Goal: Task Accomplishment & Management: Use online tool/utility

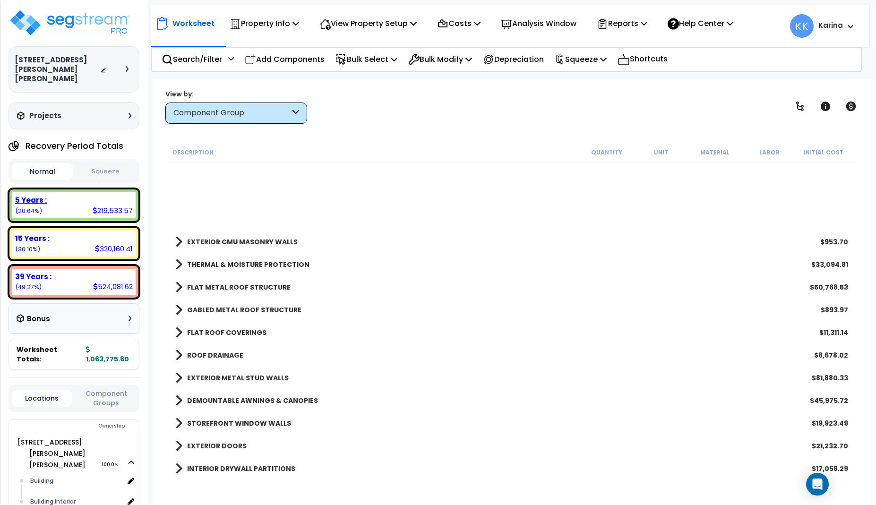
scroll to position [57, 0]
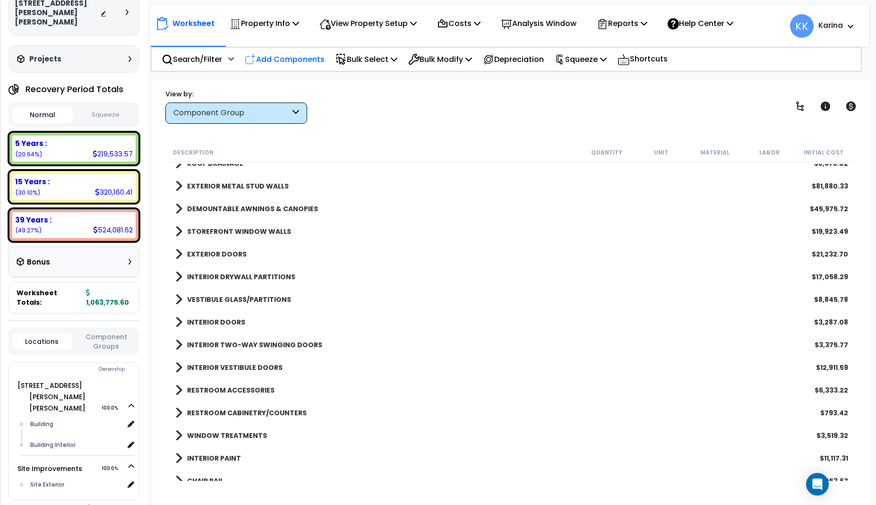
click at [273, 61] on p "Add Components" at bounding box center [285, 59] width 80 height 13
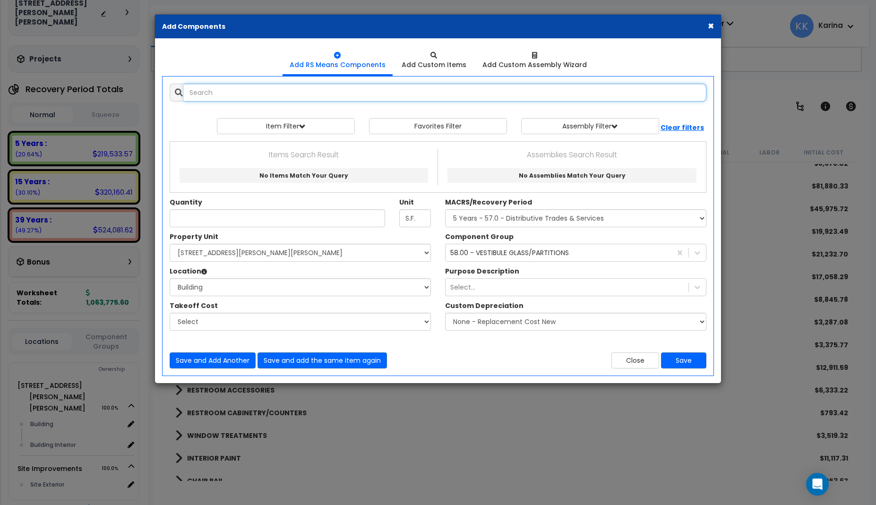
select select
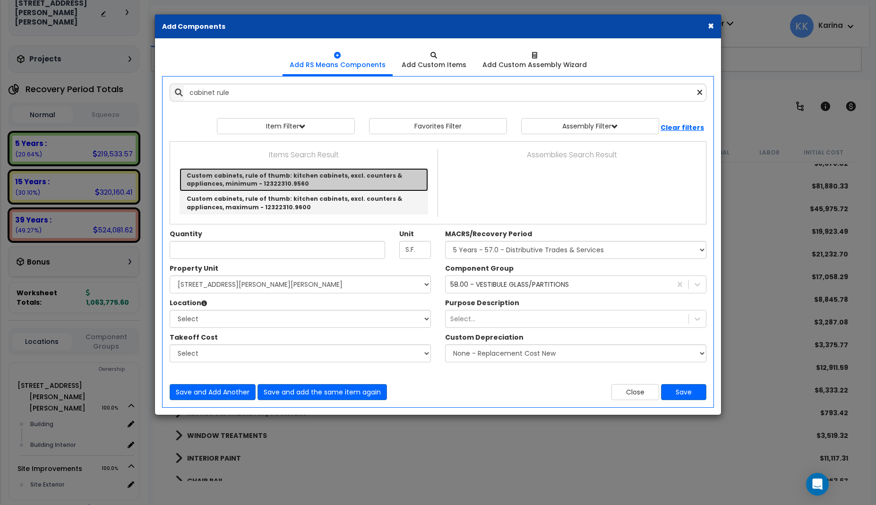
click at [241, 173] on link "Custom cabinets, rule of thumb: kitchen cabinets, excl. counters & appliances, …" at bounding box center [304, 179] width 249 height 23
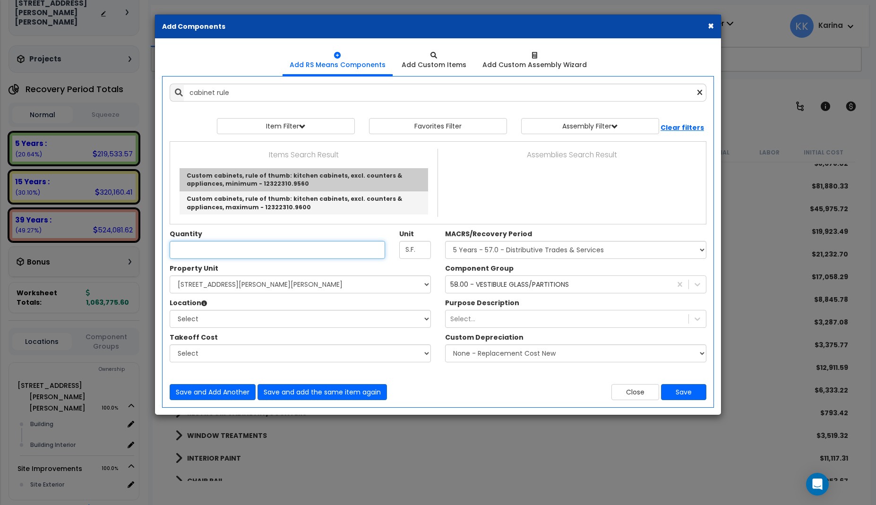
type input "Custom cabinets, rule of thumb: kitchen cabinets, excl. counters & appliances, …"
checkbox input "true"
type input "L.F."
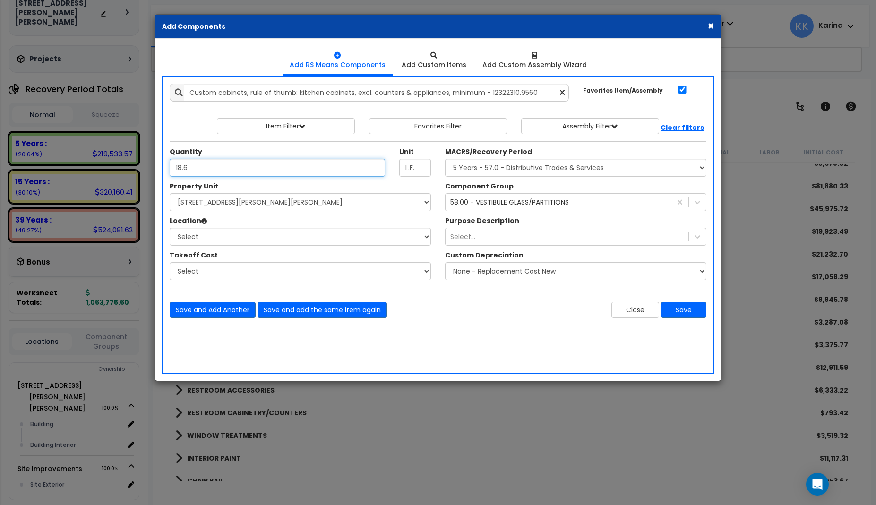
type input "18.6"
click at [170, 193] on select "Select 540 W. Eaton Pike Site Improvements" at bounding box center [300, 202] width 261 height 18
select select "167214"
click option "540 W. Eaton Pike" at bounding box center [0, 0] width 0 height 0
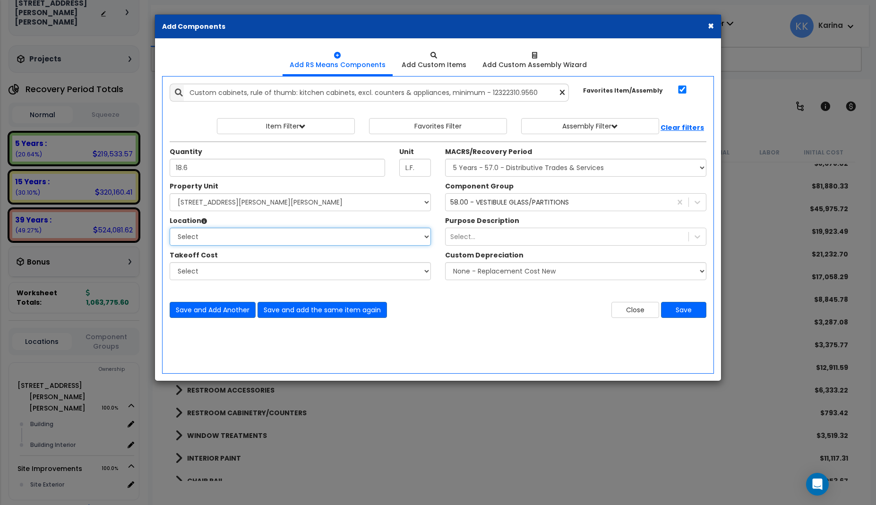
click at [170, 228] on select "Select Building Building Interior Add Additional Location" at bounding box center [300, 237] width 261 height 18
select select "461"
click option "Building Interior" at bounding box center [0, 0] width 0 height 0
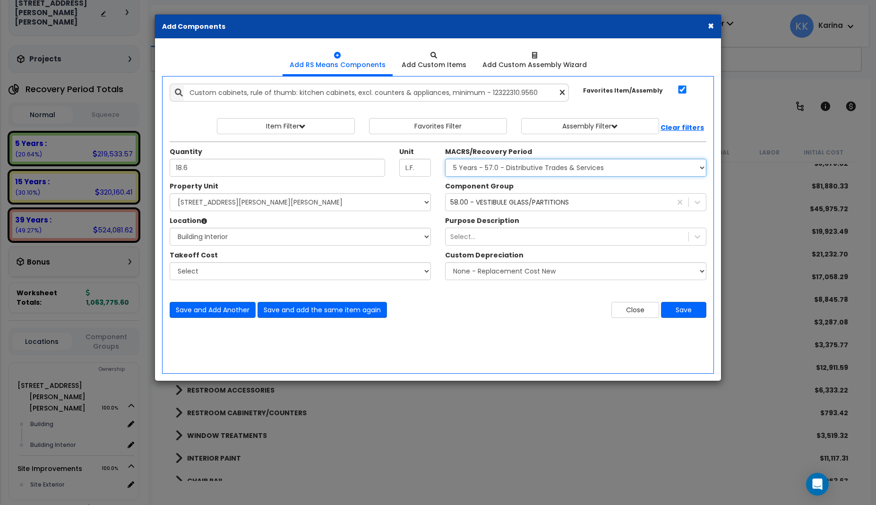
click at [445, 159] on select "Select MACRS/Recovery Period 5 Years - 57.0 - Distributive Trades & Services 5 …" at bounding box center [575, 168] width 261 height 18
select select "3667"
click option "5 Years - 57.0 - Distributive Trades & Services" at bounding box center [0, 0] width 0 height 0
click at [478, 200] on div "58.00 - VESTIBULE GLASS/PARTITIONS" at bounding box center [509, 202] width 119 height 9
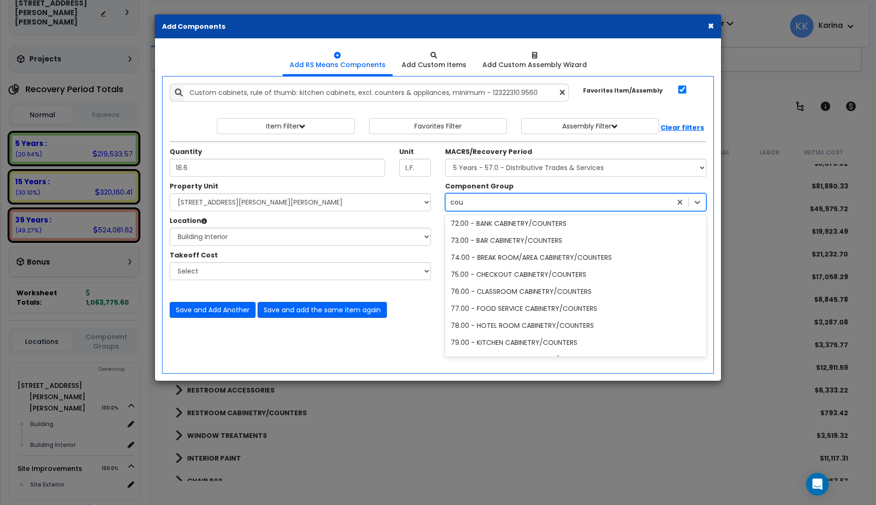
scroll to position [0, 0]
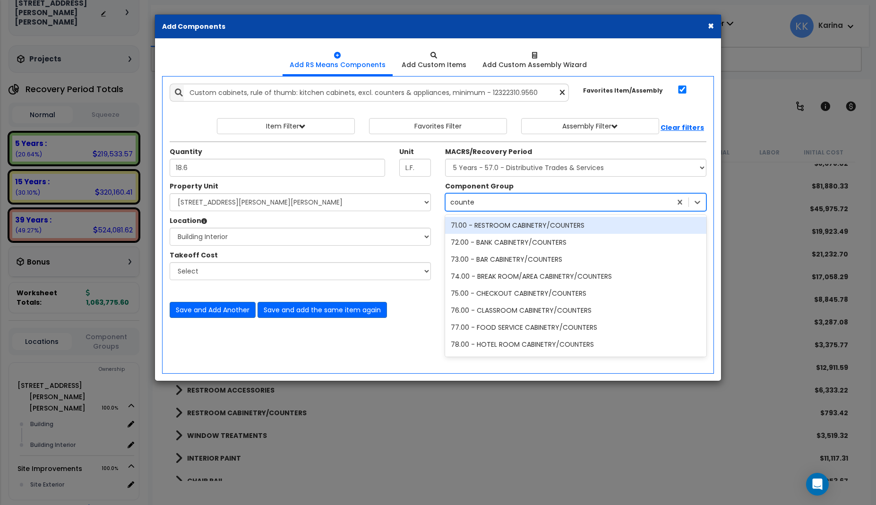
type input "counter"
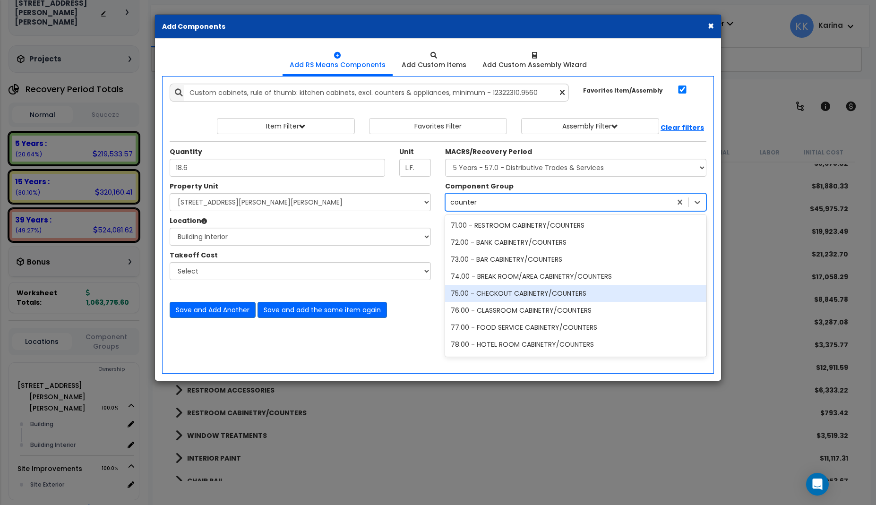
click at [502, 293] on div "75.00 - CHECKOUT CABINETRY/COUNTERS" at bounding box center [575, 293] width 261 height 17
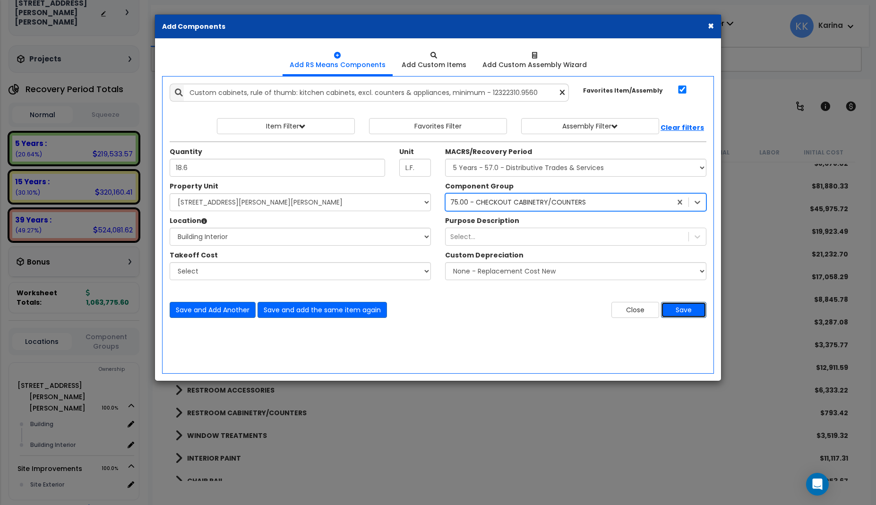
click at [675, 309] on button "Save" at bounding box center [683, 310] width 45 height 16
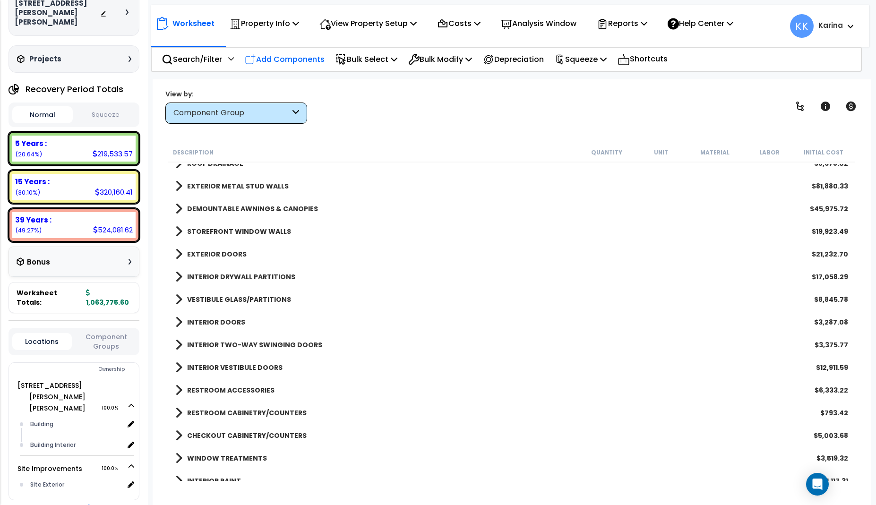
click at [288, 60] on p "Add Components" at bounding box center [285, 59] width 80 height 13
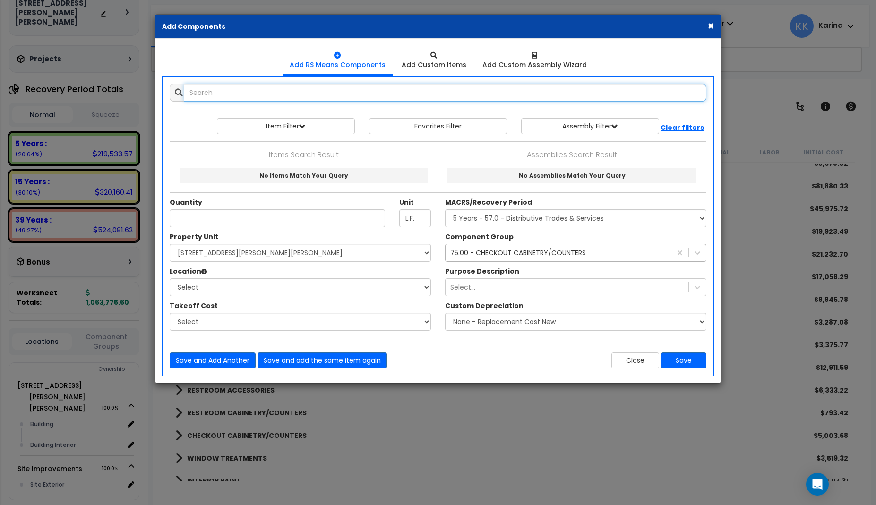
select select
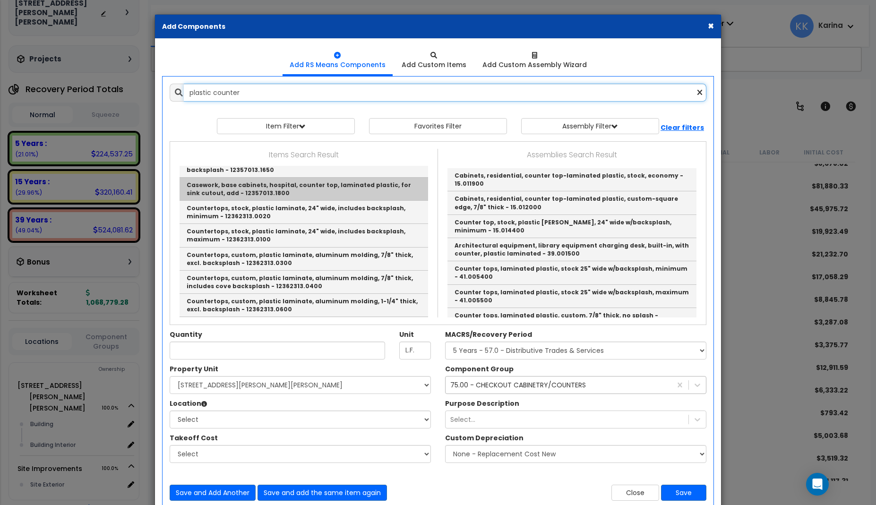
scroll to position [57, 0]
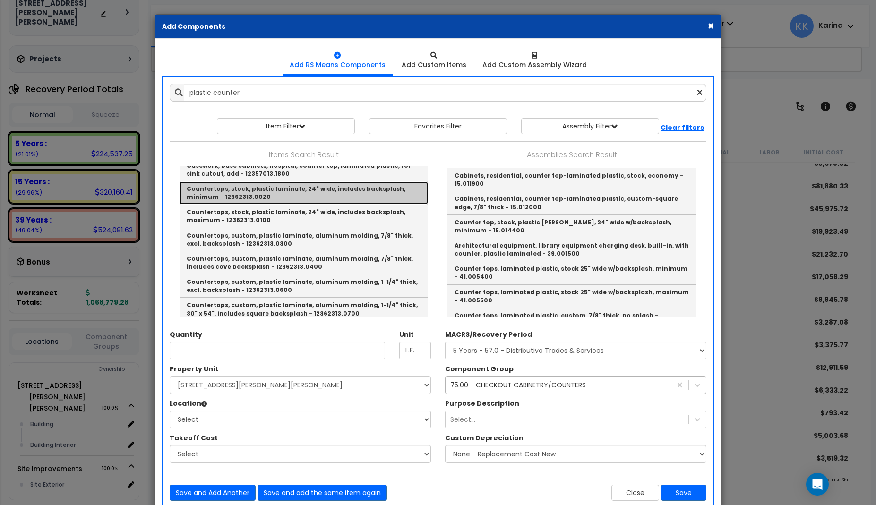
click at [264, 196] on link "Countertops, stock, plastic laminate, 24" wide, includes backsplash, minimum - …" at bounding box center [304, 192] width 249 height 23
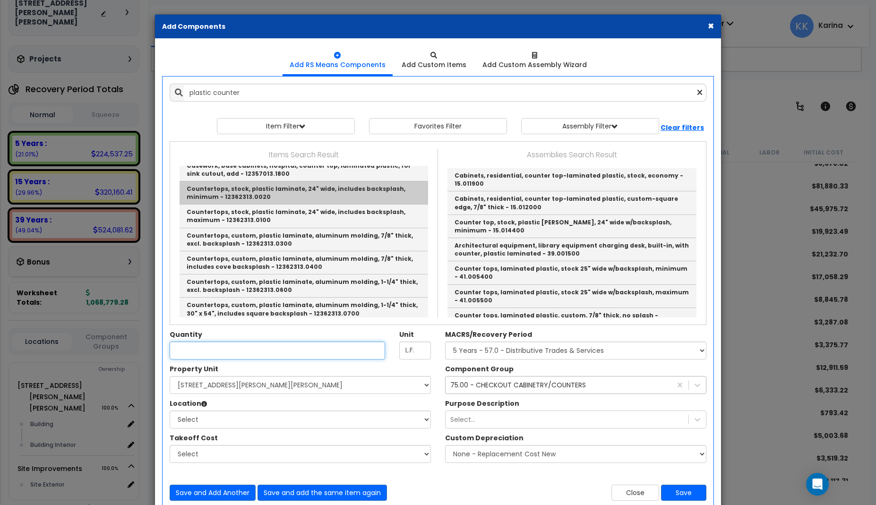
type input "Countertops, stock, plastic laminate, 24" wide, includes backsplash, minimum - …"
checkbox input "false"
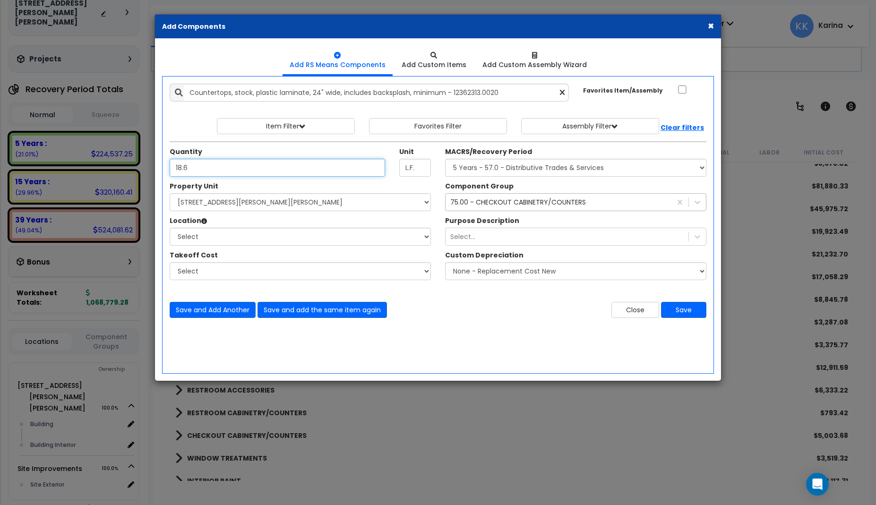
type input "18.6"
click at [170, 193] on select "Select 540 W. Eaton Pike Site Improvements" at bounding box center [300, 202] width 261 height 18
select select "167214"
click option "540 W. Eaton Pike" at bounding box center [0, 0] width 0 height 0
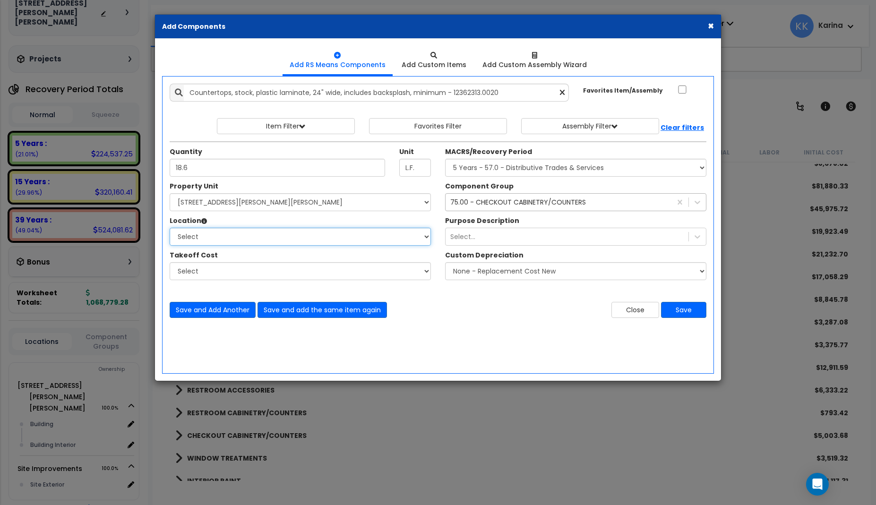
click at [170, 228] on select "Select Building Building Interior Add Additional Location" at bounding box center [300, 237] width 261 height 18
select select "461"
click option "Building Interior" at bounding box center [0, 0] width 0 height 0
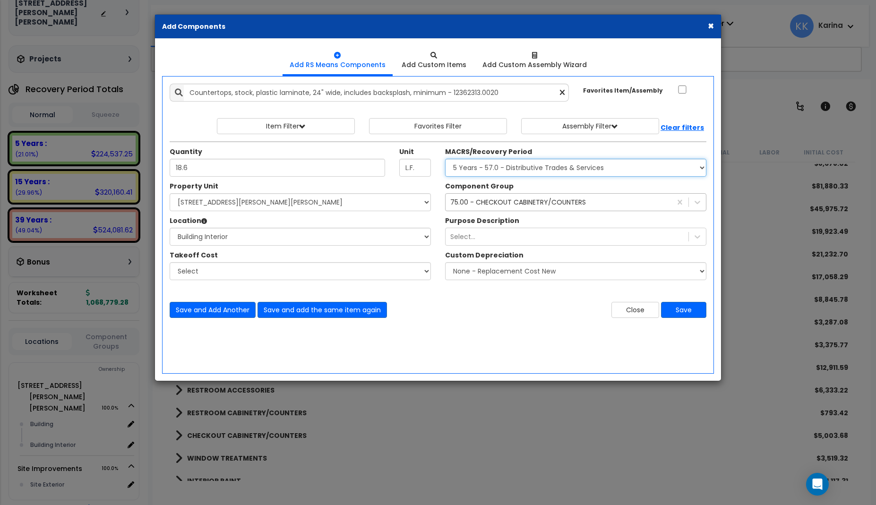
click at [445, 159] on select "Select MACRS/Recovery Period 5 Years - 57.0 - Distributive Trades & Services 5 …" at bounding box center [575, 168] width 261 height 18
select select "3667"
click option "5 Years - 57.0 - Distributive Trades & Services" at bounding box center [0, 0] width 0 height 0
click at [684, 309] on button "Save" at bounding box center [683, 310] width 45 height 16
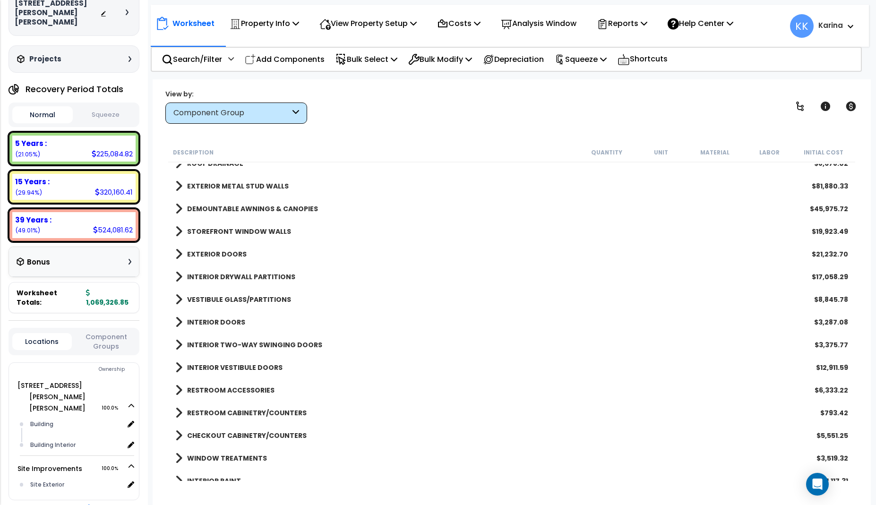
drag, startPoint x: 444, startPoint y: 456, endPoint x: 413, endPoint y: 417, distance: 50.1
click at [443, 455] on div "WINDOW TREATMENTS $3,519.32" at bounding box center [512, 458] width 682 height 23
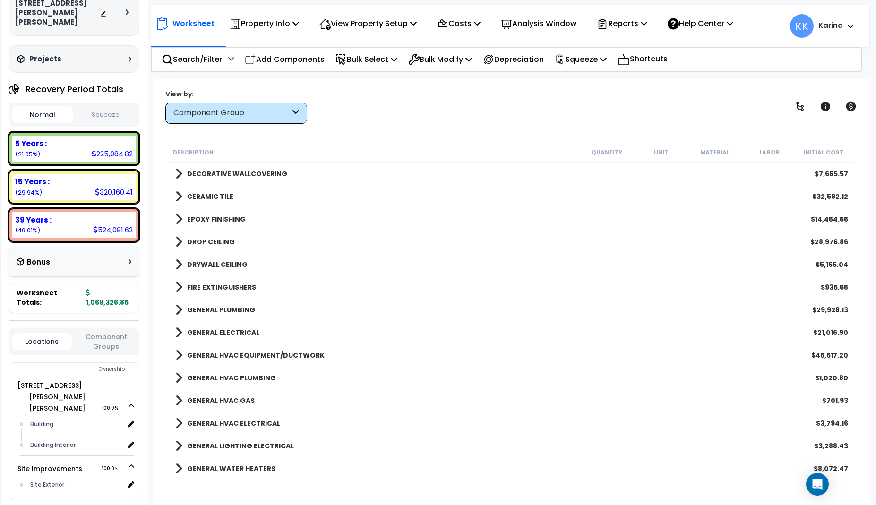
scroll to position [510, 0]
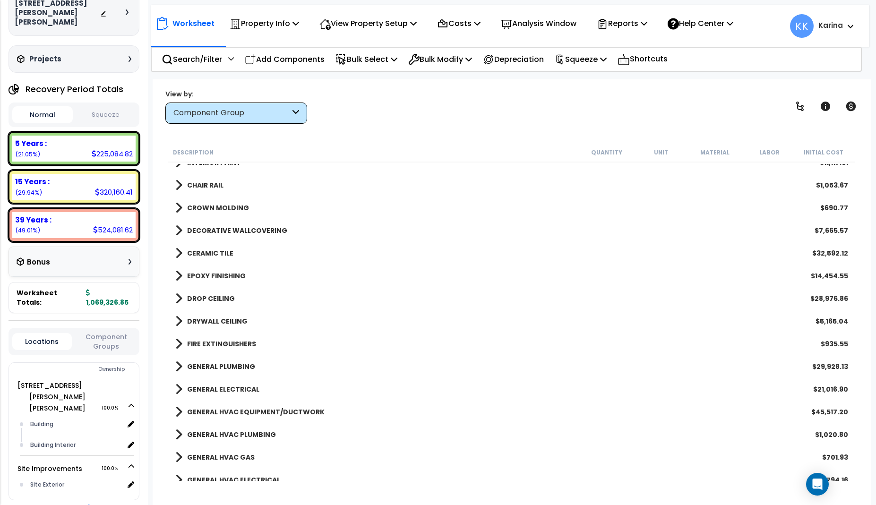
click at [178, 254] on span at bounding box center [178, 253] width 7 height 13
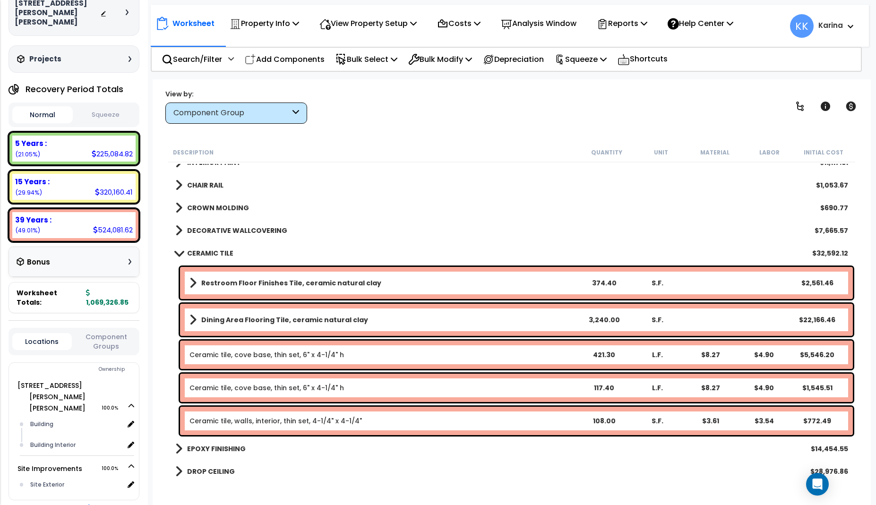
click at [275, 427] on div "Ceramic tile, walls, interior, thin set, 4-1/4" x 4-1/4" 108.00 S.F. $3.61 $3.5…" at bounding box center [516, 421] width 673 height 28
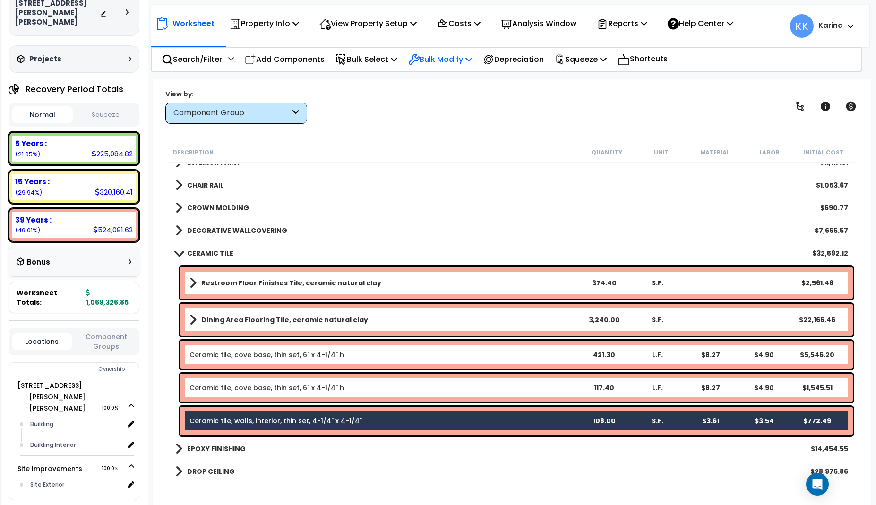
click at [442, 56] on p "Bulk Modify" at bounding box center [440, 59] width 64 height 13
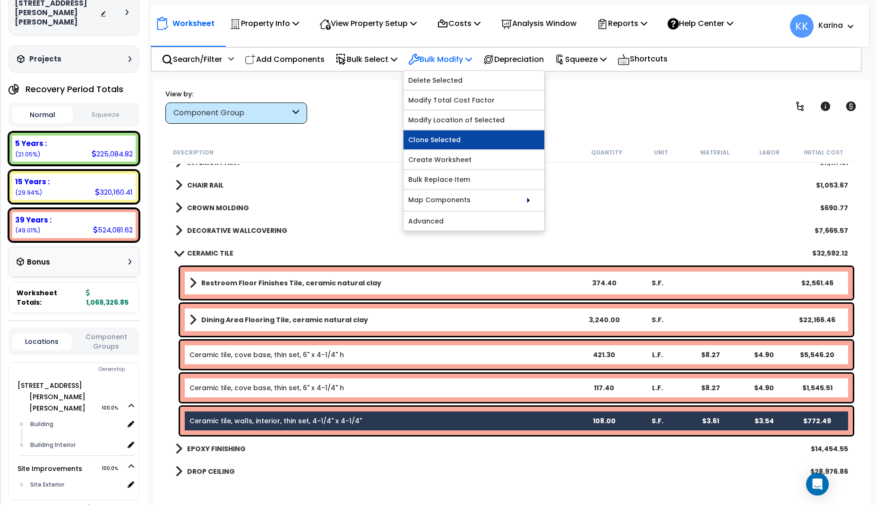
click at [443, 138] on link "Clone Selected" at bounding box center [474, 139] width 141 height 19
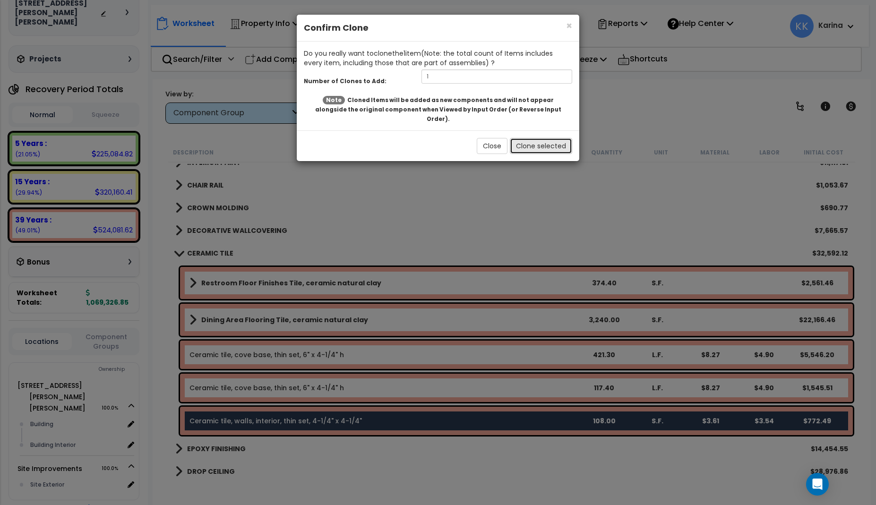
click at [526, 138] on button "Clone selected" at bounding box center [541, 146] width 62 height 16
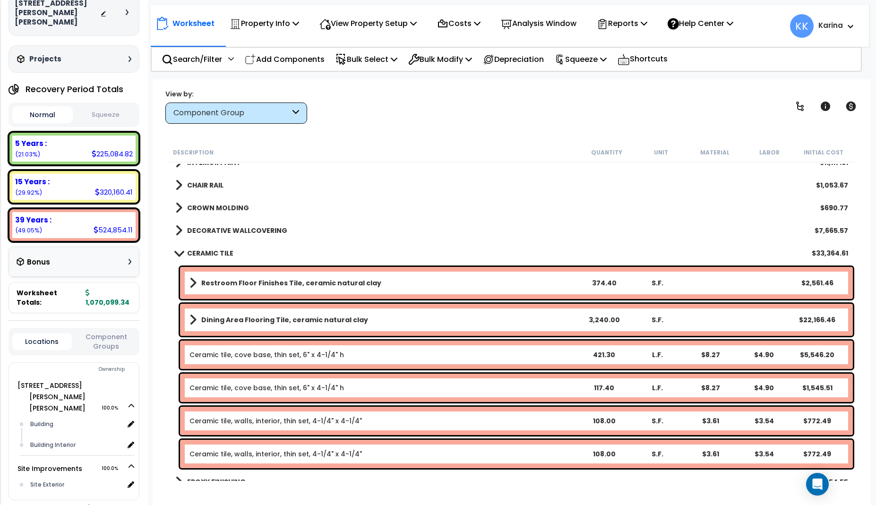
click at [289, 454] on link "Ceramic tile, walls, interior, thin set, 4-1/4" x 4-1/4"" at bounding box center [275, 453] width 172 height 9
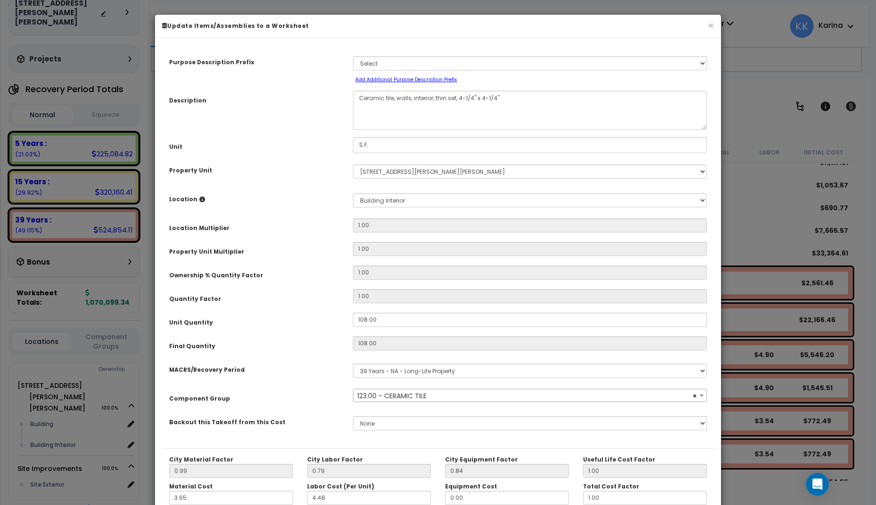
select select "56938"
drag, startPoint x: 378, startPoint y: 318, endPoint x: 326, endPoint y: 318, distance: 52.0
click at [326, 318] on div "Unit Quantity 108.00" at bounding box center [438, 321] width 552 height 17
drag, startPoint x: 386, startPoint y: 318, endPoint x: 325, endPoint y: 318, distance: 60.5
click at [353, 318] on input "108.00" at bounding box center [530, 320] width 354 height 14
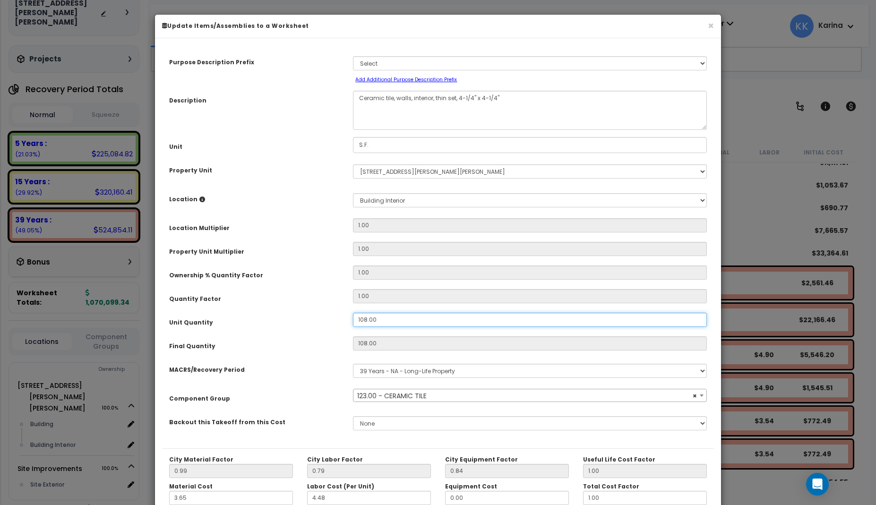
type input "4"
type input "108"
type input "$772.20"
type input "45"
type input "4"
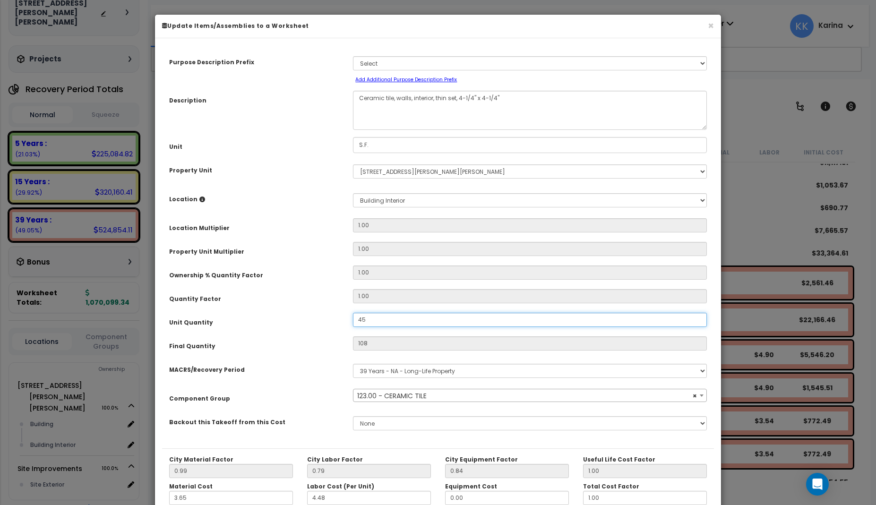
type input "$28.60"
type input "45"
type input "$321.75"
type input "45.2"
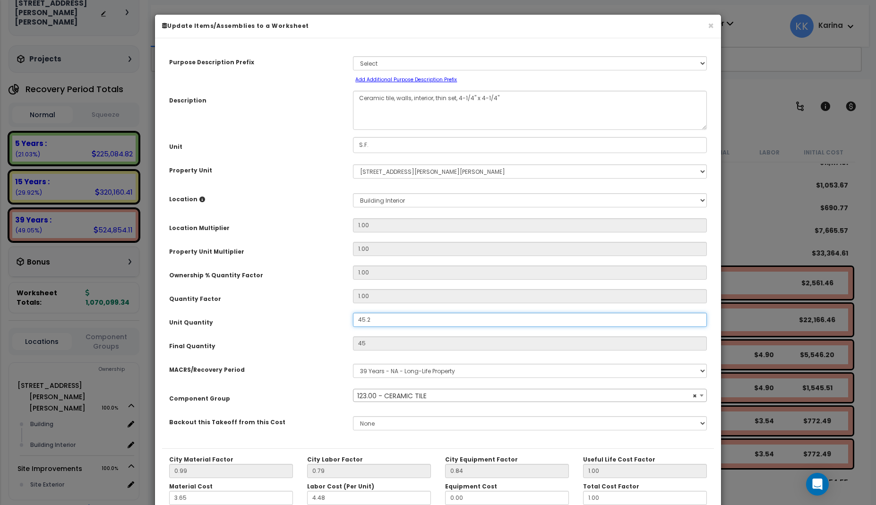
type input "$323.18"
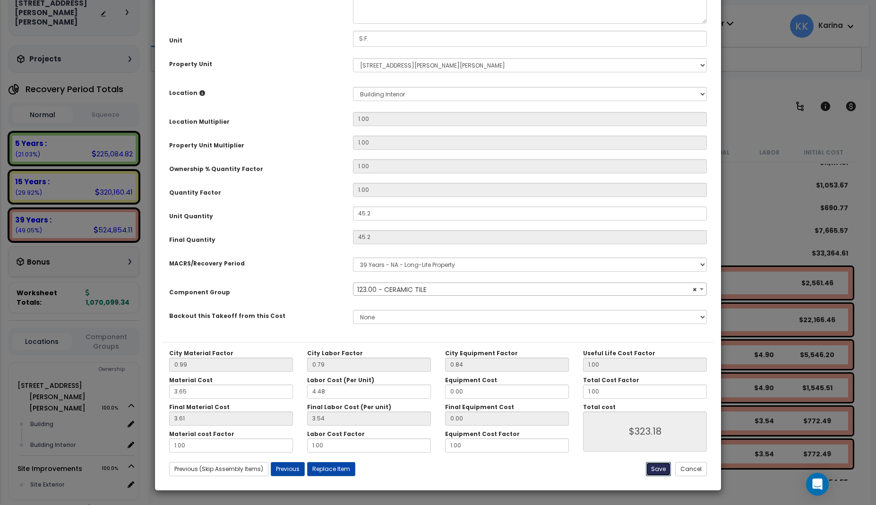
click at [661, 469] on button "Save" at bounding box center [658, 469] width 25 height 14
type input "45.20"
type input "323.18"
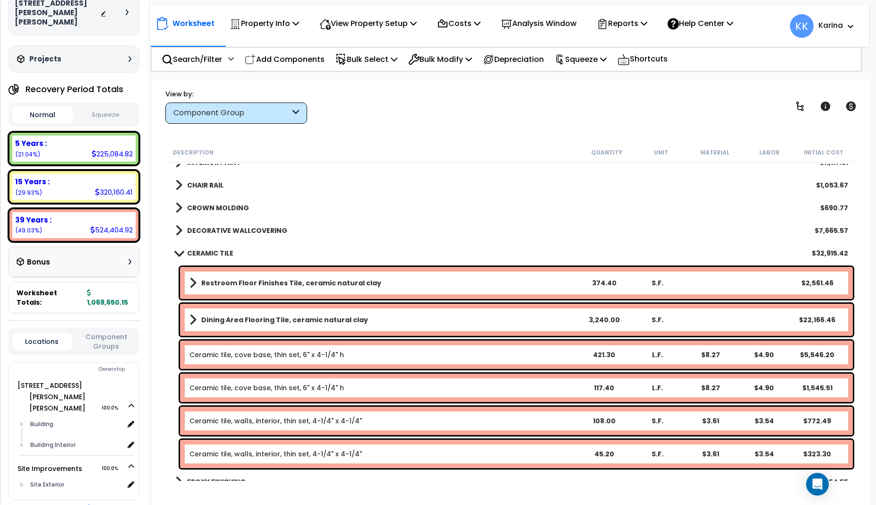
click at [177, 252] on span at bounding box center [178, 252] width 13 height 7
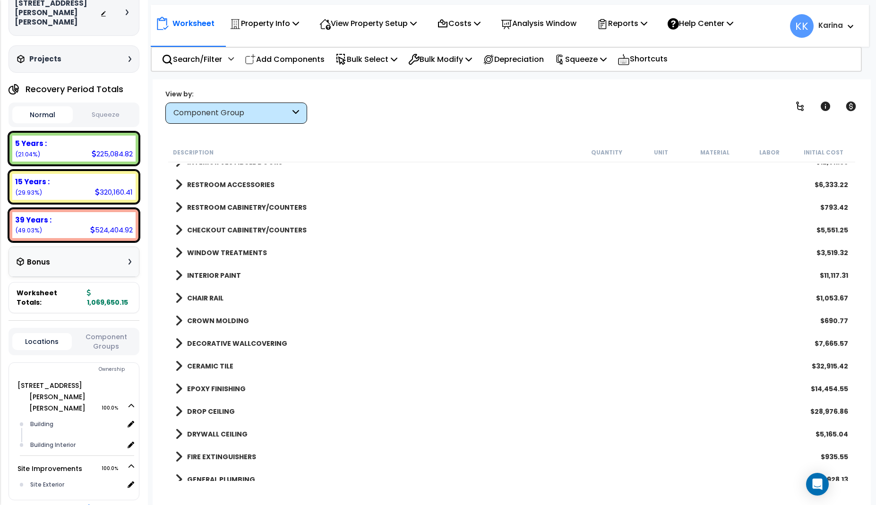
scroll to position [397, 0]
click at [177, 229] on span at bounding box center [178, 230] width 7 height 13
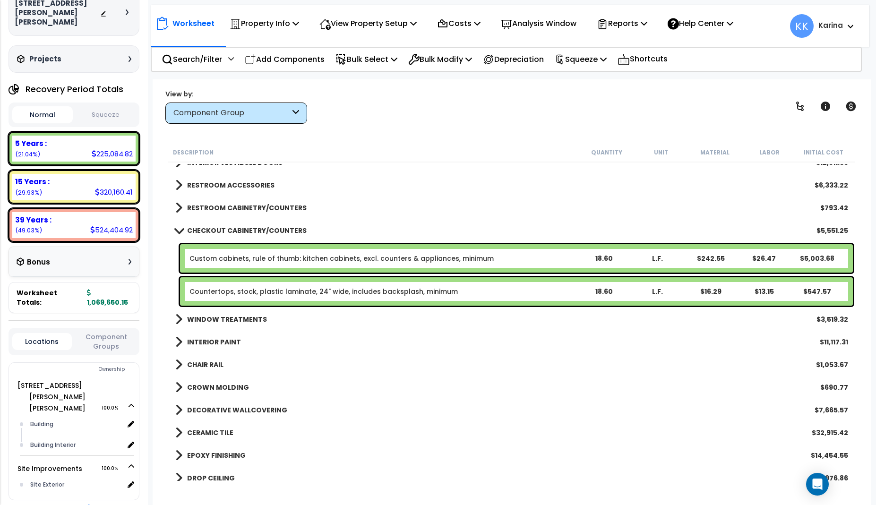
click at [240, 291] on link "Countertops, stock, plastic laminate, 24" wide, includes backsplash, minimum" at bounding box center [323, 291] width 268 height 9
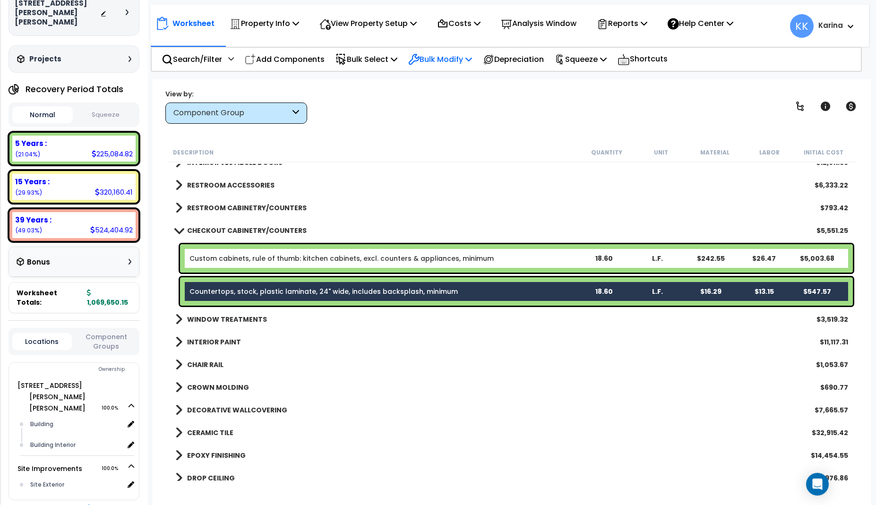
click at [463, 58] on p "Bulk Modify" at bounding box center [440, 59] width 64 height 13
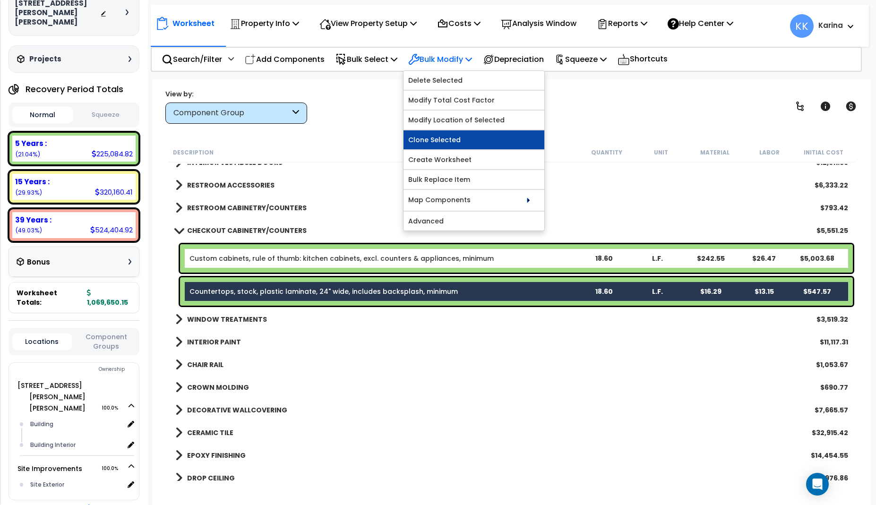
click at [445, 142] on link "Clone Selected" at bounding box center [474, 139] width 141 height 19
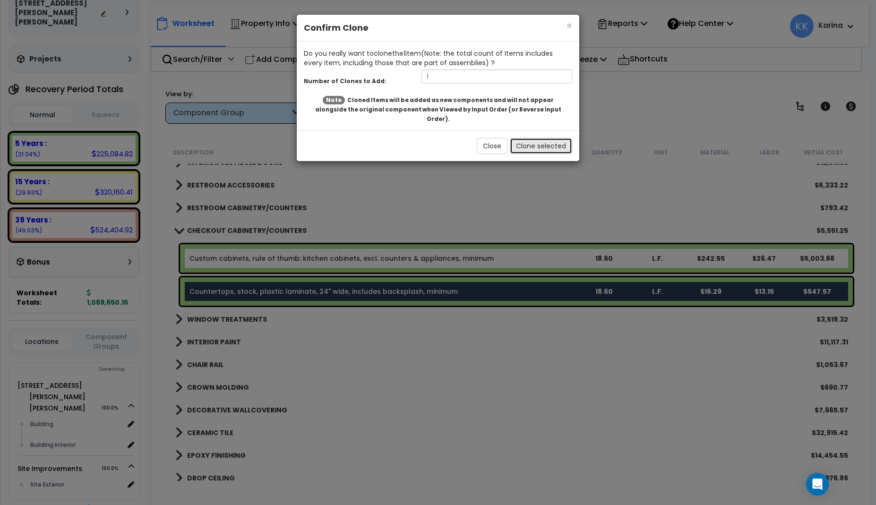
click at [528, 138] on button "Clone selected" at bounding box center [541, 146] width 62 height 16
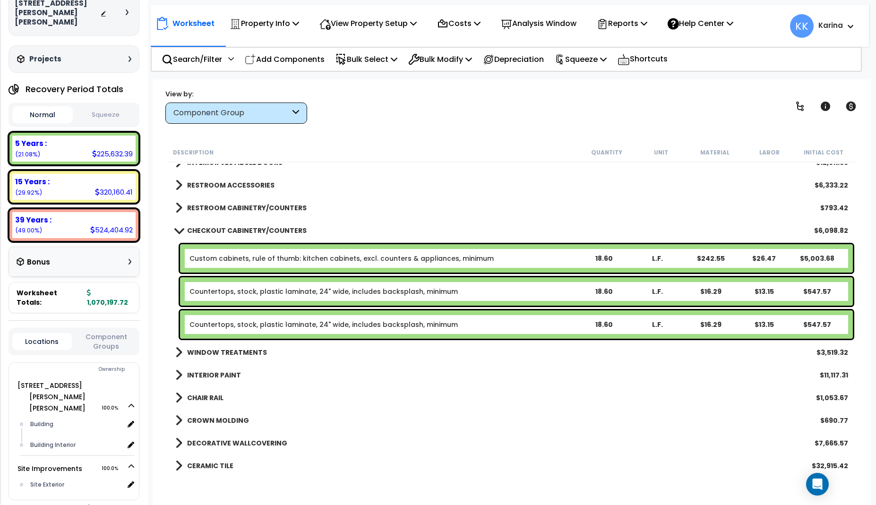
click at [298, 325] on link "Countertops, stock, plastic laminate, 24" wide, includes backsplash, minimum" at bounding box center [323, 324] width 268 height 9
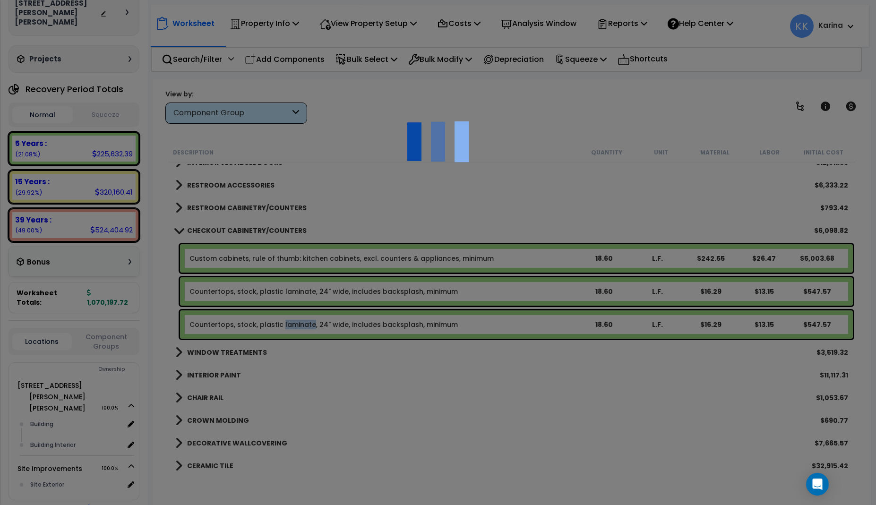
select select "68650"
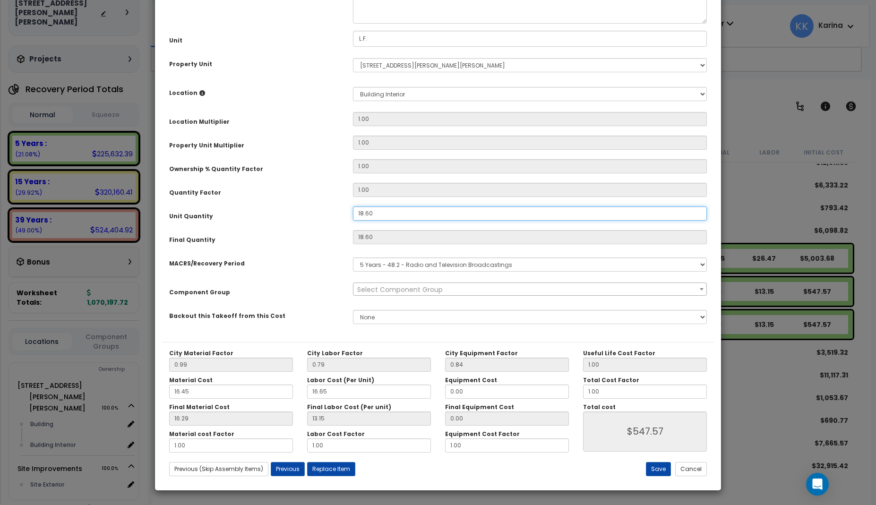
drag, startPoint x: 378, startPoint y: 321, endPoint x: 336, endPoint y: 314, distance: 42.2
click at [336, 223] on div "Unit Quantity 18.60" at bounding box center [438, 214] width 552 height 17
drag, startPoint x: 376, startPoint y: 320, endPoint x: 344, endPoint y: 319, distance: 31.2
click at [353, 221] on input "18.60" at bounding box center [530, 213] width 354 height 14
type input "."
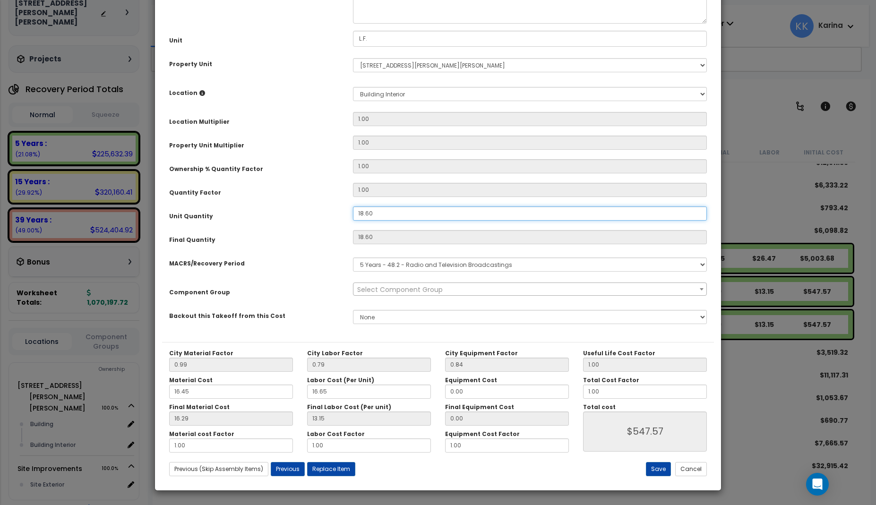
type input "18.6"
type input "$547.58"
type input "0"
type input "$0.00"
type input ".2"
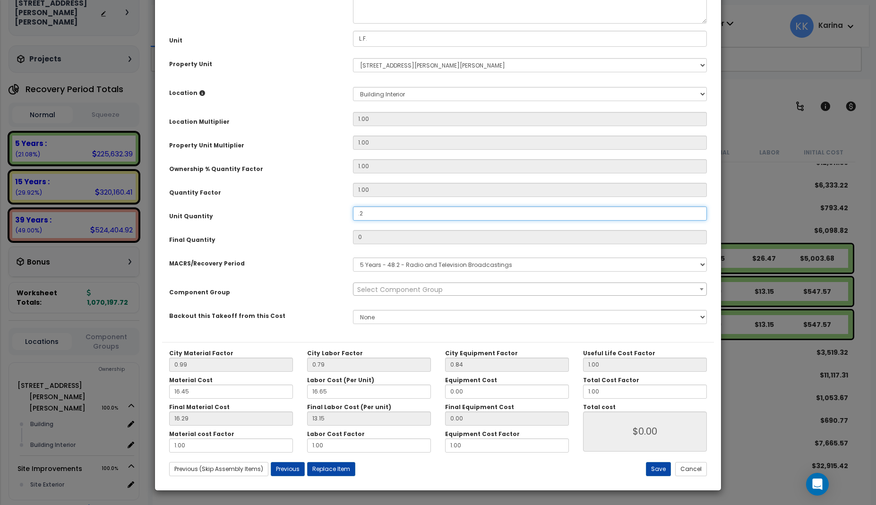
type input "0.2"
type input "$5.89"
type input ".25"
type input "0.25"
type input "$7.36"
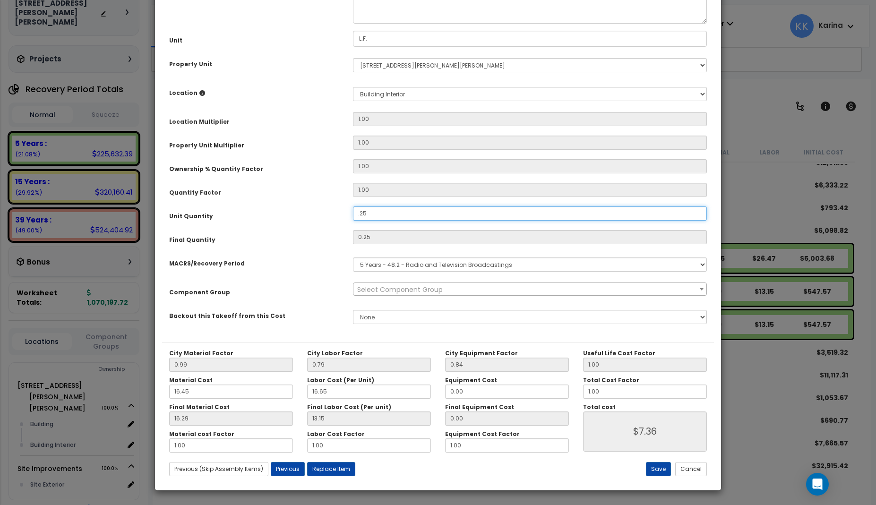
type input ".25"
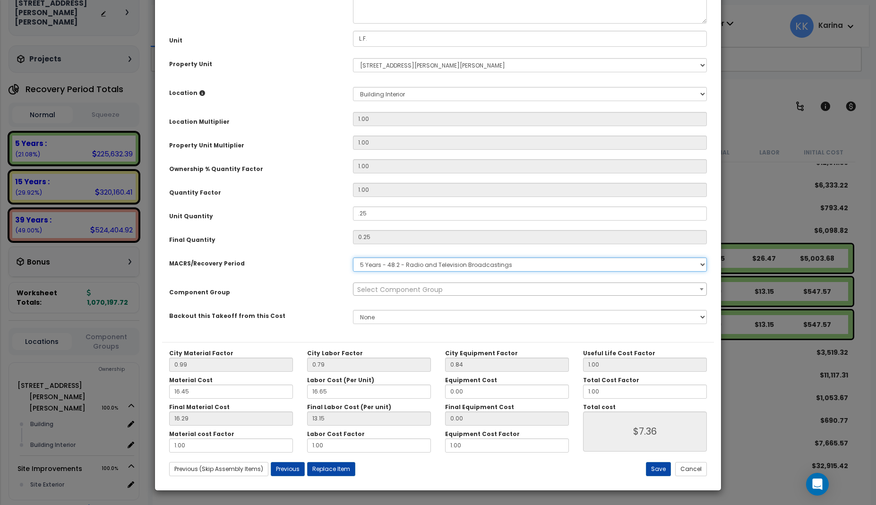
click at [353, 258] on select "Select MACRS/Recovery Period 5 Years - 57.0 - Distributive Trades & Services 5 …" at bounding box center [530, 265] width 354 height 14
select select "3667"
click option "5 Years - 57.0 - Distributive Trades & Services" at bounding box center [0, 0] width 0 height 0
select select "56896"
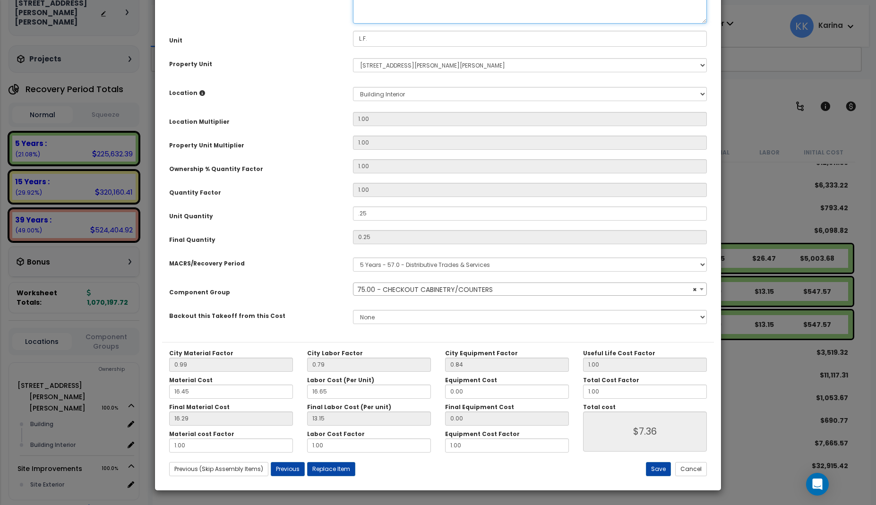
drag, startPoint x: 393, startPoint y: 97, endPoint x: 349, endPoint y: 98, distance: 43.9
click at [353, 24] on textarea "Countertops, stock, plastic laminate, 24" wide, includes backsplash, minimum" at bounding box center [530, 3] width 354 height 39
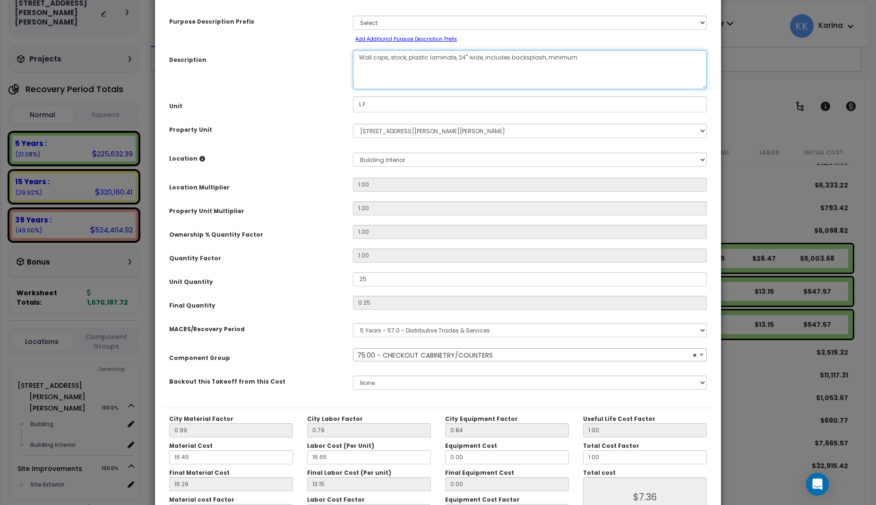
scroll to position [106, 0]
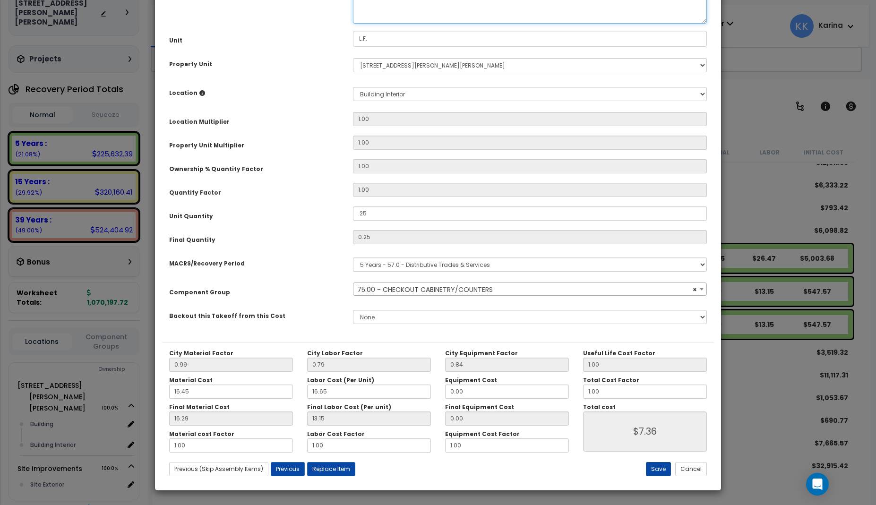
type textarea "Wall caps, stock, plastic laminate, 24" wide, includes backsplash, minimum"
click at [660, 472] on button "Save" at bounding box center [658, 469] width 25 height 14
type input "0.25"
type input "7.36"
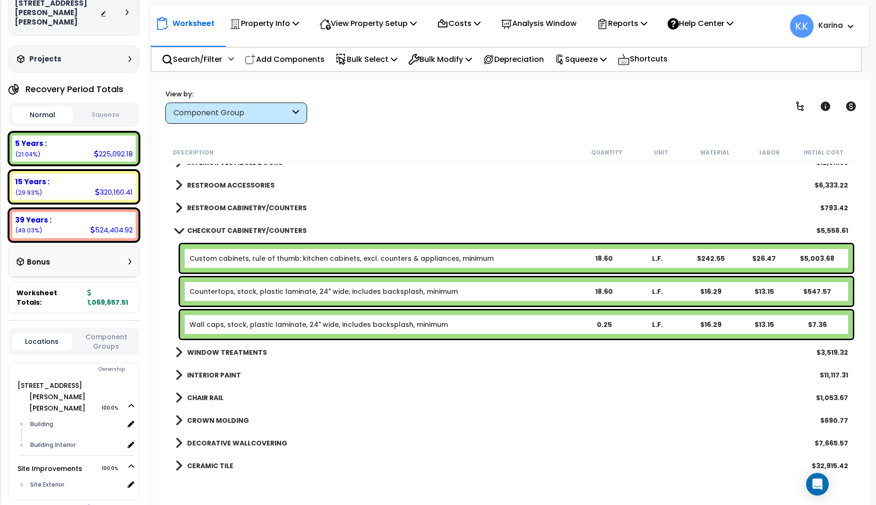
click at [174, 231] on span at bounding box center [178, 230] width 13 height 7
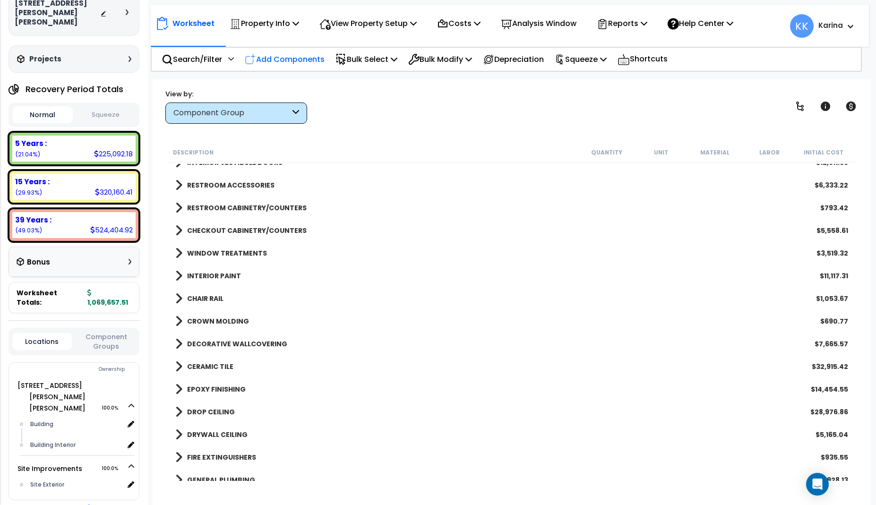
click at [307, 55] on p "Add Components" at bounding box center [285, 59] width 80 height 13
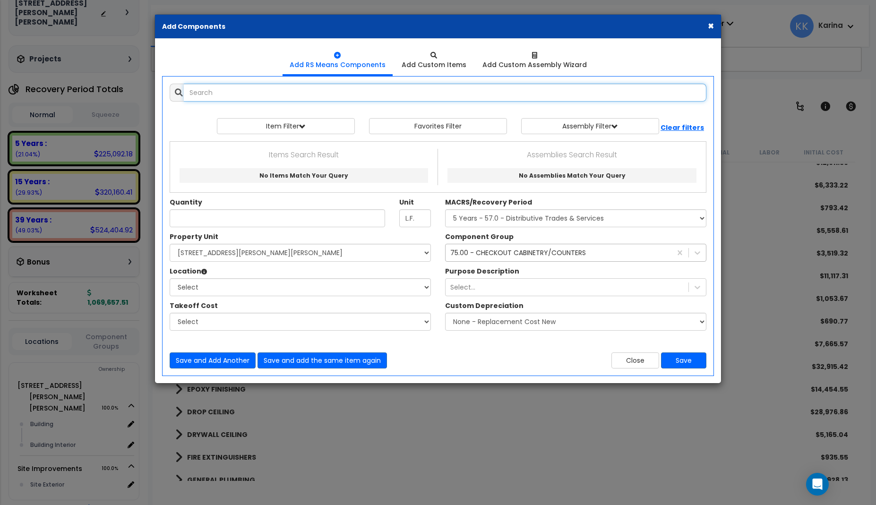
select select
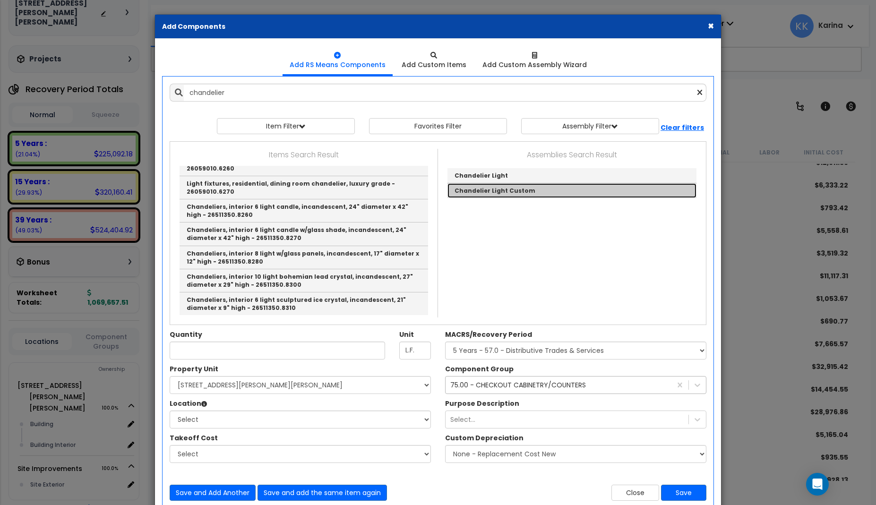
click at [466, 191] on link "Chandelier Light Custom" at bounding box center [571, 190] width 249 height 15
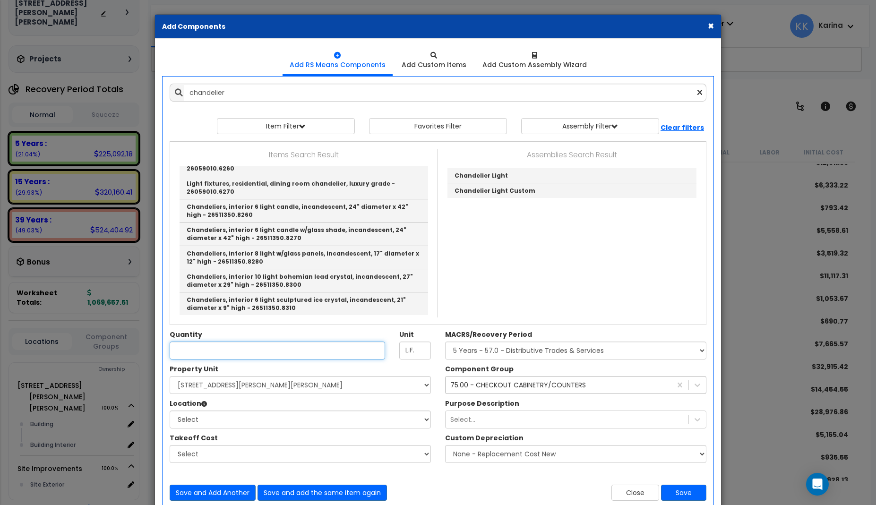
type input "Chandelier Light Custom"
checkbox input "true"
type input "EA"
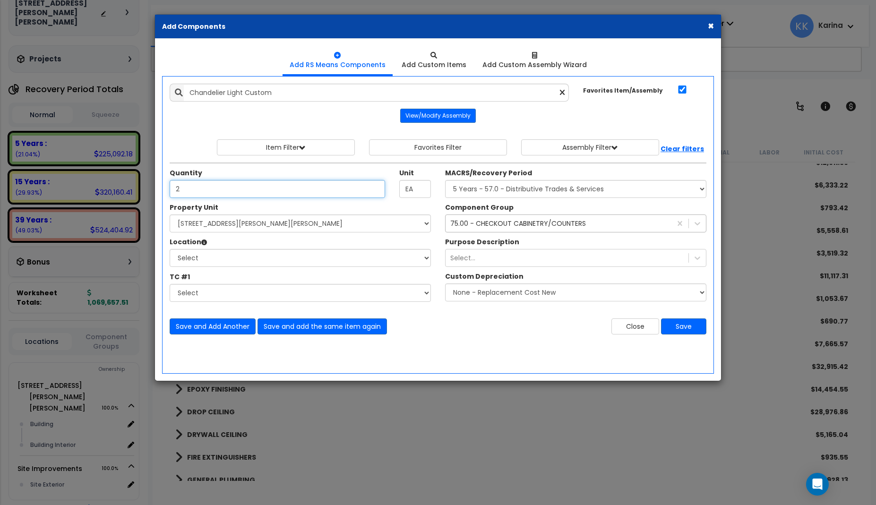
type input "2"
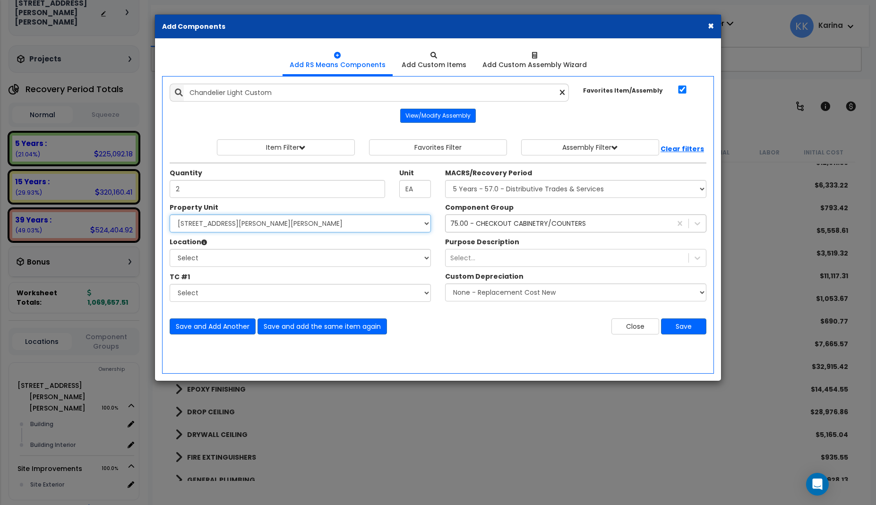
click at [170, 215] on select "Select 540 W. Eaton Pike Site Improvements" at bounding box center [300, 224] width 261 height 18
select select "167214"
click option "540 W. Eaton Pike" at bounding box center [0, 0] width 0 height 0
click at [170, 249] on select "Select Building Building Interior Add Additional Location" at bounding box center [300, 258] width 261 height 18
select select "461"
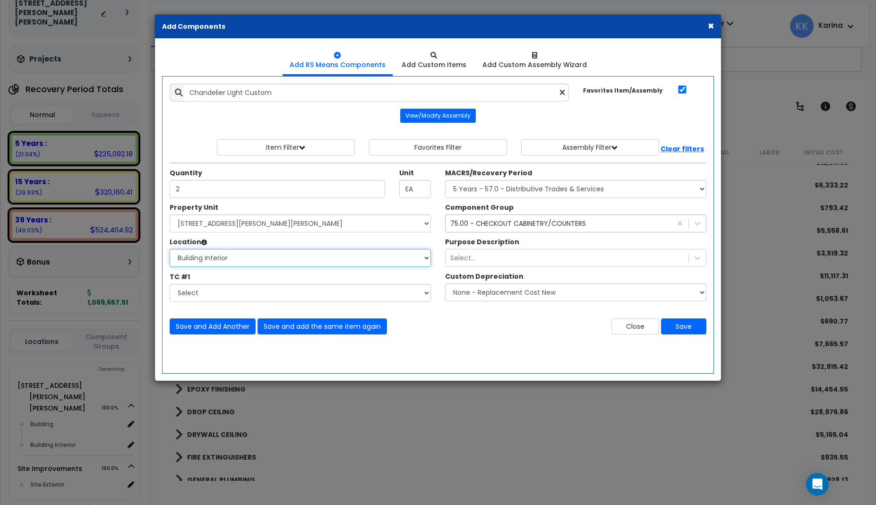
click option "Building Interior" at bounding box center [0, 0] width 0 height 0
click at [445, 180] on select "Select MACRS/Recovery Period 5 Years - 57.0 - Distributive Trades & Services 5 …" at bounding box center [575, 189] width 261 height 18
select select "3669"
click option "39 Years - NA - Long-Life Property" at bounding box center [0, 0] width 0 height 0
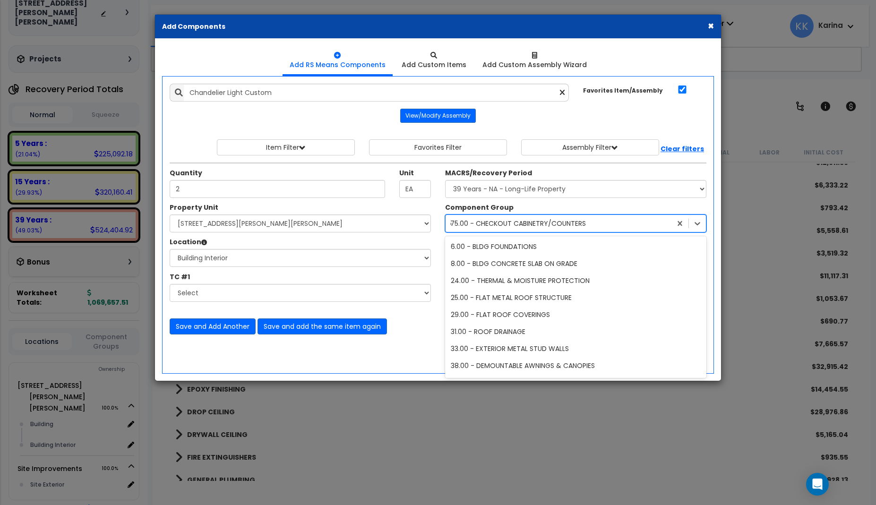
click at [488, 223] on div "75.00 - CHECKOUT CABINETRY/COUNTERS" at bounding box center [518, 223] width 136 height 9
type input "light"
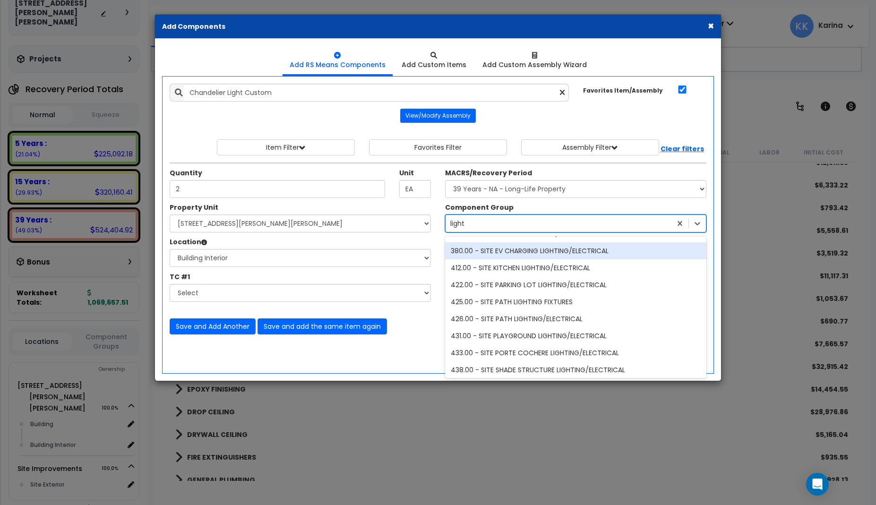
scroll to position [454, 0]
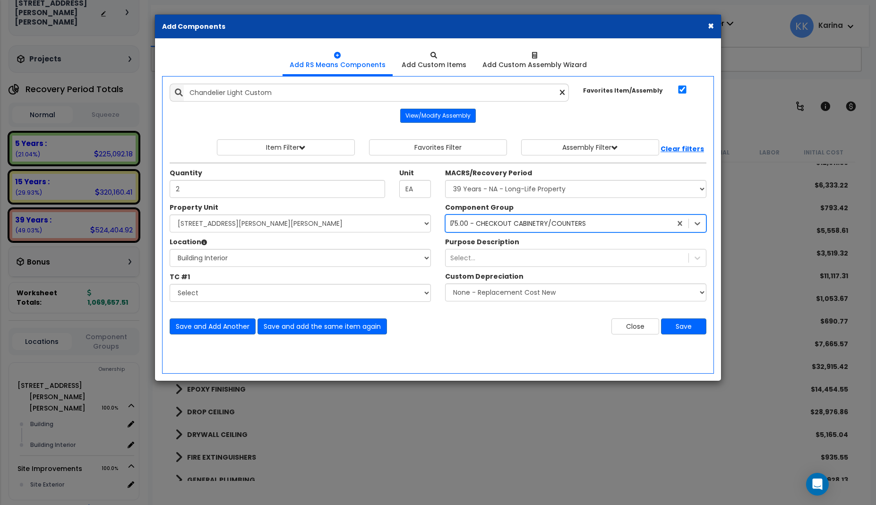
drag, startPoint x: 470, startPoint y: 224, endPoint x: 446, endPoint y: 223, distance: 24.1
click at [446, 223] on div "75.00 - CHECKOUT CABINETRY/COUNTERS light" at bounding box center [559, 223] width 226 height 15
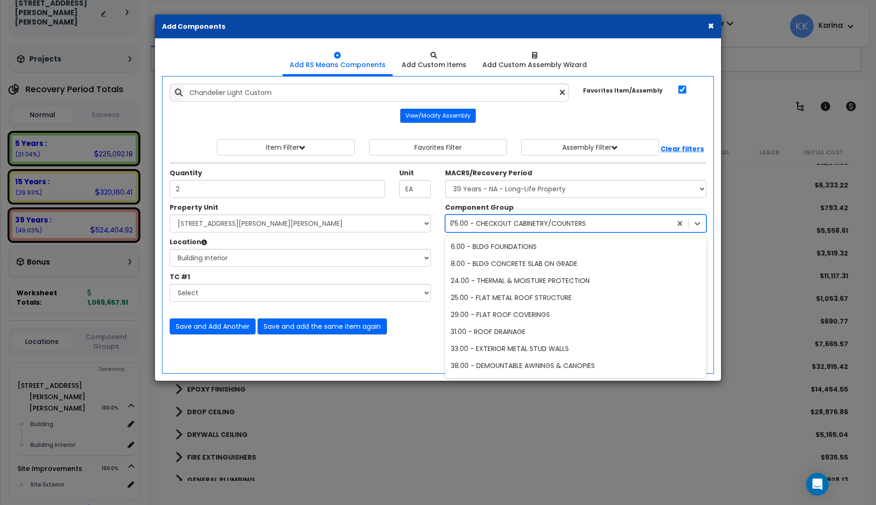
click at [556, 222] on div "75.00 - CHECKOUT CABINETRY/COUNTERS" at bounding box center [518, 223] width 136 height 9
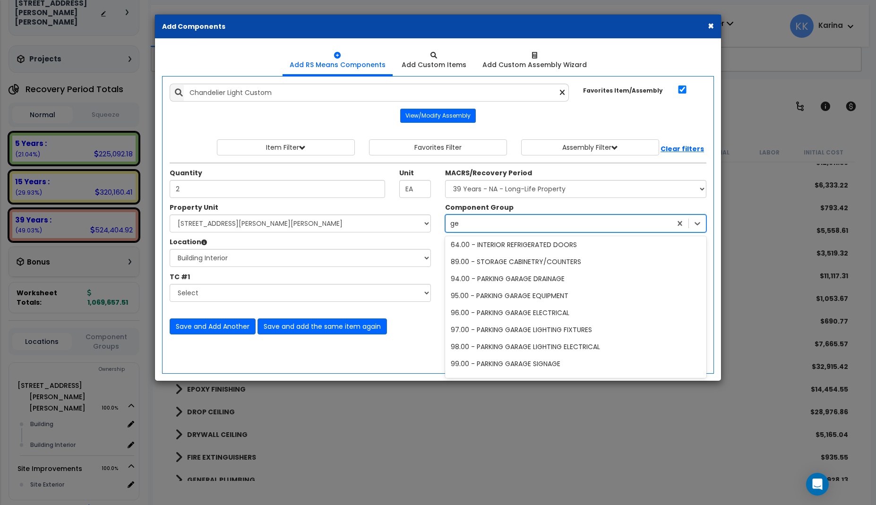
type input "gen"
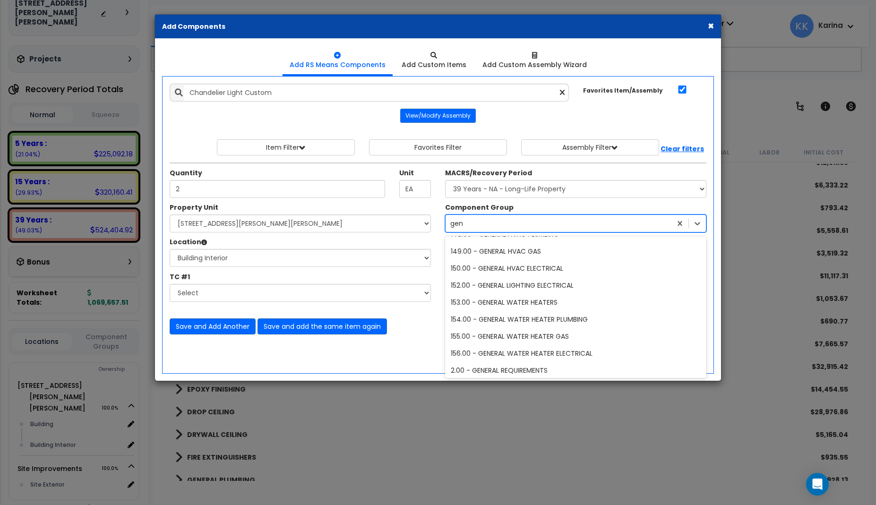
scroll to position [0, 0]
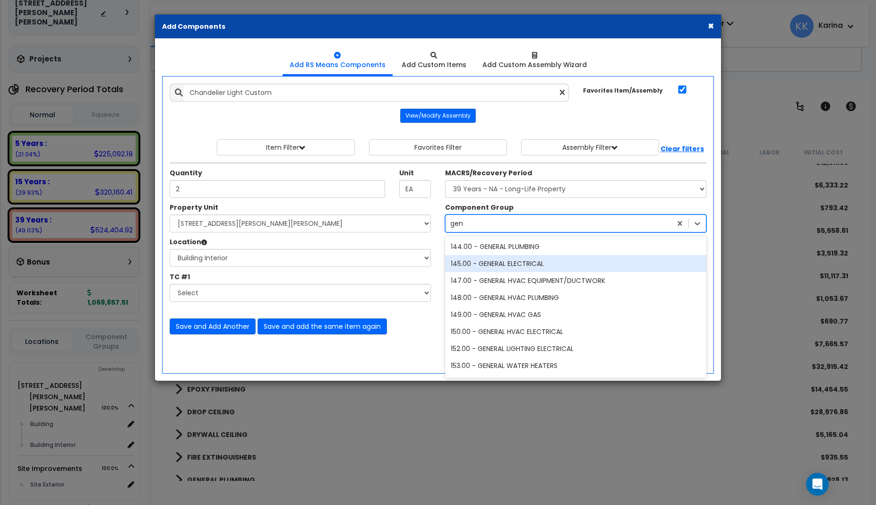
click at [527, 265] on div "145.00 - GENERAL ELECTRICAL" at bounding box center [575, 263] width 261 height 17
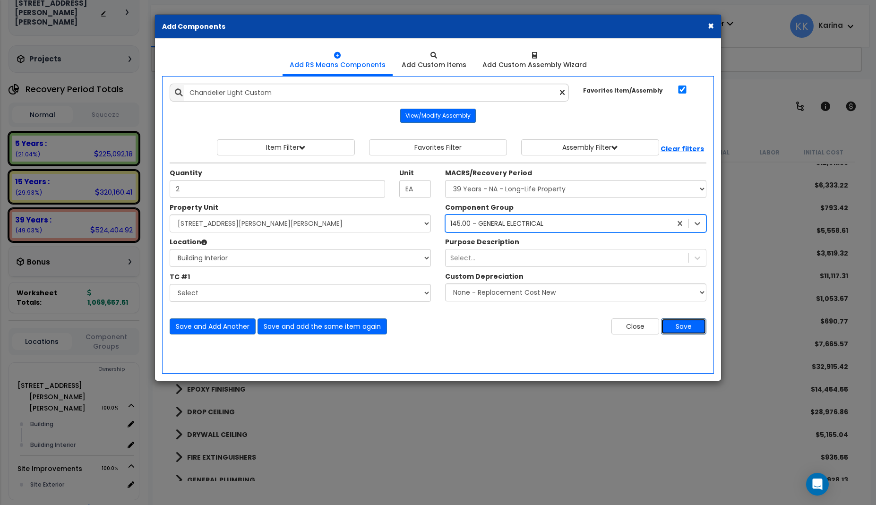
click at [683, 327] on button "Save" at bounding box center [683, 326] width 45 height 16
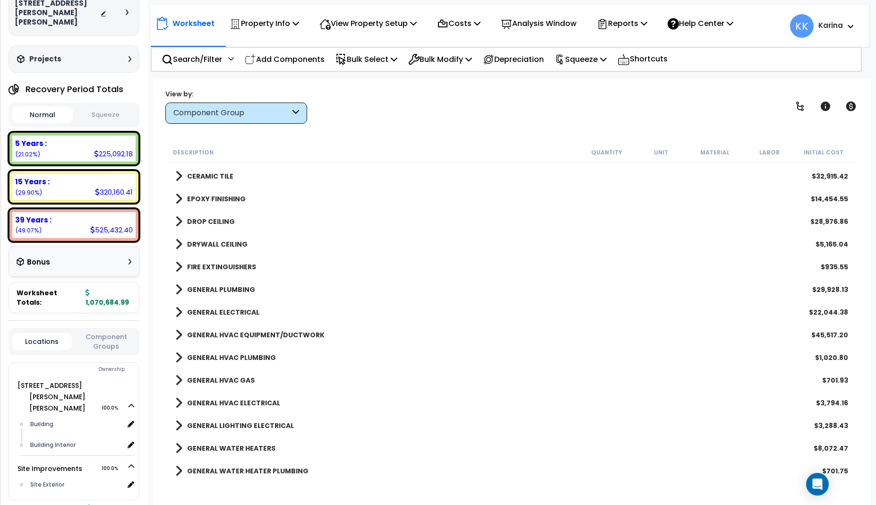
scroll to position [624, 0]
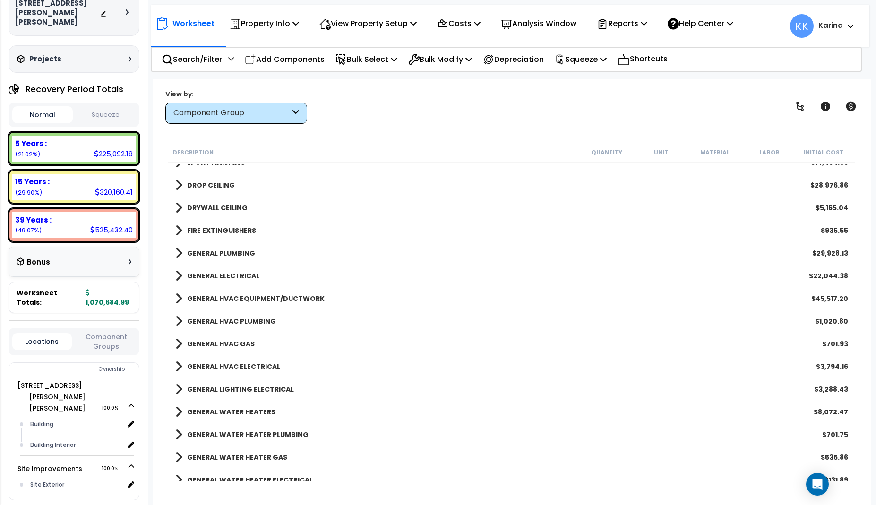
click at [180, 387] on span at bounding box center [178, 389] width 7 height 13
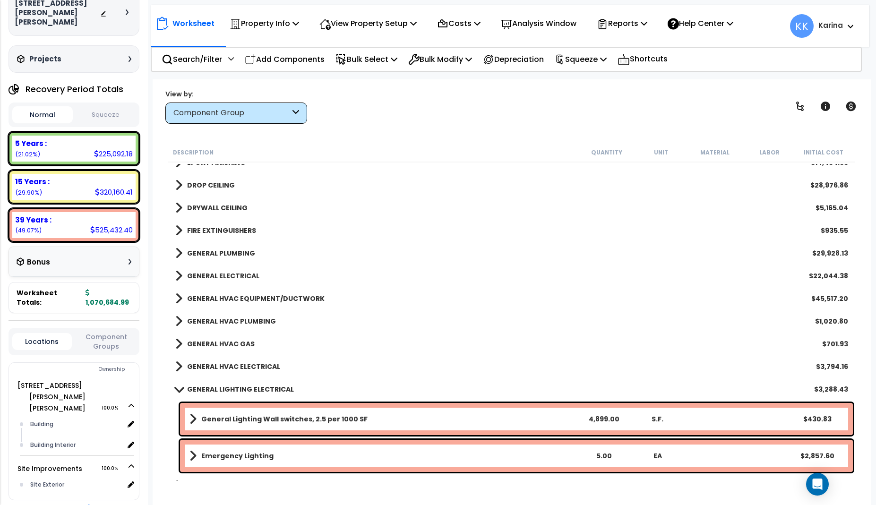
scroll to position [680, 0]
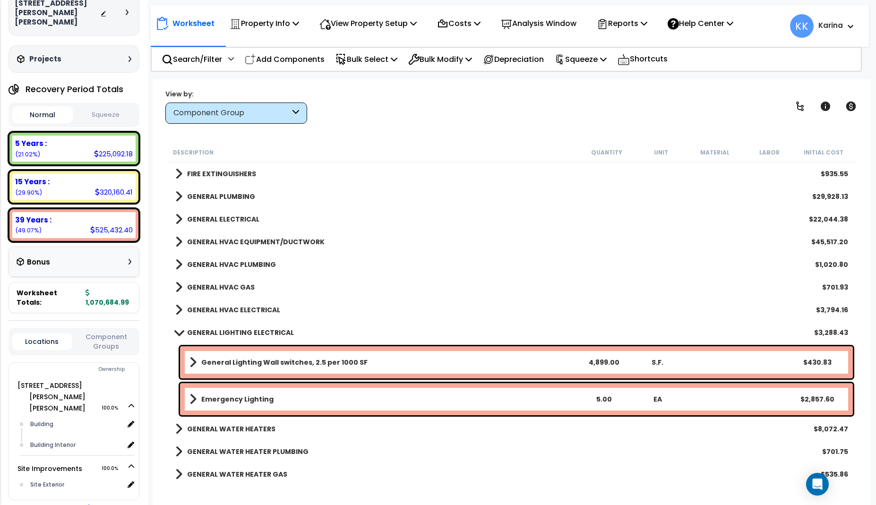
click at [207, 398] on b "Emergency Lighting" at bounding box center [237, 399] width 72 height 9
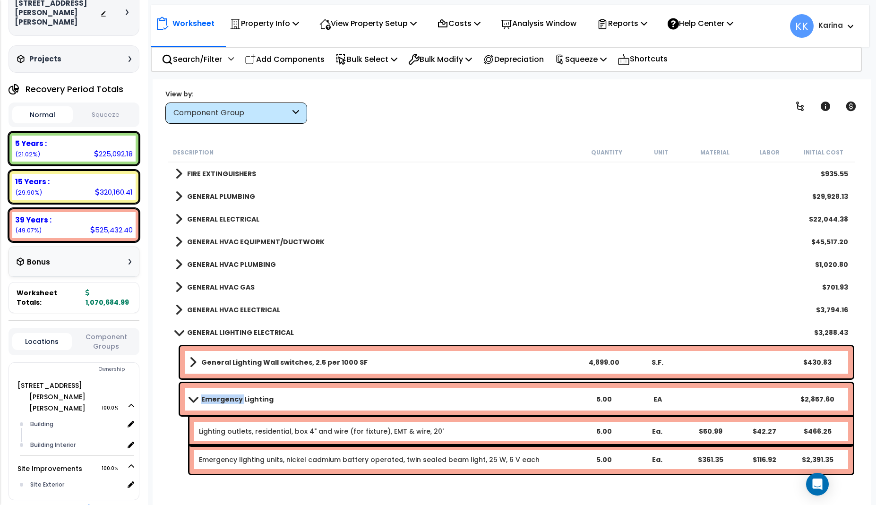
click at [207, 398] on b "Emergency Lighting" at bounding box center [237, 399] width 72 height 9
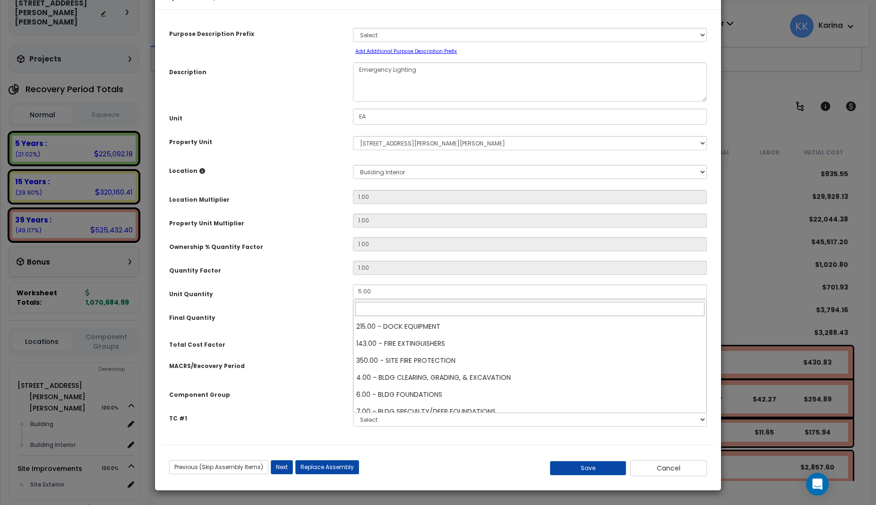
click at [413, 399] on span "× 152.00 - GENERAL LIGHTING ELECTRICAL" at bounding box center [529, 392] width 353 height 13
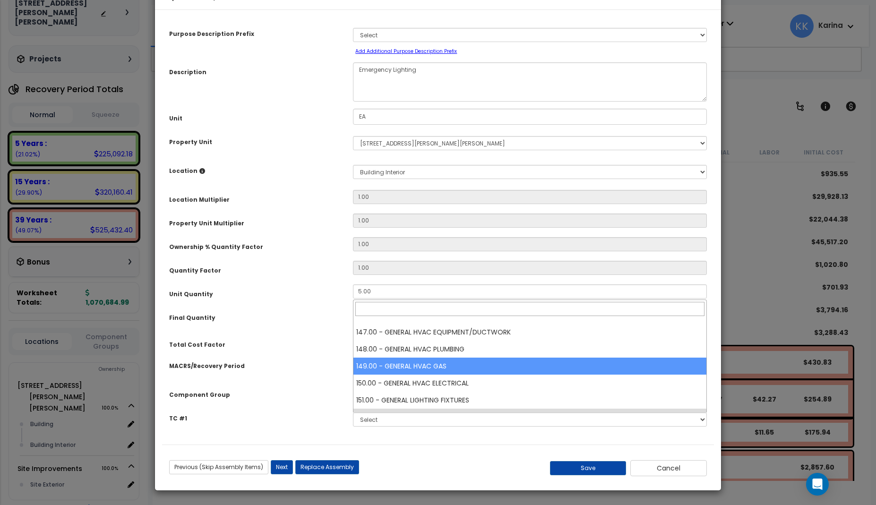
scroll to position [975, 0]
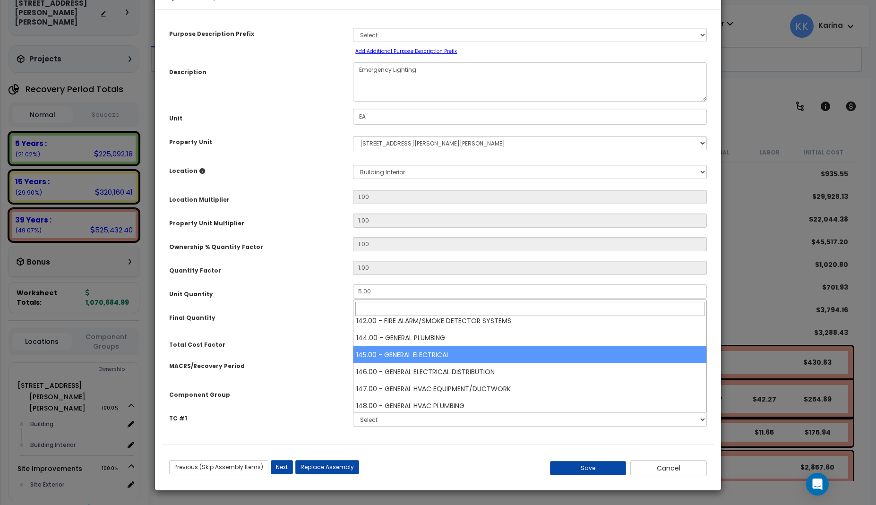
select select "56955"
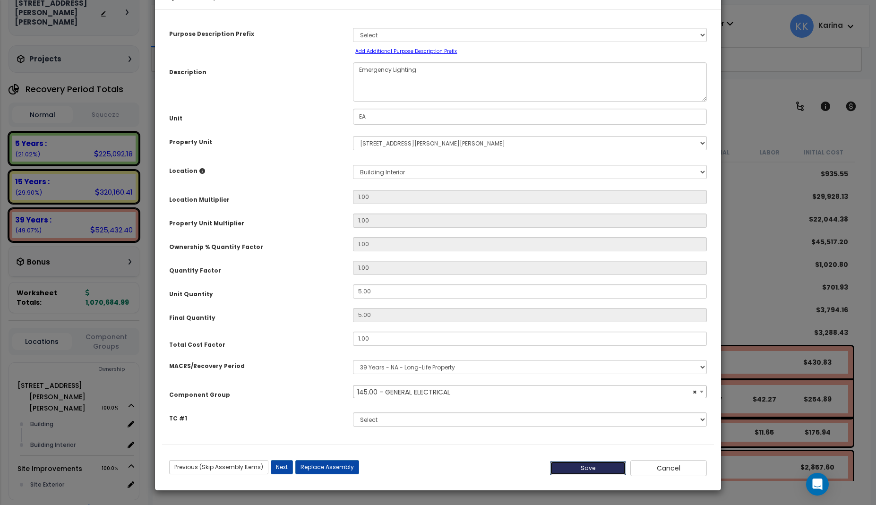
click at [576, 475] on button "Save" at bounding box center [588, 468] width 77 height 14
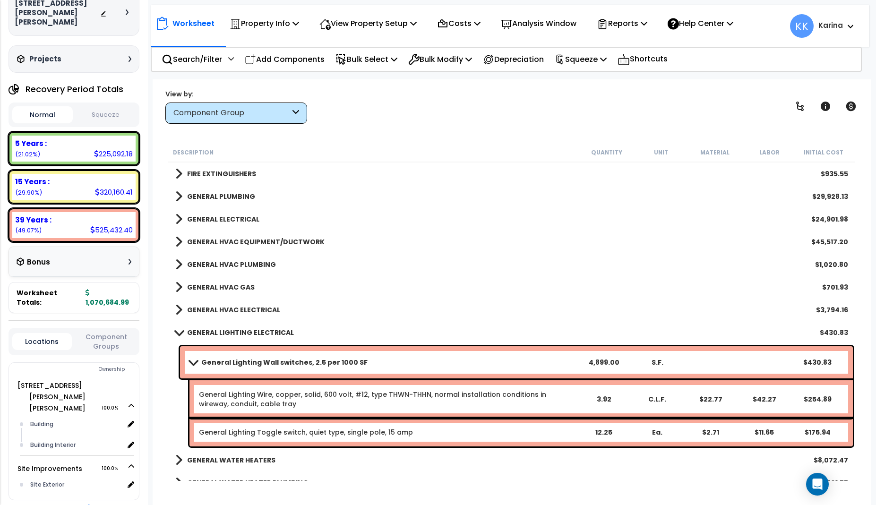
click at [177, 332] on span at bounding box center [178, 332] width 13 height 7
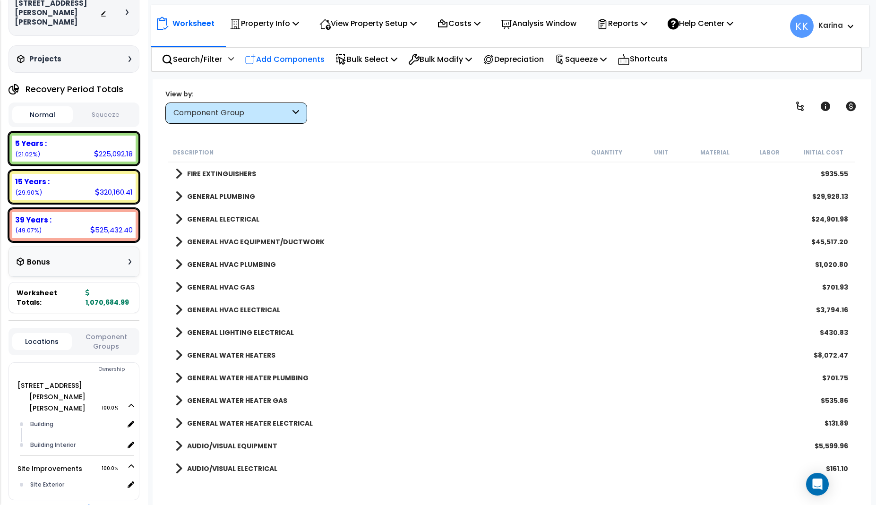
click at [300, 64] on p "Add Components" at bounding box center [285, 59] width 80 height 13
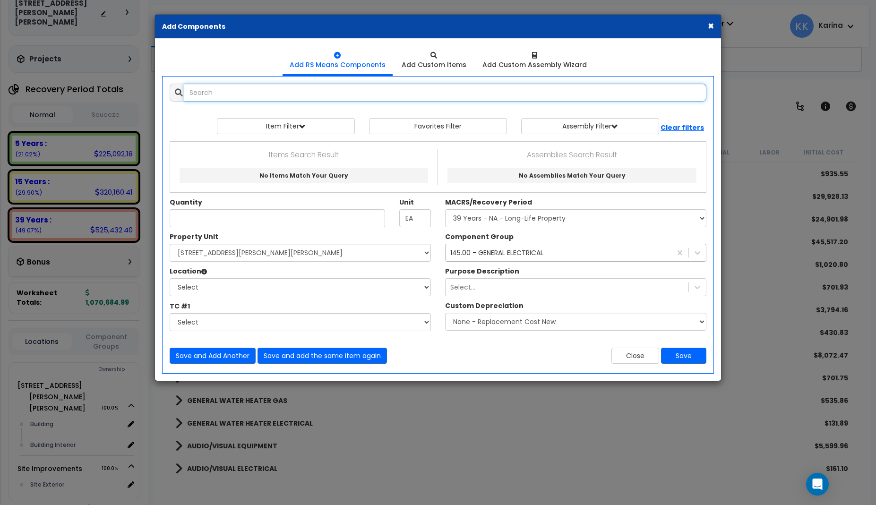
select select
click at [303, 94] on input "text" at bounding box center [445, 93] width 523 height 18
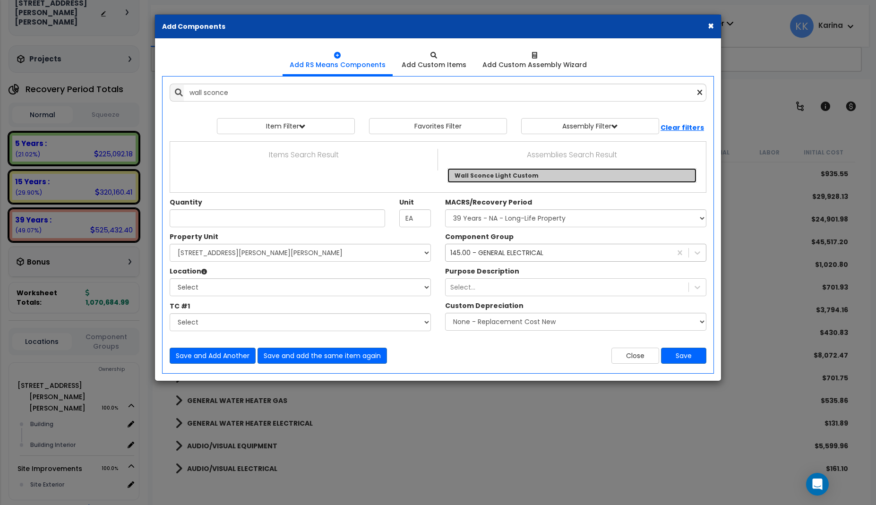
click at [473, 172] on link "Wall Sconce Light Custom" at bounding box center [571, 175] width 249 height 15
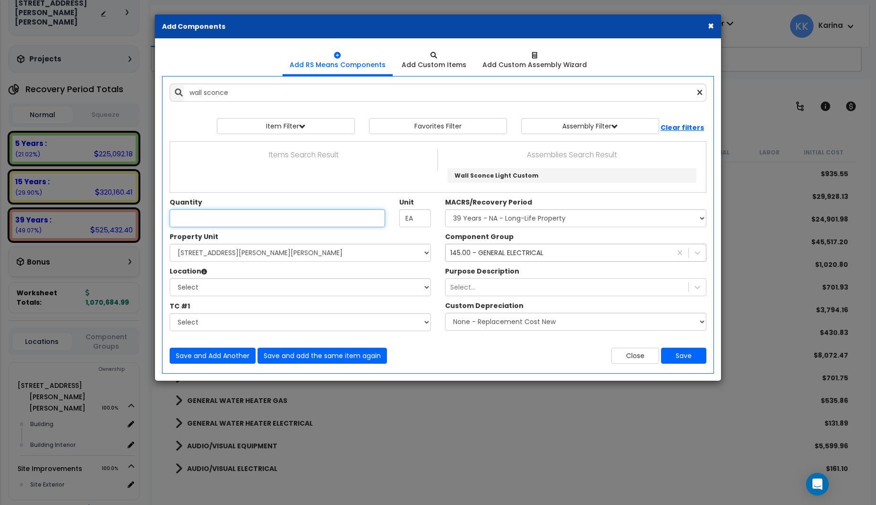
type input "Wall Sconce Light Custom"
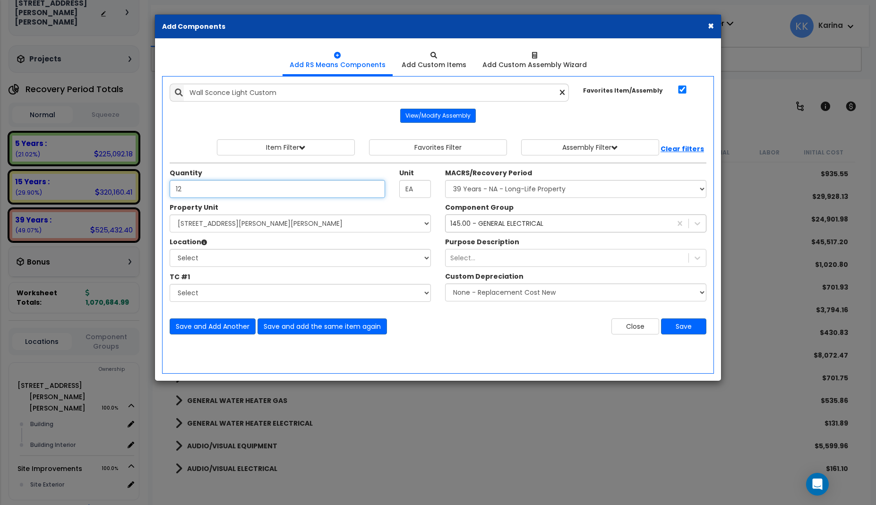
type input "12"
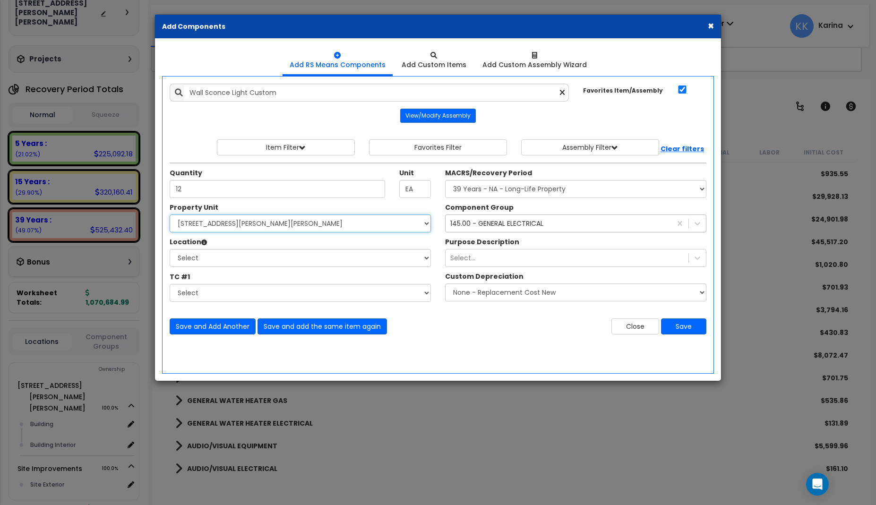
click at [170, 215] on select "Select 540 W. Eaton Pike Site Improvements" at bounding box center [300, 224] width 261 height 18
select select "167214"
click option "540 W. Eaton Pike" at bounding box center [0, 0] width 0 height 0
click at [170, 249] on select "Select Building Building Interior Add Additional Location" at bounding box center [300, 258] width 261 height 18
select select "461"
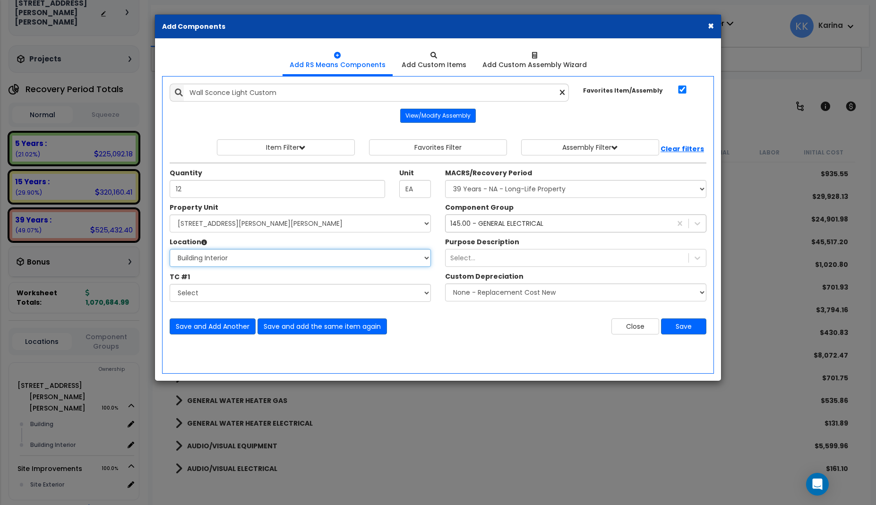
click option "Building Interior" at bounding box center [0, 0] width 0 height 0
click at [445, 180] on select "Select MACRS/Recovery Period 5 Years - 57.0 - Distributive Trades & Services 5 …" at bounding box center [575, 189] width 261 height 18
select select "3669"
click option "39 Years - NA - Long-Life Property" at bounding box center [0, 0] width 0 height 0
click at [683, 326] on button "Save" at bounding box center [683, 326] width 45 height 16
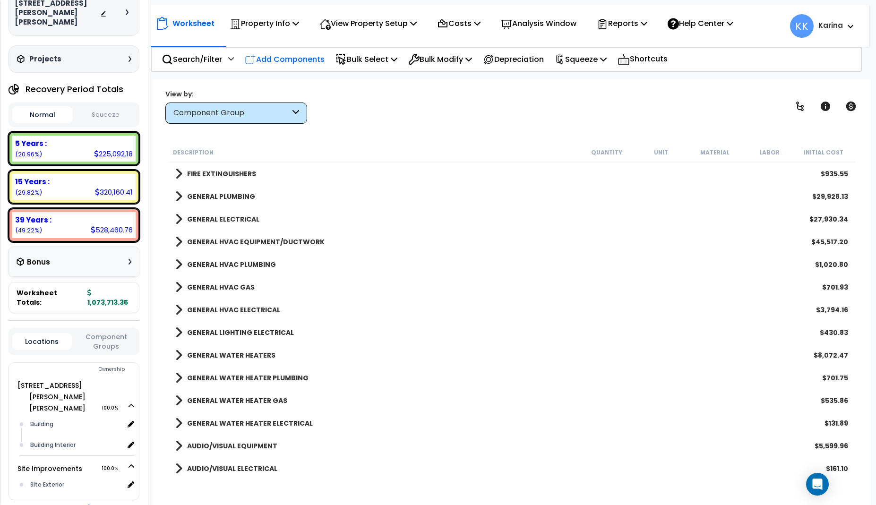
click at [300, 59] on p "Add Components" at bounding box center [285, 59] width 80 height 13
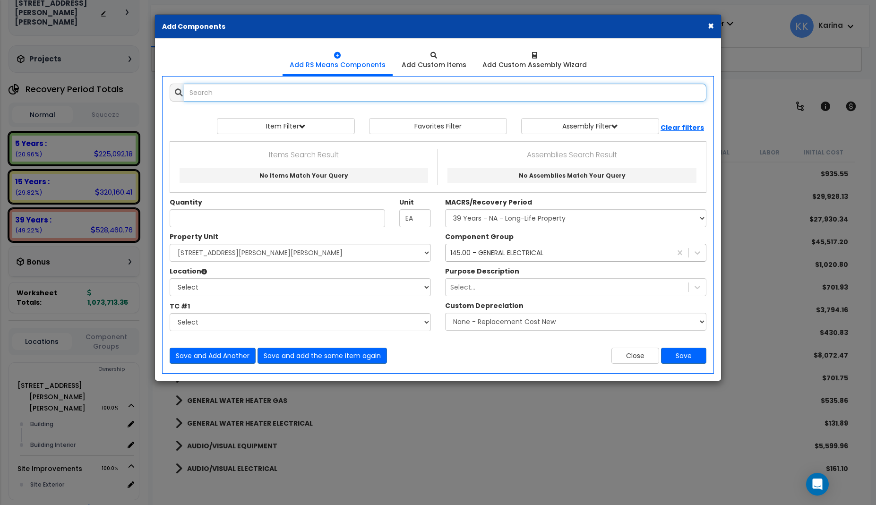
select select
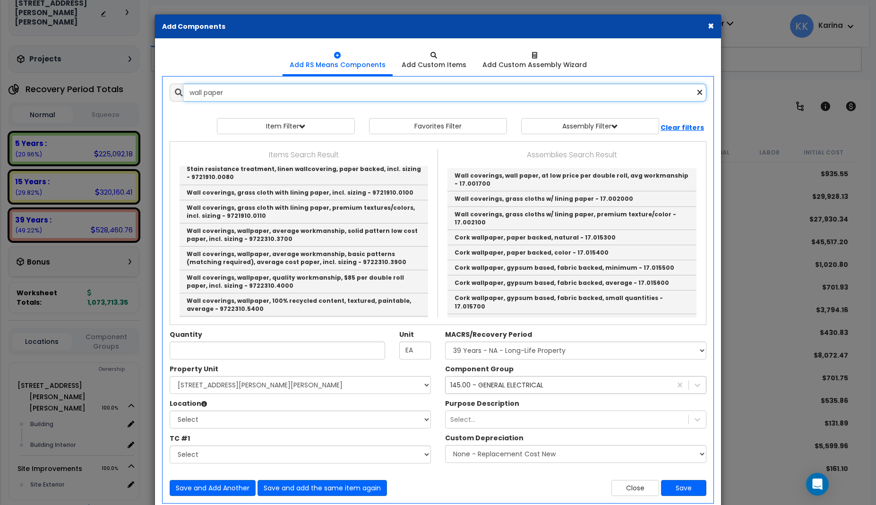
scroll to position [20, 0]
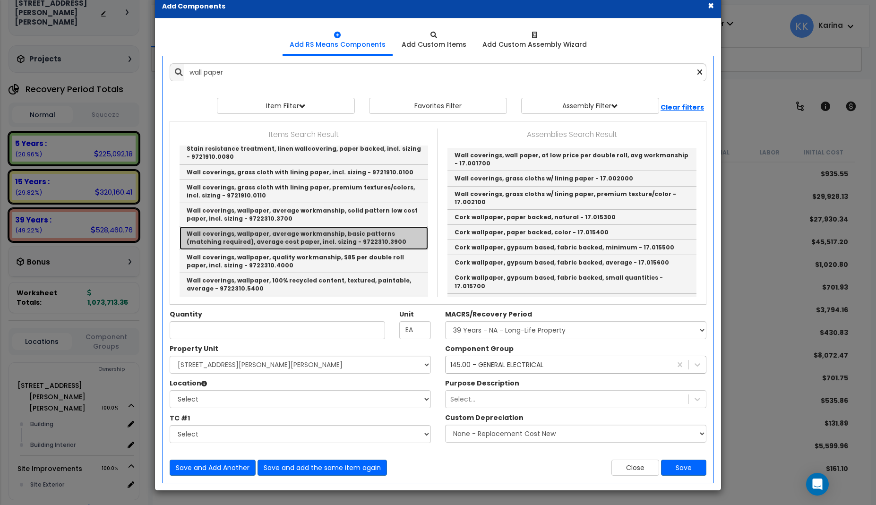
click at [275, 226] on link "Wall coverings, wallpaper, average workmanship, basic patterns (matching requir…" at bounding box center [304, 237] width 249 height 23
type input "Wall coverings, wallpaper, average workmanship, basic patterns (matching requir…"
checkbox input "false"
type input "S.F."
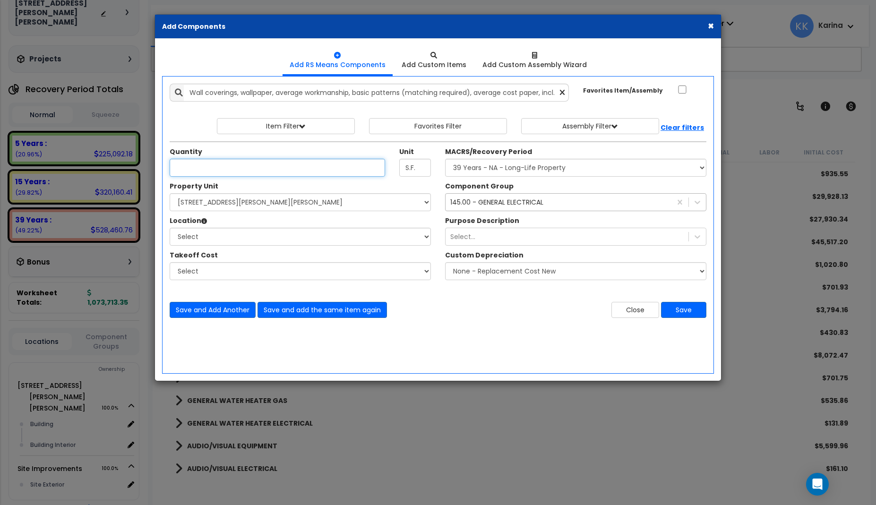
scroll to position [0, 0]
click at [363, 489] on div "× Add Components Add RS Means Components Add Custom Items Add Items" at bounding box center [438, 252] width 876 height 505
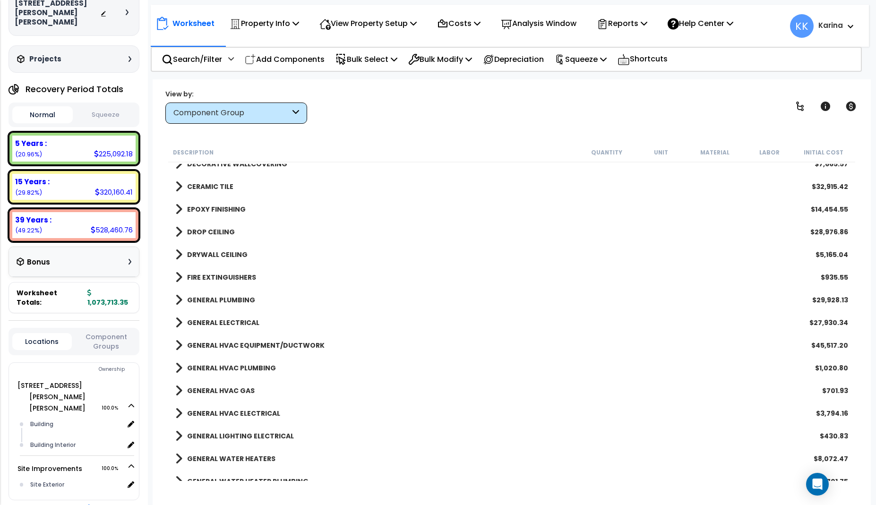
scroll to position [567, 0]
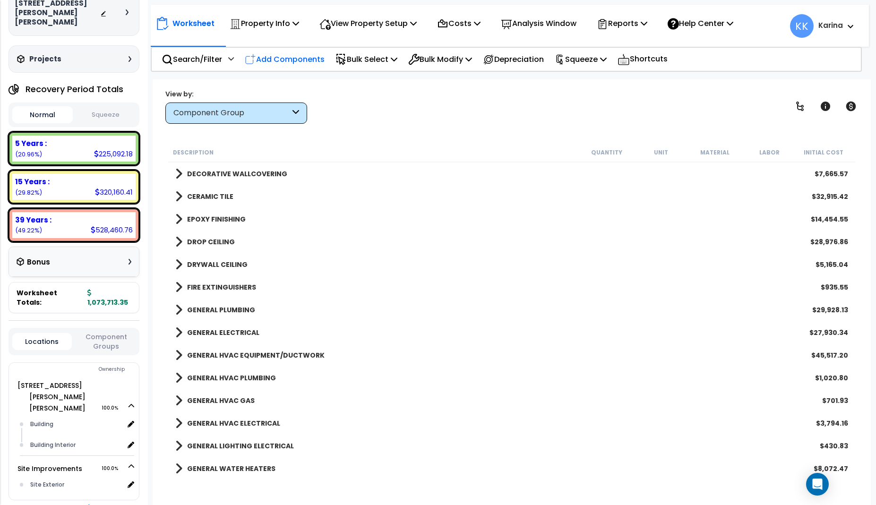
click at [284, 59] on p "Add Components" at bounding box center [285, 59] width 80 height 13
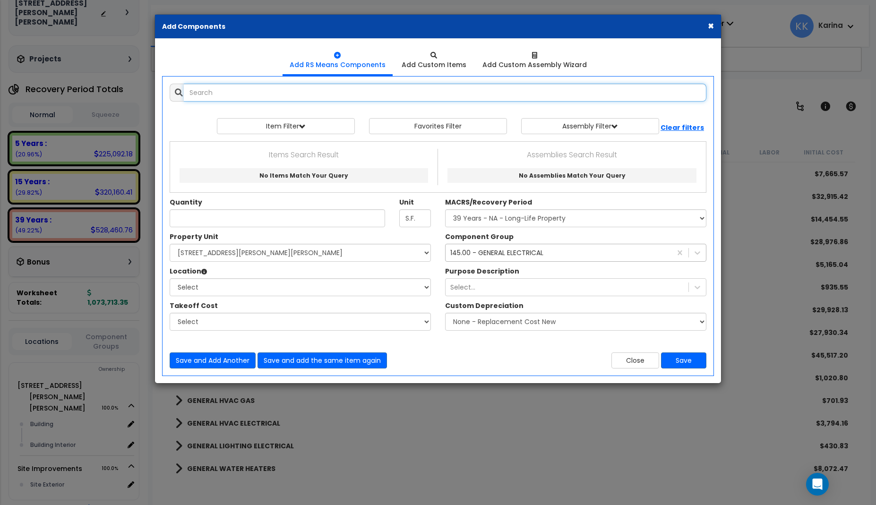
click at [286, 88] on input "text" at bounding box center [445, 93] width 523 height 18
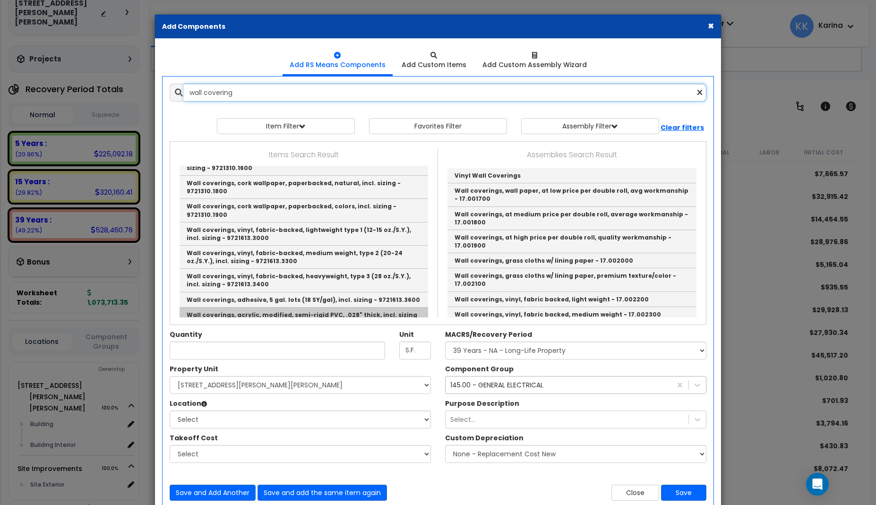
scroll to position [227, 0]
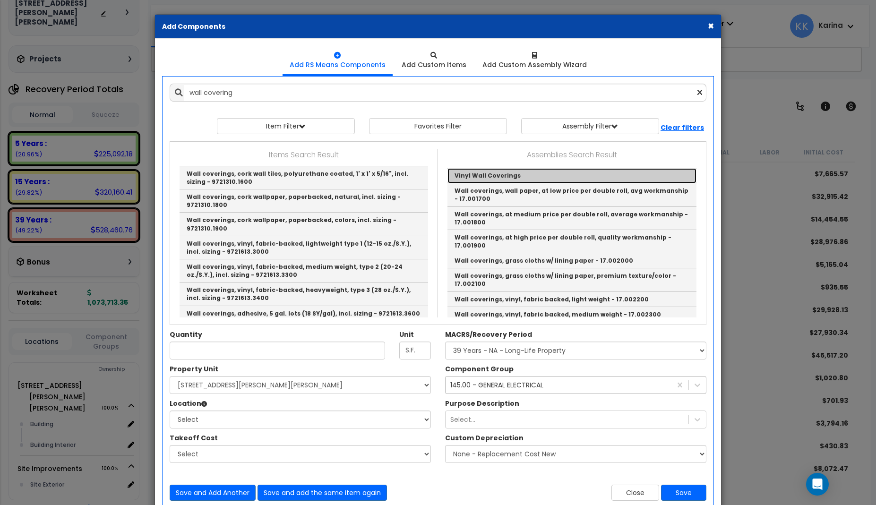
click at [473, 180] on link "Vinyl Wall Coverings" at bounding box center [571, 175] width 249 height 15
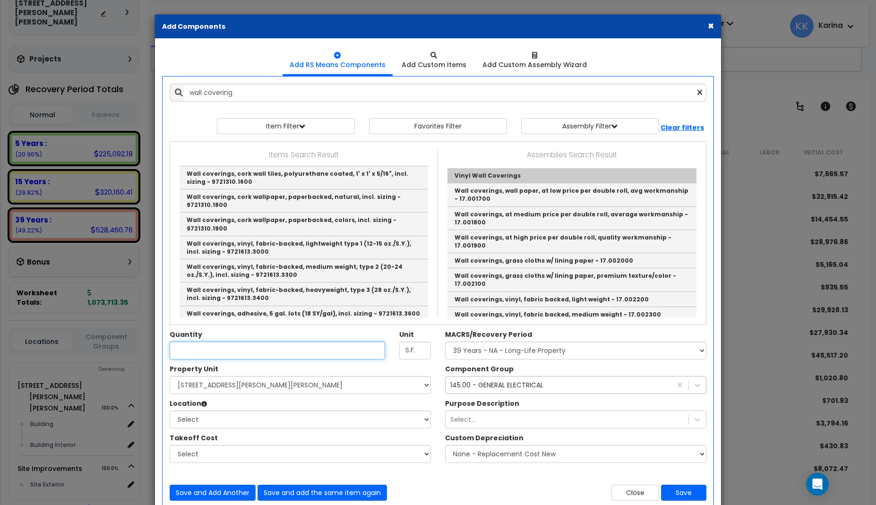
type input "Vinyl Wall Coverings"
checkbox input "true"
type input "EA"
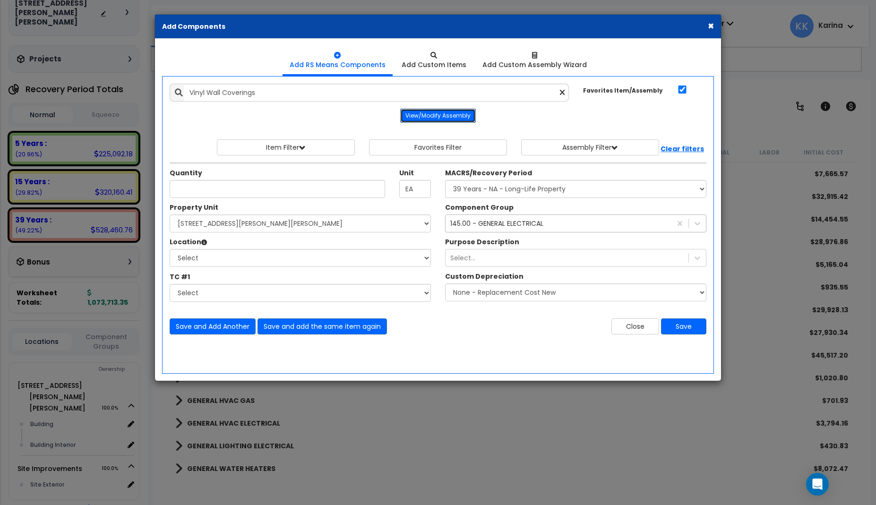
click at [427, 119] on button "View/Modify Assembly" at bounding box center [438, 116] width 76 height 14
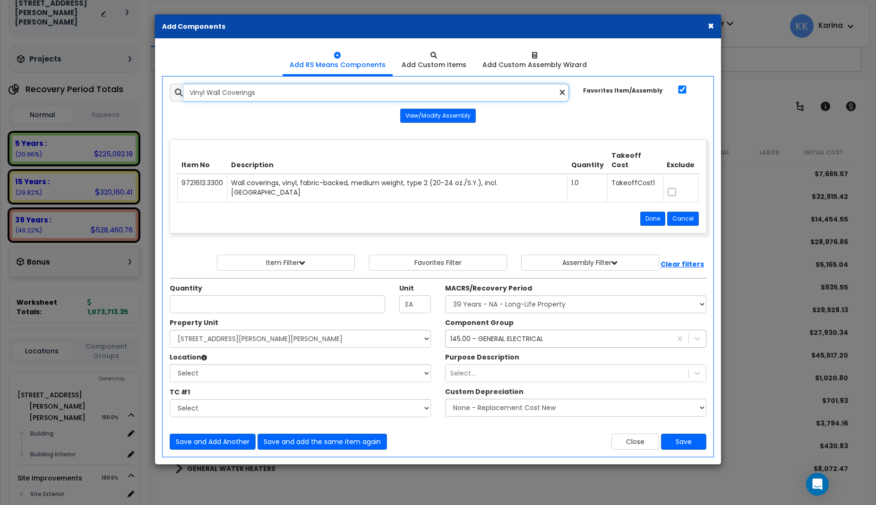
drag, startPoint x: 280, startPoint y: 94, endPoint x: 135, endPoint y: 93, distance: 145.1
click at [184, 93] on input "Vinyl Wall Coverings" at bounding box center [376, 93] width 385 height 18
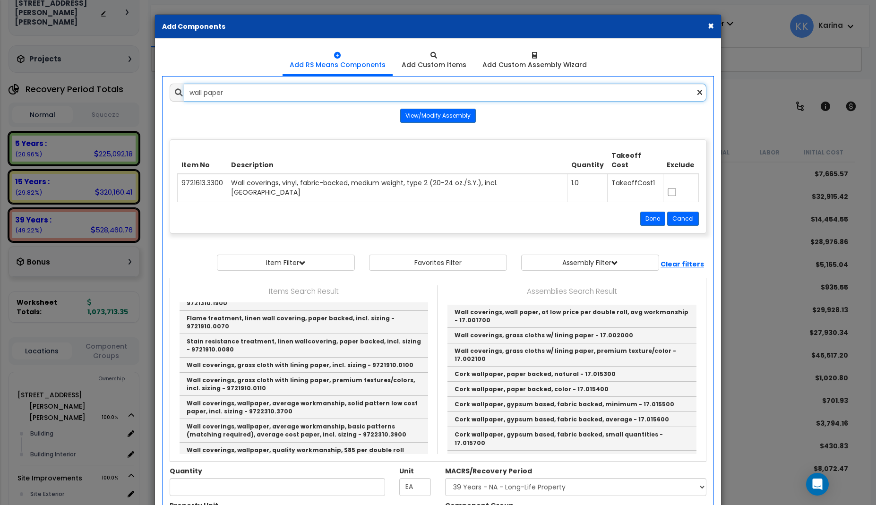
type input "wall paper"
click at [699, 95] on icon at bounding box center [699, 93] width 5 height 8
click at [653, 212] on button "Done" at bounding box center [652, 219] width 25 height 14
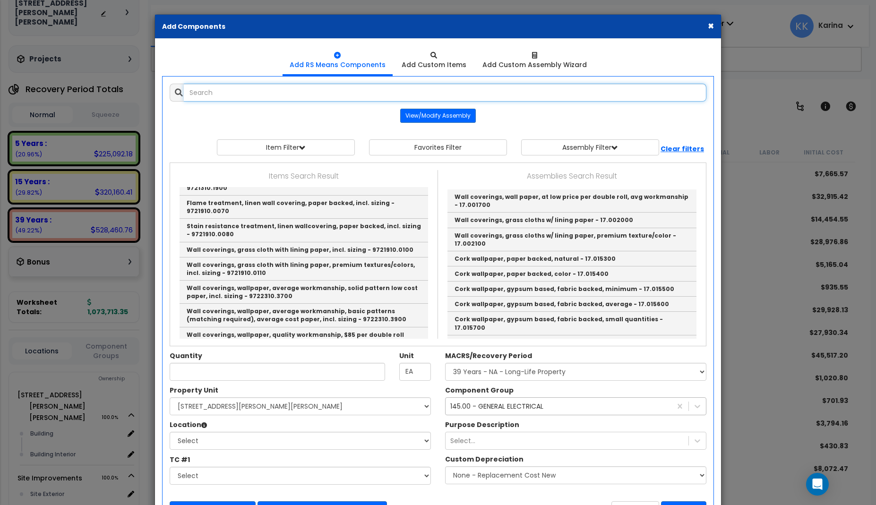
click at [246, 89] on input "text" at bounding box center [445, 93] width 523 height 18
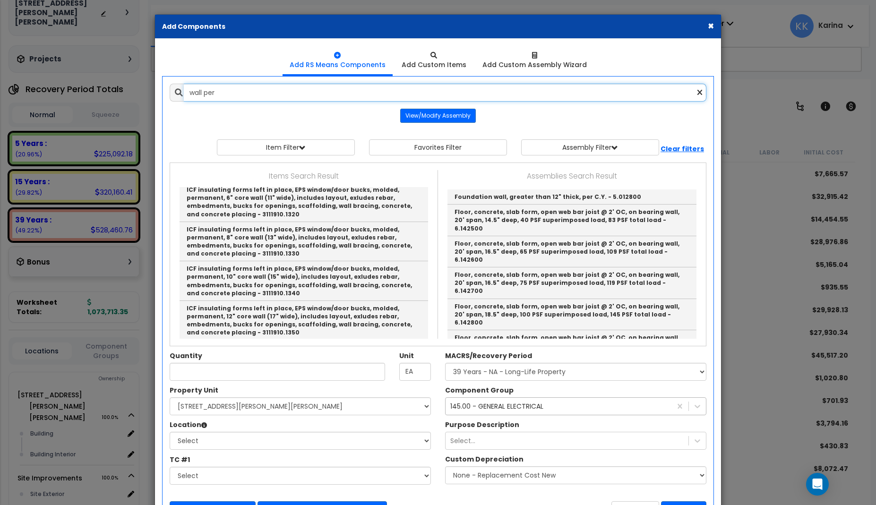
click at [228, 93] on input "wall per" at bounding box center [445, 93] width 523 height 18
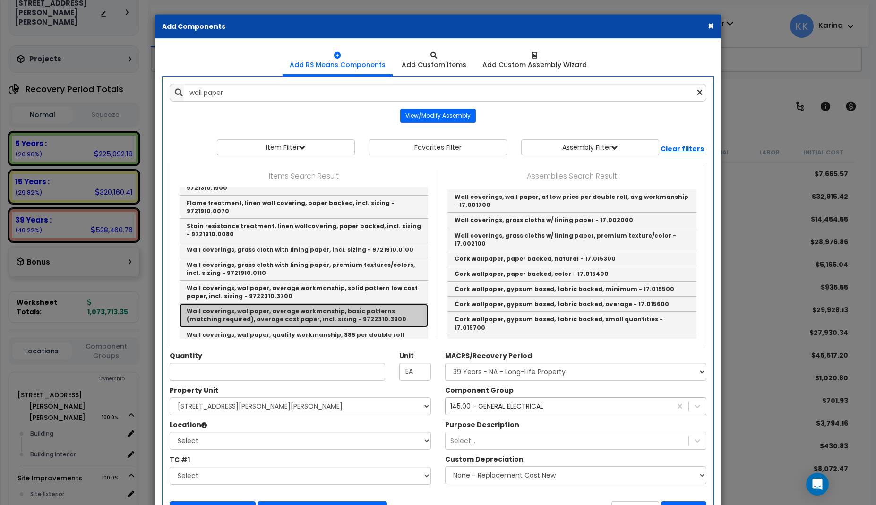
click at [250, 304] on link "Wall coverings, wallpaper, average workmanship, basic patterns (matching requir…" at bounding box center [304, 315] width 249 height 23
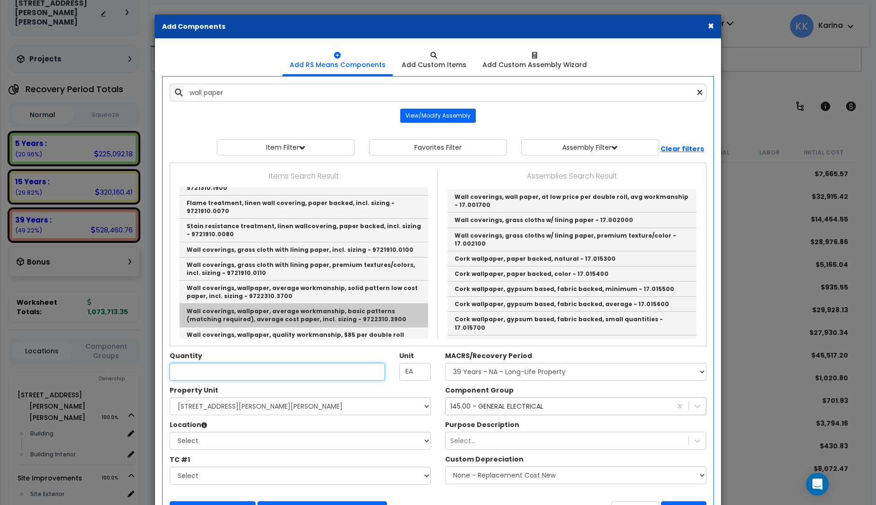
type input "Wall coverings, wallpaper, average workmanship, basic patterns (matching requir…"
checkbox input "false"
type input "S.F."
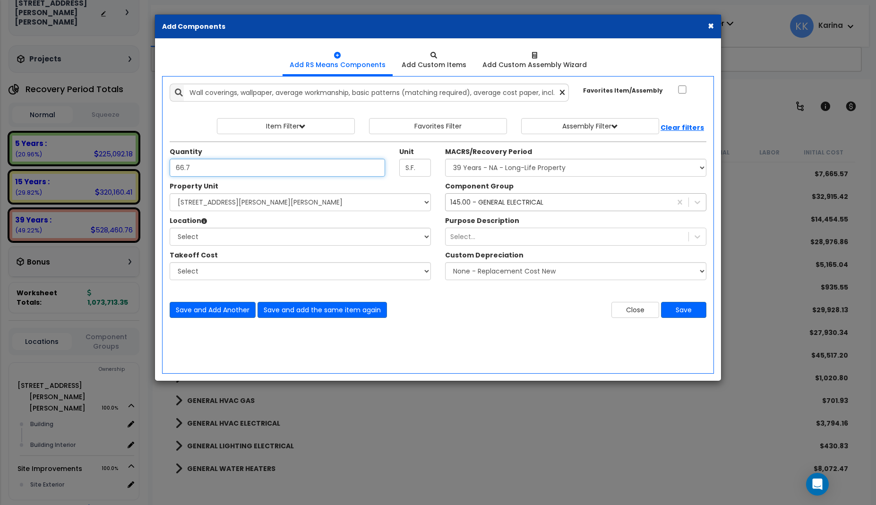
type input "66.7"
click at [170, 193] on select "Select 540 W. Eaton Pike Site Improvements" at bounding box center [300, 202] width 261 height 18
select select "167214"
click option "540 W. Eaton Pike" at bounding box center [0, 0] width 0 height 0
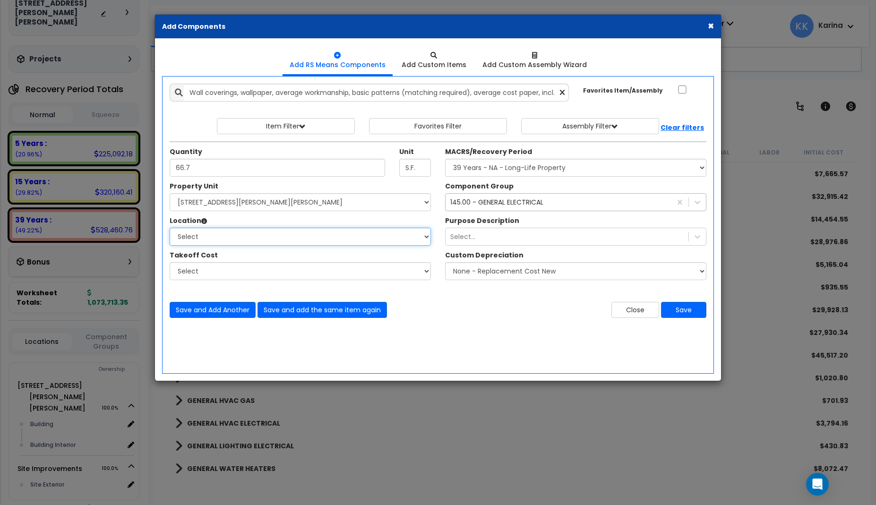
click at [170, 228] on select "Select Building Building Interior Add Additional Location" at bounding box center [300, 237] width 261 height 18
select select "461"
click option "Building Interior" at bounding box center [0, 0] width 0 height 0
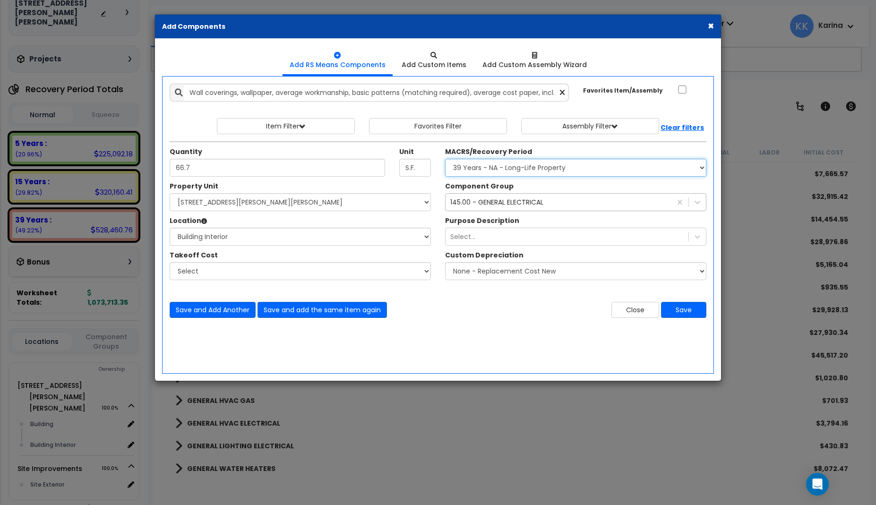
click at [445, 159] on select "Select MACRS/Recovery Period 5 Years - 57.0 - Distributive Trades & Services 5 …" at bounding box center [575, 168] width 261 height 18
select select "3667"
click option "5 Years - 57.0 - Distributive Trades & Services" at bounding box center [0, 0] width 0 height 0
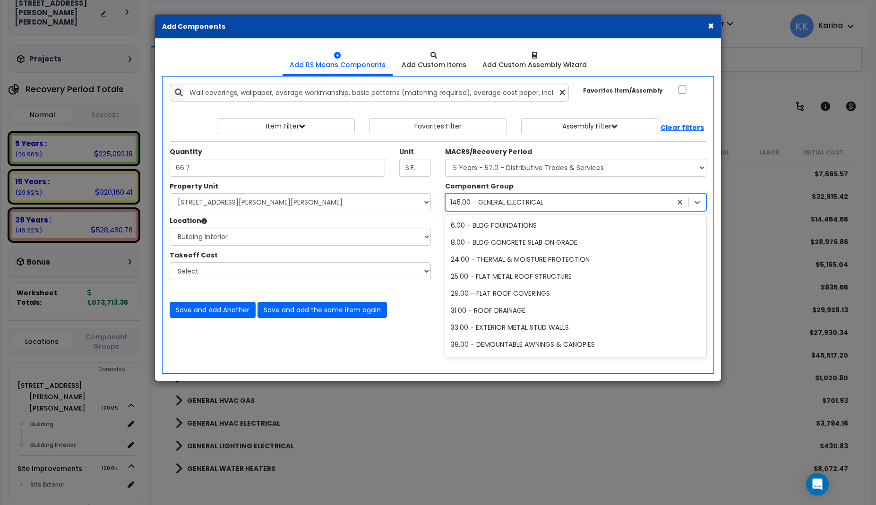
click at [478, 200] on div "145.00 - GENERAL ELECTRICAL" at bounding box center [496, 202] width 93 height 9
type input "wall"
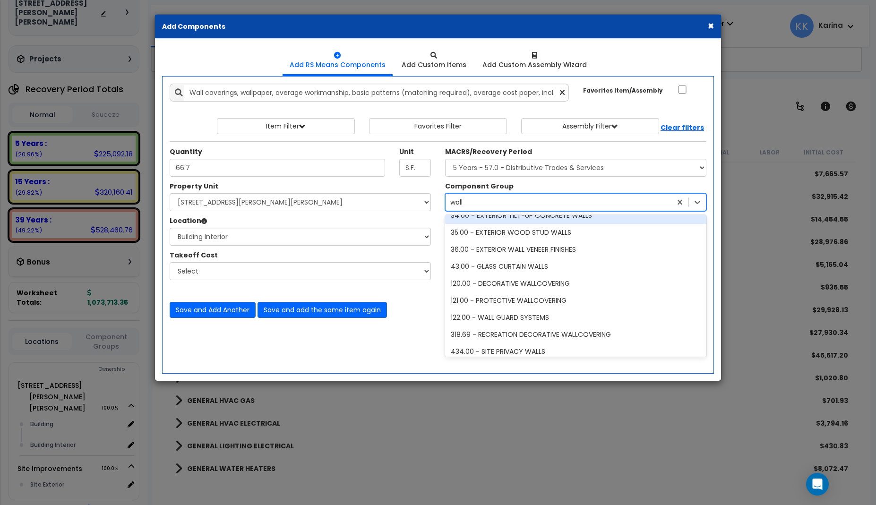
scroll to position [189, 0]
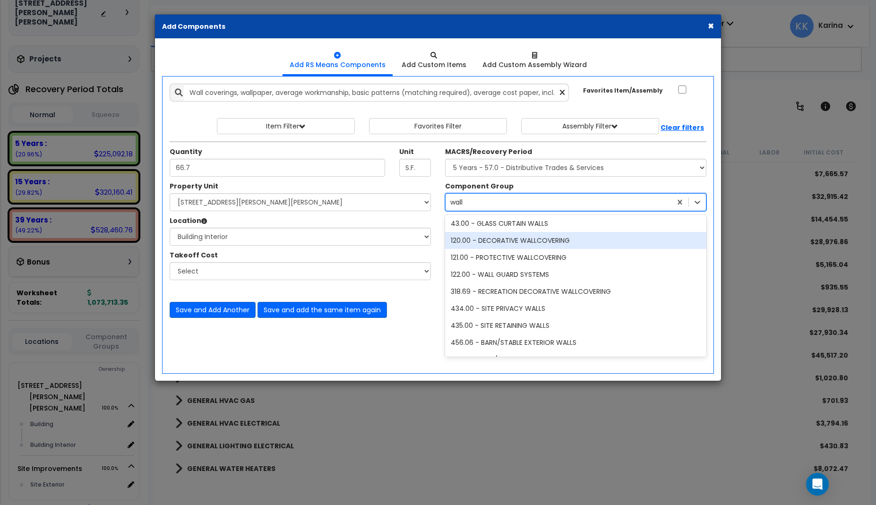
click at [488, 241] on div "120.00 - DECORATIVE WALLCOVERING" at bounding box center [575, 240] width 261 height 17
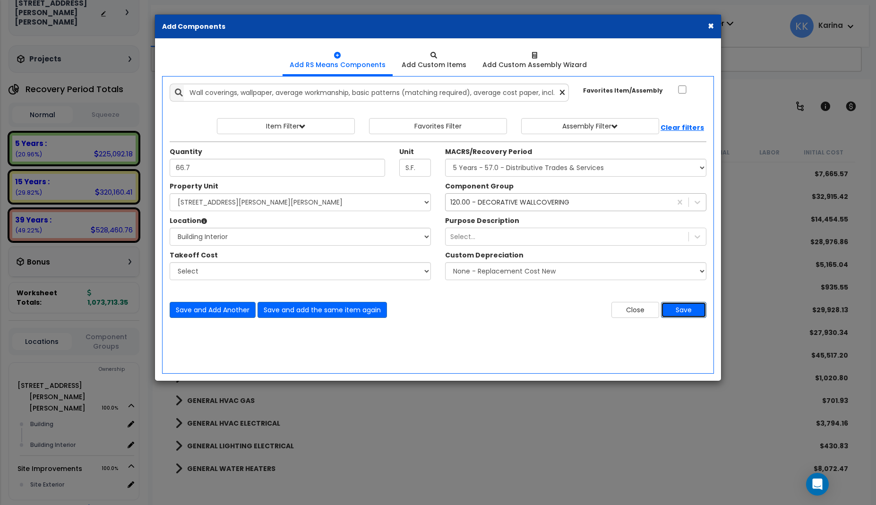
click at [670, 310] on button "Save" at bounding box center [683, 310] width 45 height 16
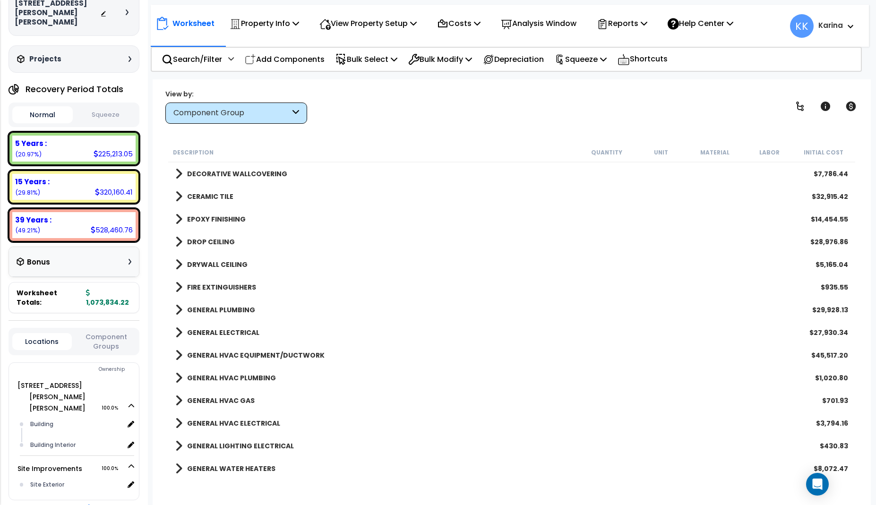
click at [472, 473] on div "GENERAL WATER HEATERS $8,072.47" at bounding box center [512, 468] width 682 height 23
click at [303, 57] on p "Add Components" at bounding box center [285, 59] width 80 height 13
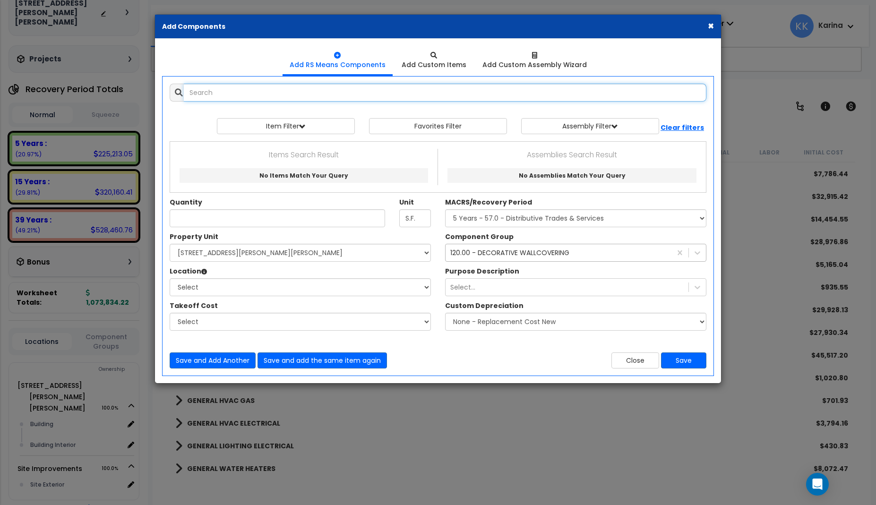
select select
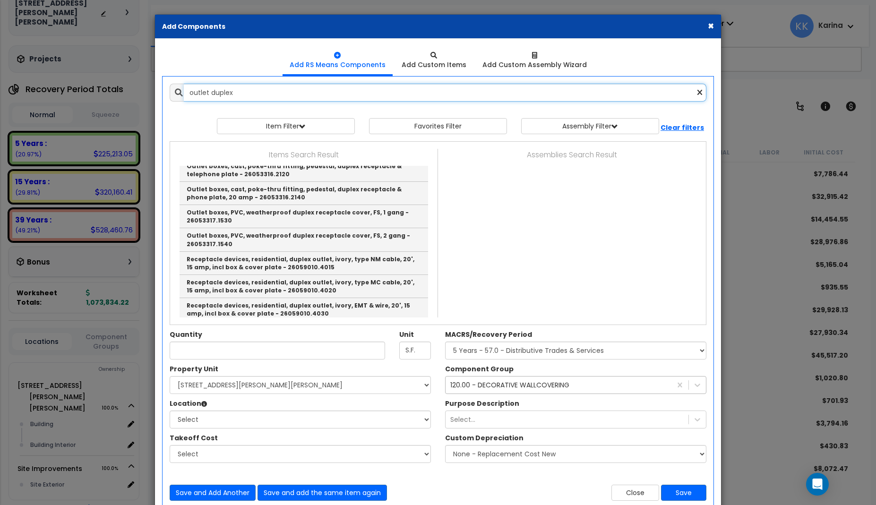
scroll to position [227, 0]
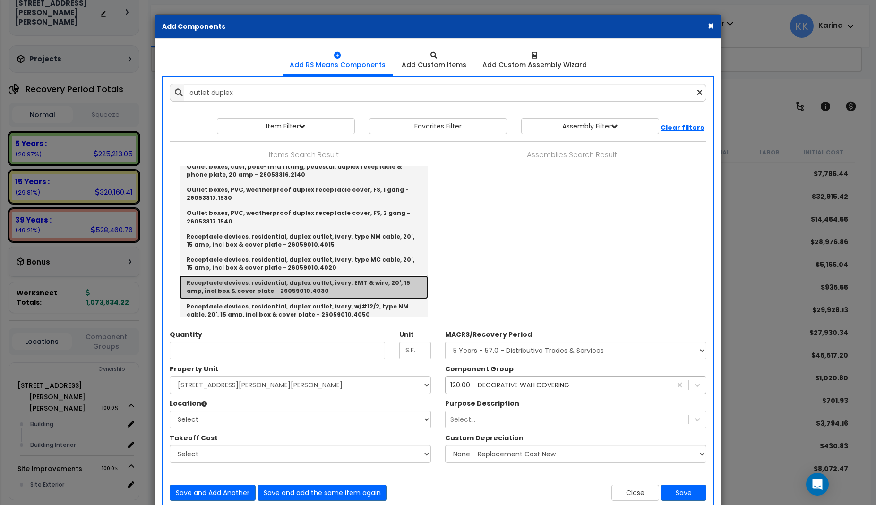
click at [287, 289] on link "Receptacle devices, residential, duplex outlet, ivory, EMT & wire, 20', 15 amp,…" at bounding box center [304, 286] width 249 height 23
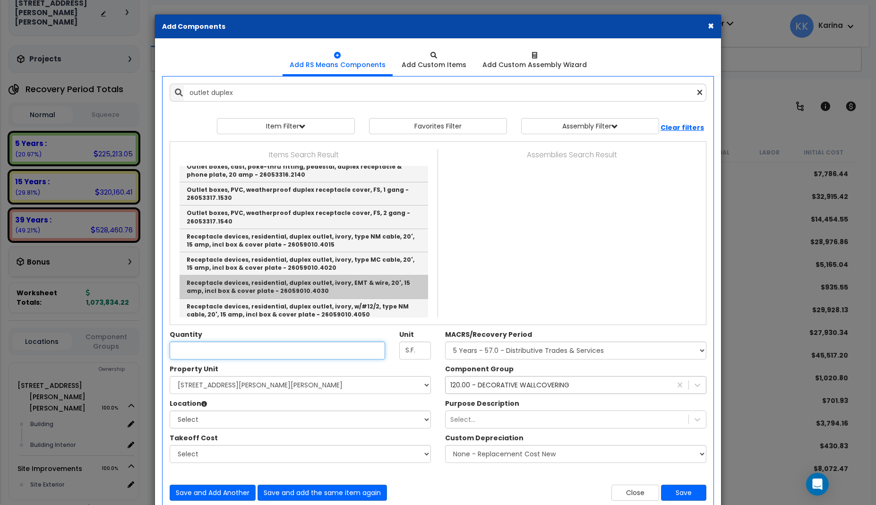
type input "Receptacle devices, residential, duplex outlet, ivory, EMT & wire, 20', 15 amp,…"
checkbox input "true"
type input "Ea."
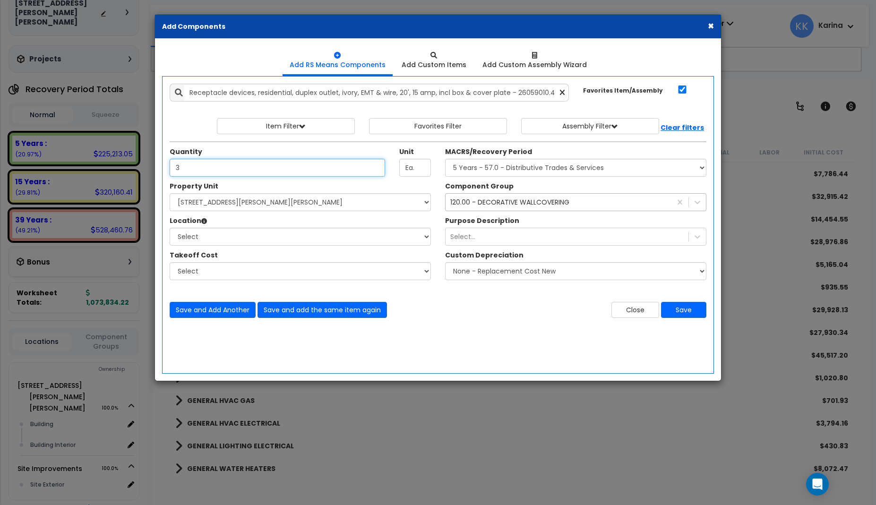
type input "3"
click at [170, 193] on select "Select 540 W. Eaton Pike Site Improvements" at bounding box center [300, 202] width 261 height 18
select select "167214"
click option "540 W. Eaton Pike" at bounding box center [0, 0] width 0 height 0
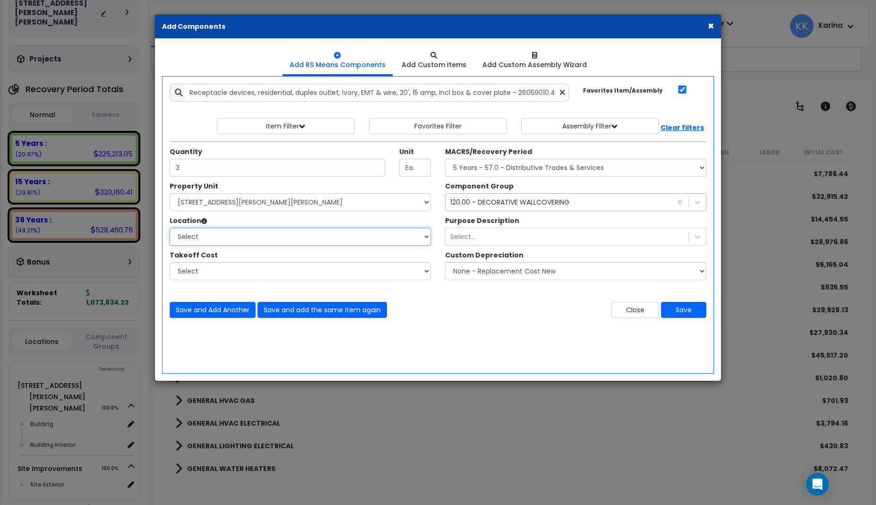
click at [170, 228] on select "Select Building Building Interior Add Additional Location" at bounding box center [300, 237] width 261 height 18
select select "461"
click option "Building Interior" at bounding box center [0, 0] width 0 height 0
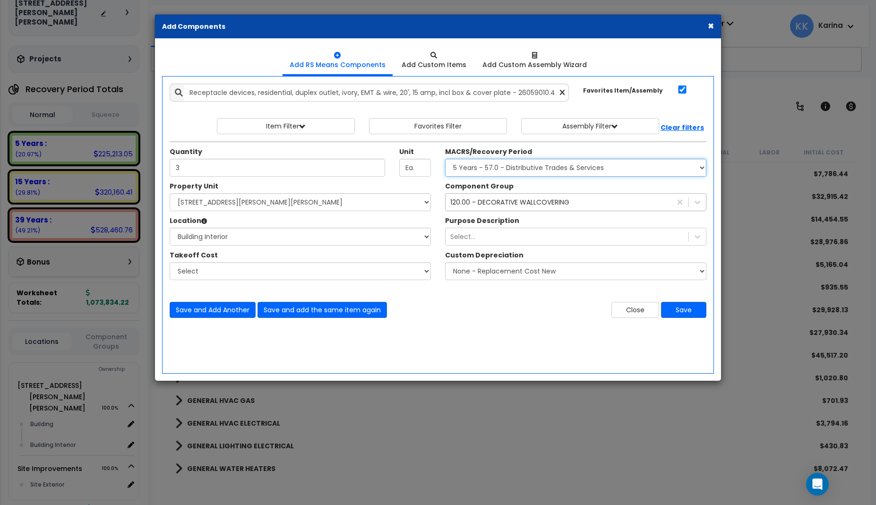
click at [445, 159] on select "Select MACRS/Recovery Period 5 Years - 57.0 - Distributive Trades & Services 5 …" at bounding box center [575, 168] width 261 height 18
select select "3669"
click option "39 Years - NA - Long-Life Property" at bounding box center [0, 0] width 0 height 0
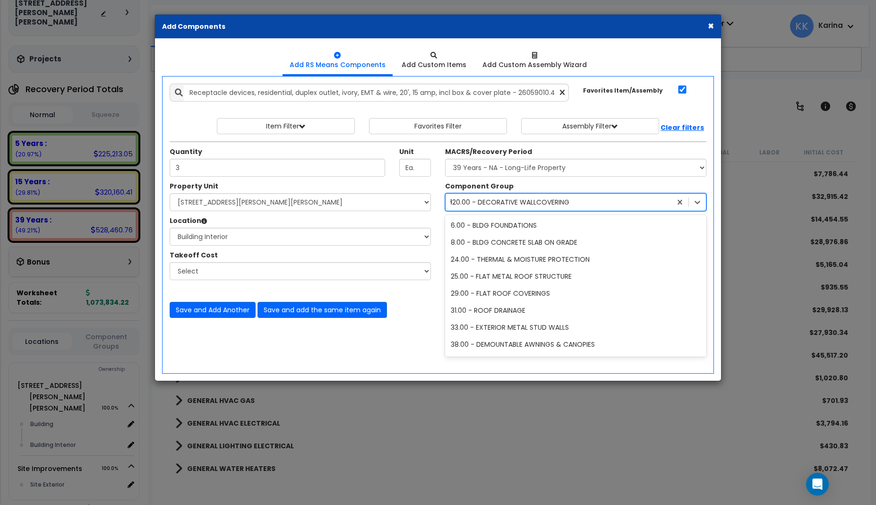
click at [495, 204] on div "120.00 - DECORATIVE WALLCOVERING" at bounding box center [509, 202] width 119 height 9
type input "145"
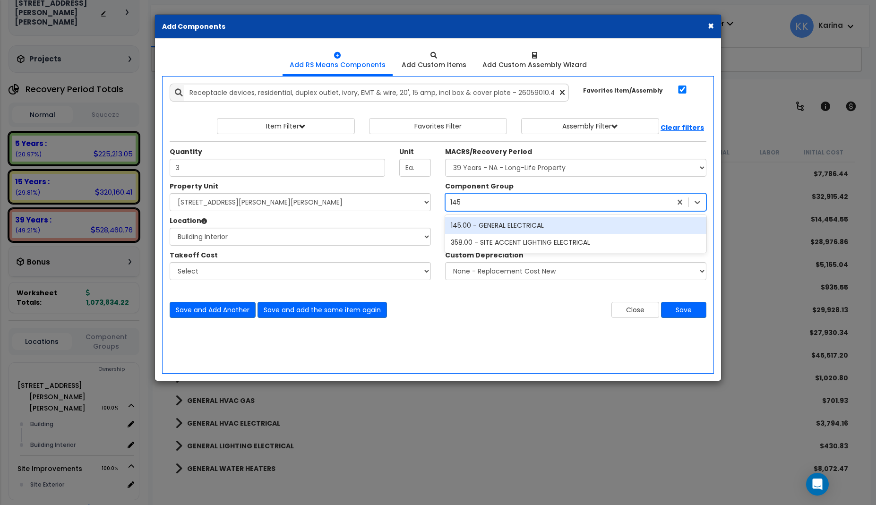
click at [496, 223] on div "145.00 - GENERAL ELECTRICAL" at bounding box center [575, 225] width 261 height 17
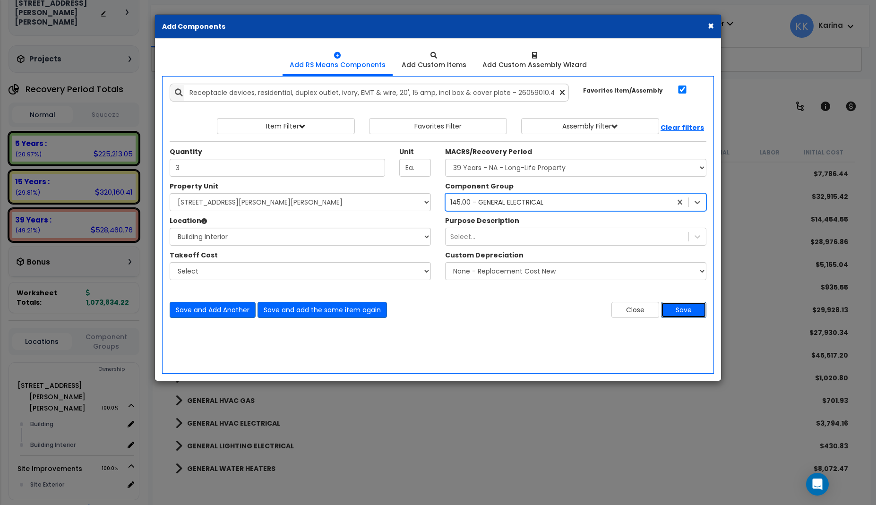
click at [676, 310] on button "Save" at bounding box center [683, 310] width 45 height 16
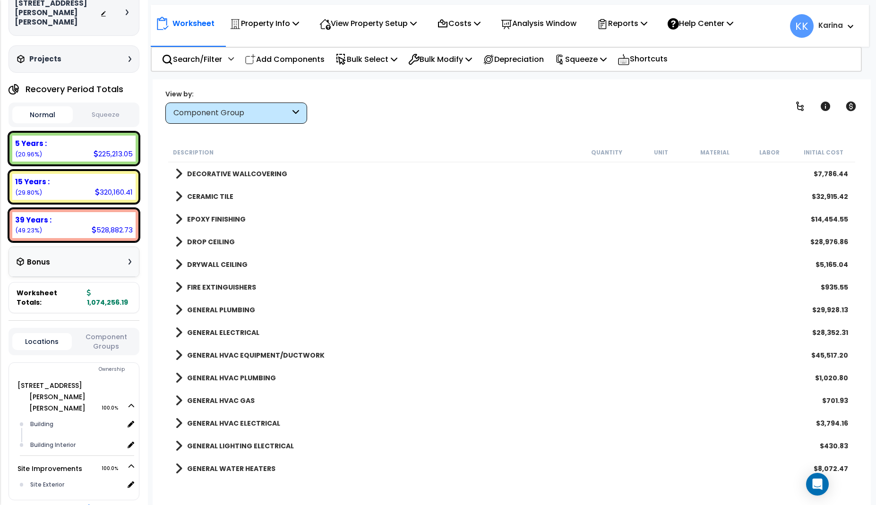
click at [177, 327] on span at bounding box center [178, 332] width 7 height 13
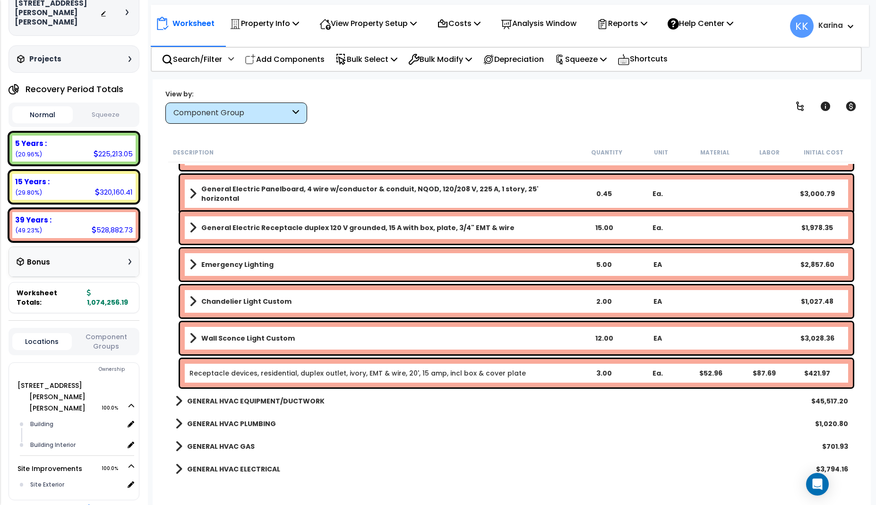
scroll to position [907, 0]
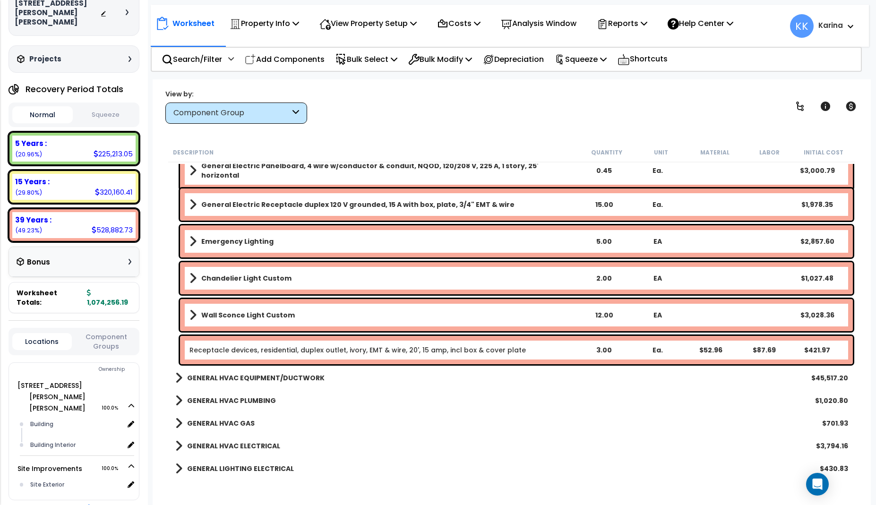
click at [246, 350] on link "Receptacle devices, residential, duplex outlet, ivory, EMT & wire, 20', 15 amp,…" at bounding box center [357, 349] width 336 height 9
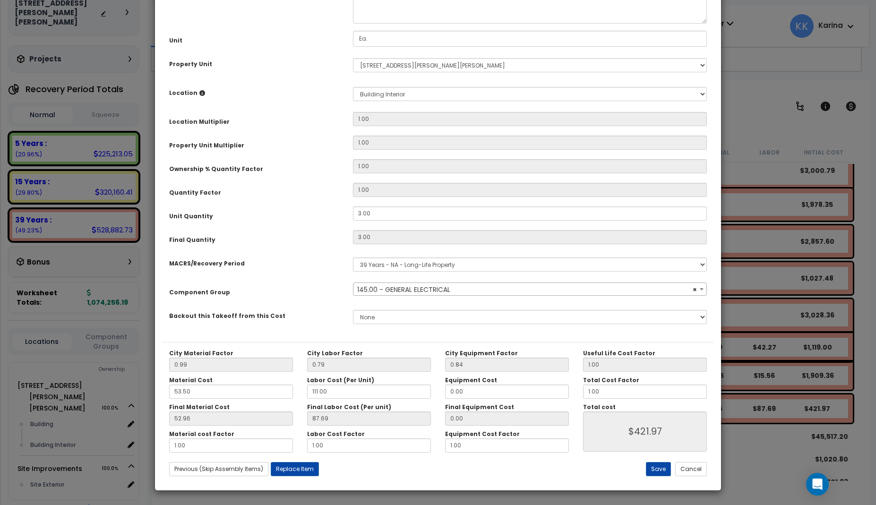
select select "56955"
click at [357, 24] on textarea "Receptacle devices, residential, duplex outlet, ivory, EMT & wire, 20', 15 amp,…" at bounding box center [530, 3] width 354 height 39
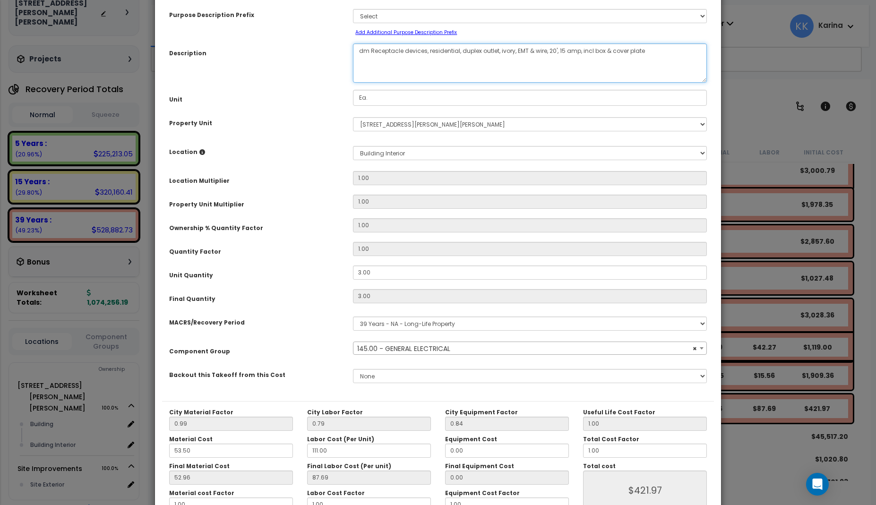
scroll to position [106, 0]
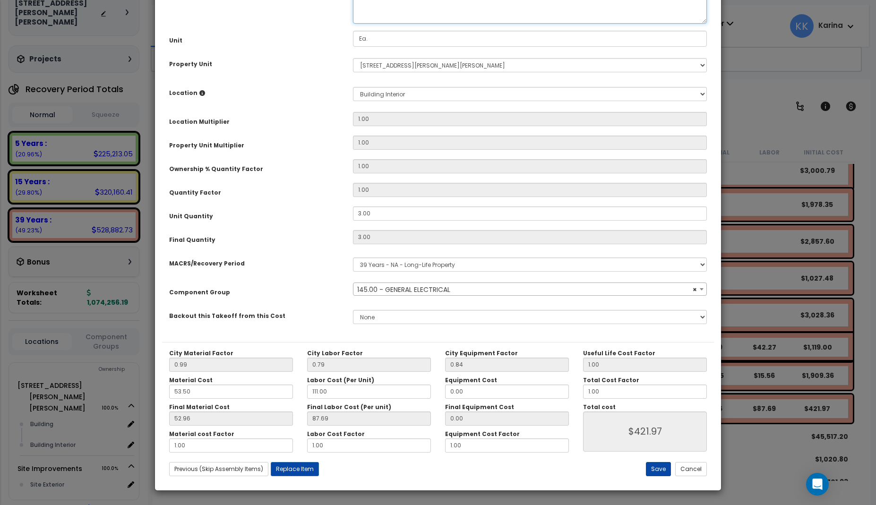
type textarea "dm Receptacle devices, residential, duplex outlet, ivory, EMT & wire, 20', 15 a…"
click at [660, 468] on button "Save" at bounding box center [658, 469] width 25 height 14
type input "421.97"
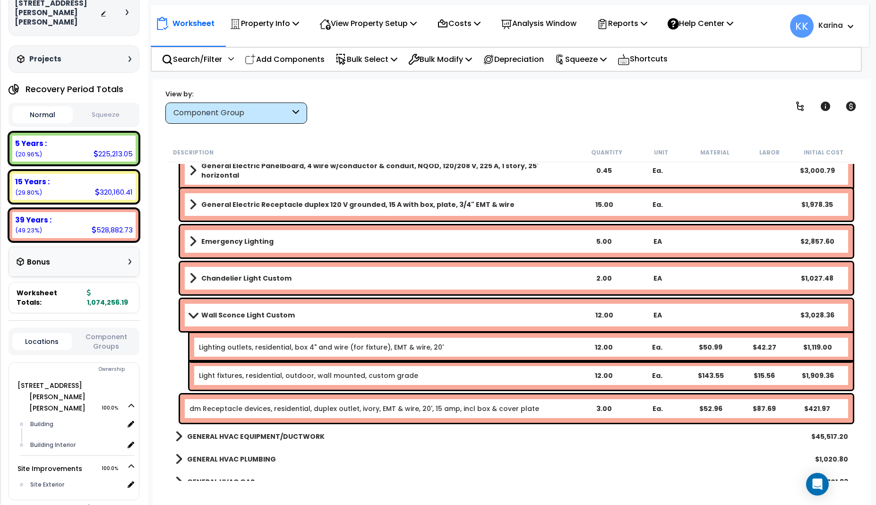
click at [268, 409] on link "dm Receptacle devices, residential, duplex outlet, ivory, EMT & wire, 20', 15 a…" at bounding box center [364, 408] width 350 height 9
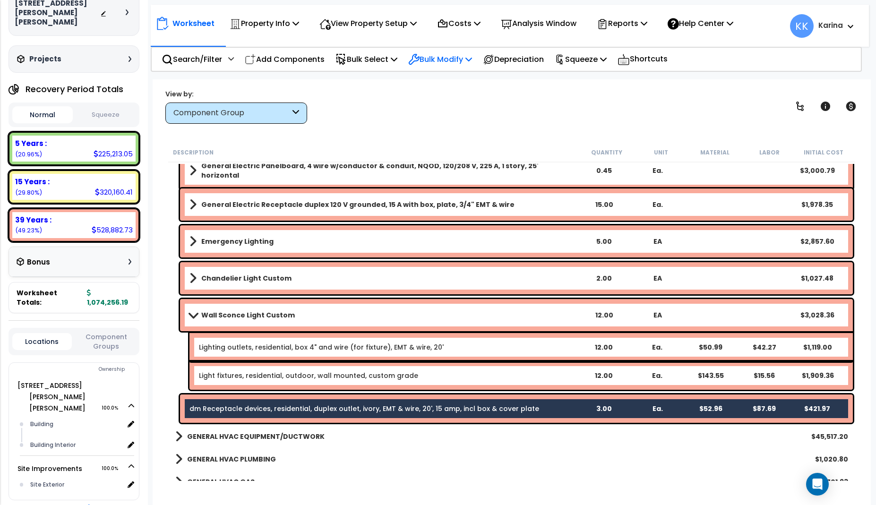
click at [442, 61] on p "Bulk Modify" at bounding box center [440, 59] width 64 height 13
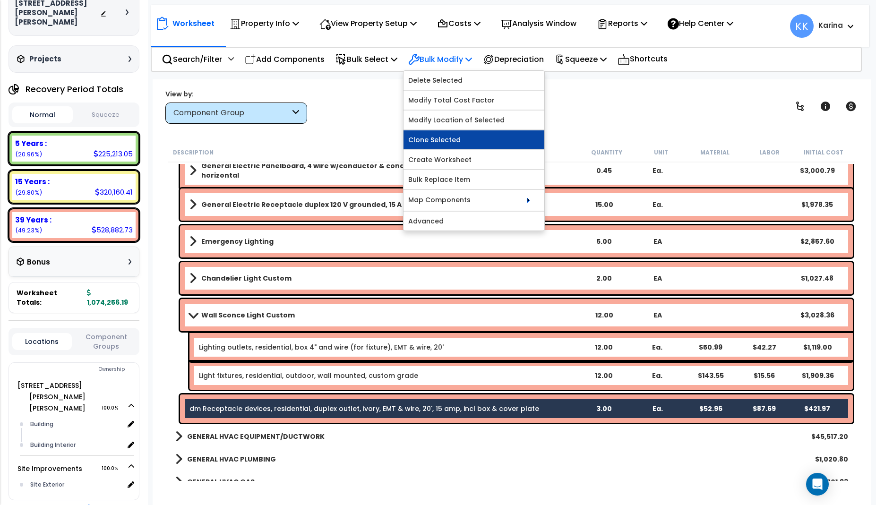
click at [449, 137] on link "Clone Selected" at bounding box center [474, 139] width 141 height 19
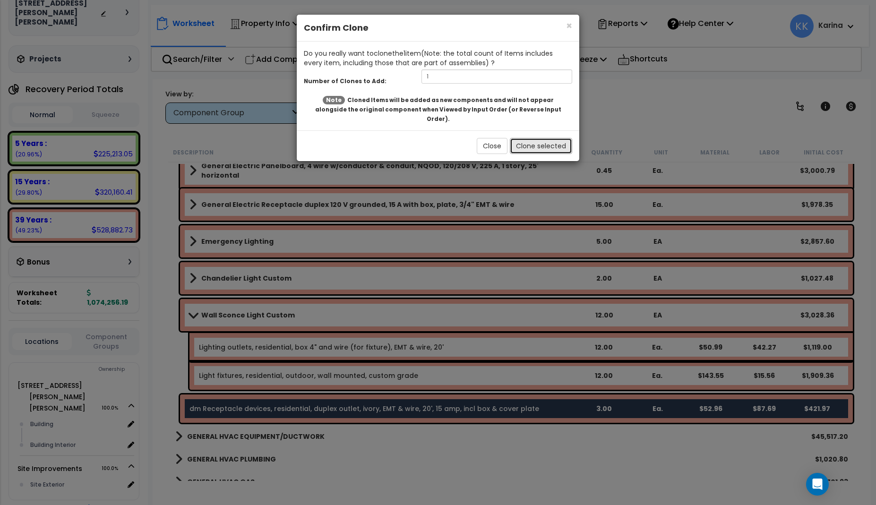
drag, startPoint x: 548, startPoint y: 140, endPoint x: 465, endPoint y: 217, distance: 113.0
click at [547, 140] on button "Clone selected" at bounding box center [541, 146] width 62 height 16
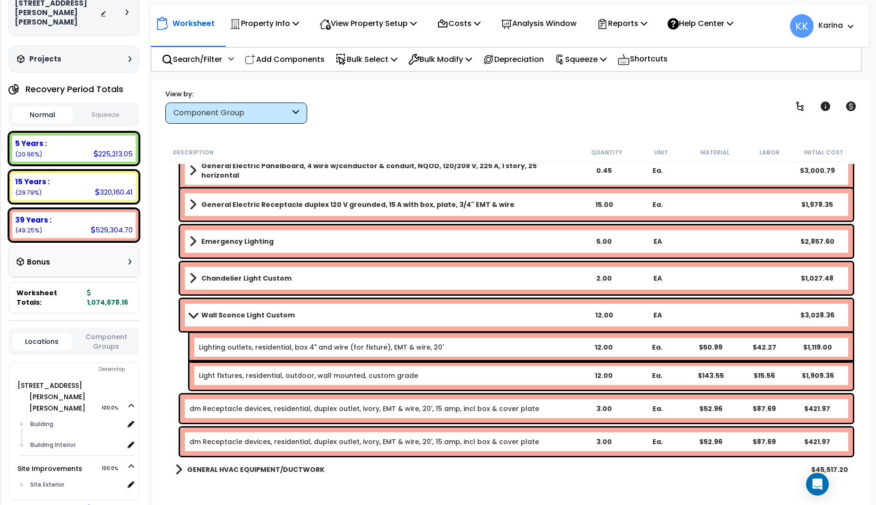
click at [269, 440] on link "dm Receptacle devices, residential, duplex outlet, ivory, EMT & wire, 20', 15 a…" at bounding box center [364, 441] width 350 height 9
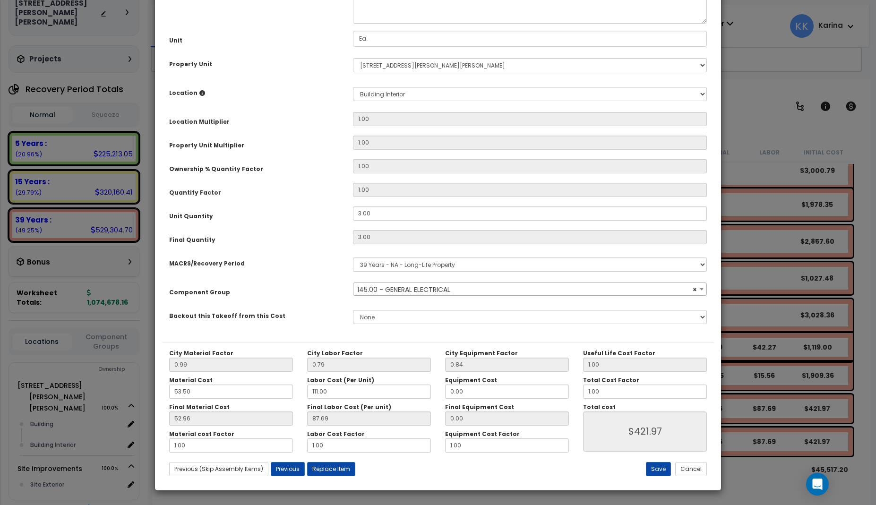
select select "56955"
drag, startPoint x: 369, startPoint y: 322, endPoint x: 335, endPoint y: 320, distance: 33.6
click at [335, 223] on div "Unit Quantity 3.00" at bounding box center [438, 214] width 552 height 17
drag, startPoint x: 376, startPoint y: 319, endPoint x: 344, endPoint y: 315, distance: 32.4
click at [353, 221] on input "3.00" at bounding box center [530, 213] width 354 height 14
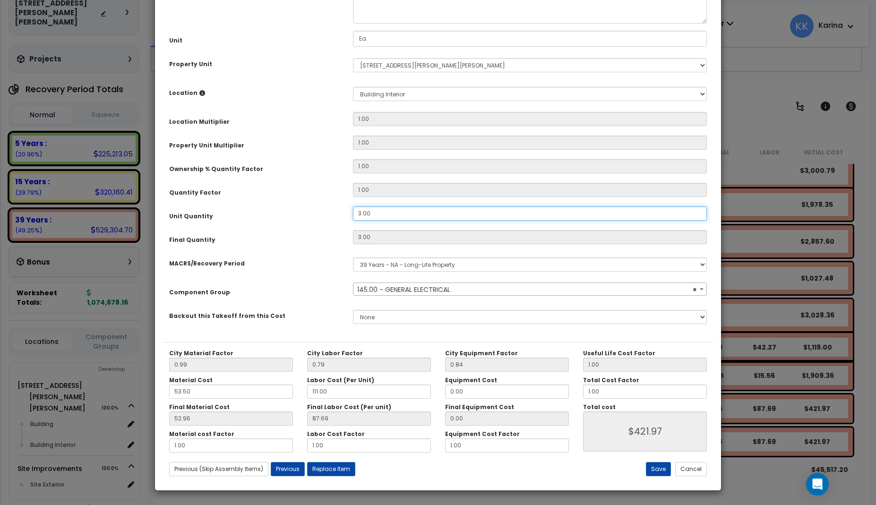
type input "3"
type input "$421.95"
type input "1"
type input "$140.65"
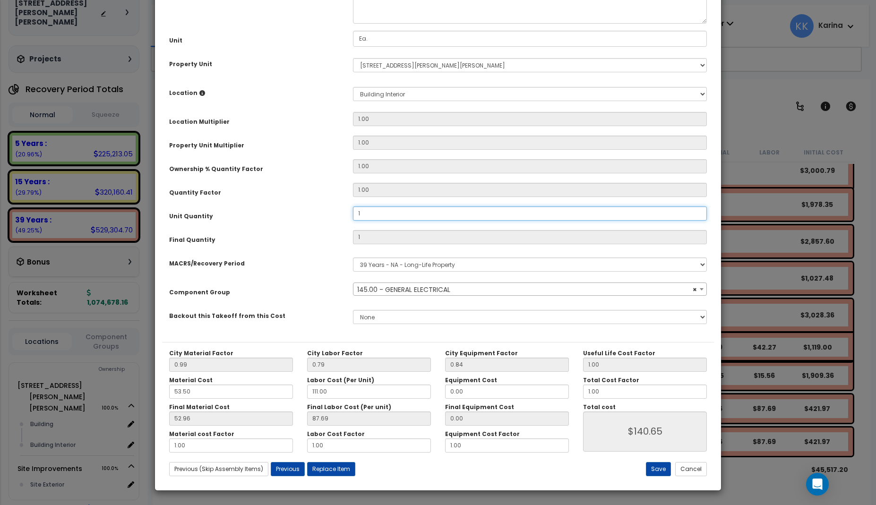
type input "1"
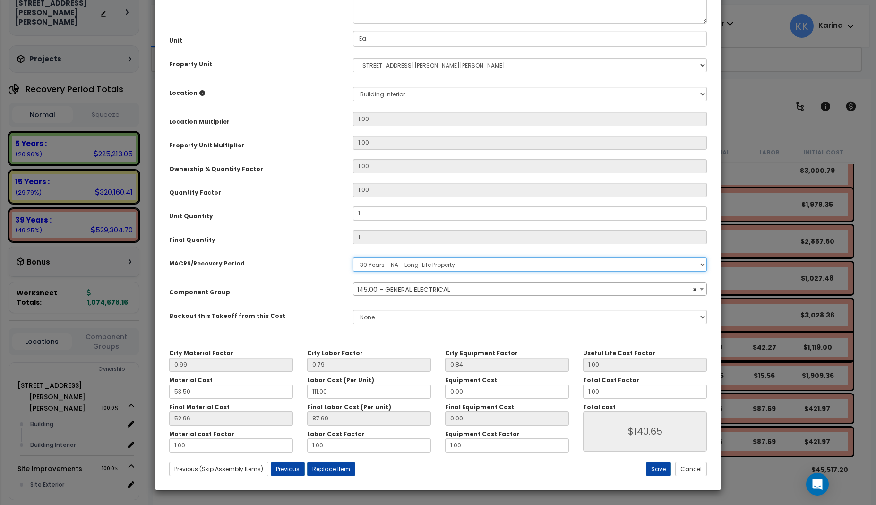
click at [353, 258] on select "Select MACRS/Recovery Period 5 Years - 57.0 - Distributive Trades & Services 5 …" at bounding box center [530, 265] width 354 height 14
select select "3668"
click option "5 Years - 00.12 - Information Systems" at bounding box center [0, 0] width 0 height 0
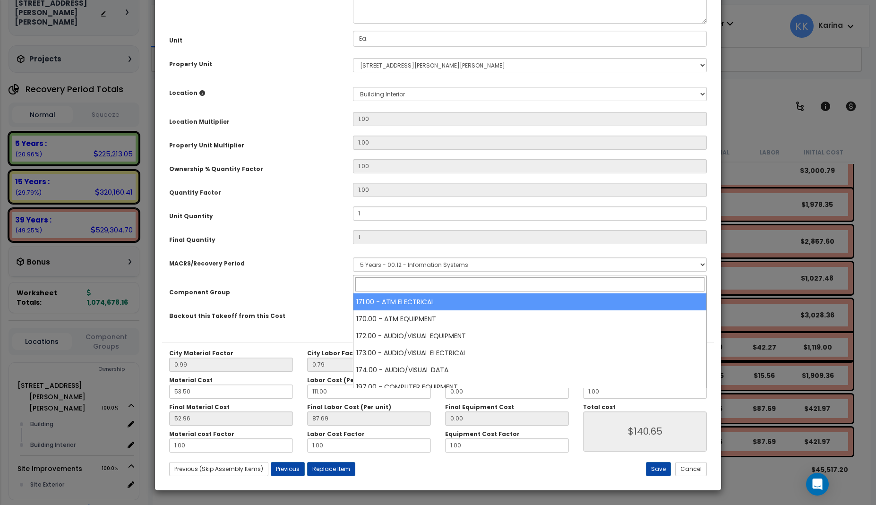
click at [396, 294] on span "Select Component Group" at bounding box center [400, 289] width 86 height 9
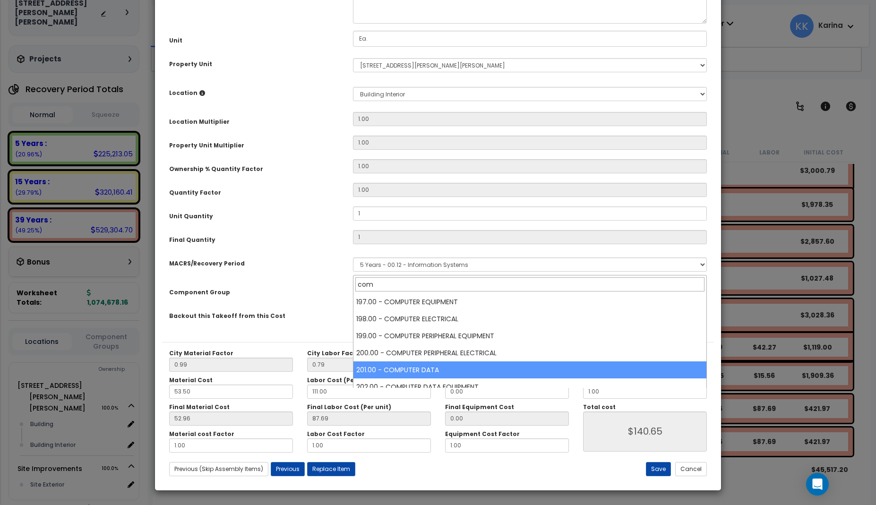
type input "com"
select select "57009"
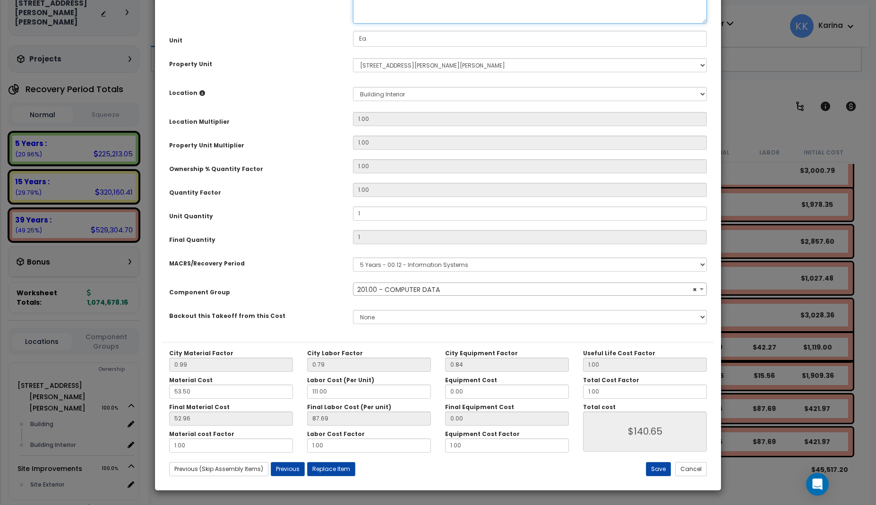
drag, startPoint x: 368, startPoint y: 99, endPoint x: 352, endPoint y: 95, distance: 15.9
click at [353, 24] on textarea "dm Receptacle devices, residential, duplex outlet, ivory, EMT & wire, 20', 15 a…" at bounding box center [530, 3] width 354 height 39
type textarea "info Receptacle devices, residential, duplex outlet, ivory, EMT & wire, 20', 15…"
click at [655, 468] on button "Save" at bounding box center [658, 469] width 25 height 14
type input "1.00"
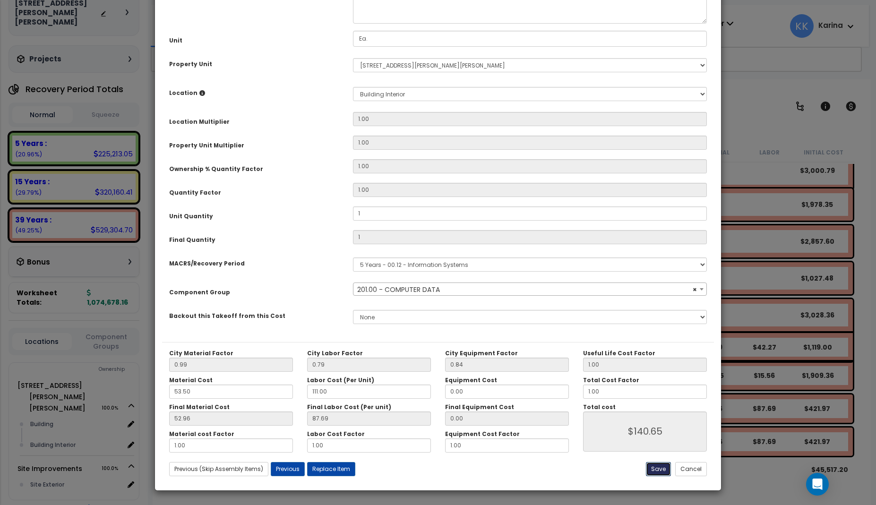
type input "1.00"
type input "140.65"
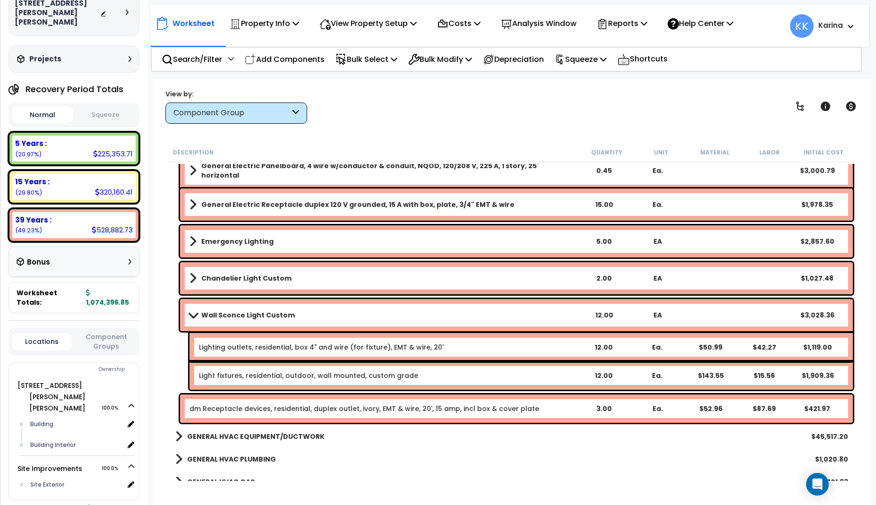
click at [238, 238] on b "Emergency Lighting" at bounding box center [237, 241] width 72 height 9
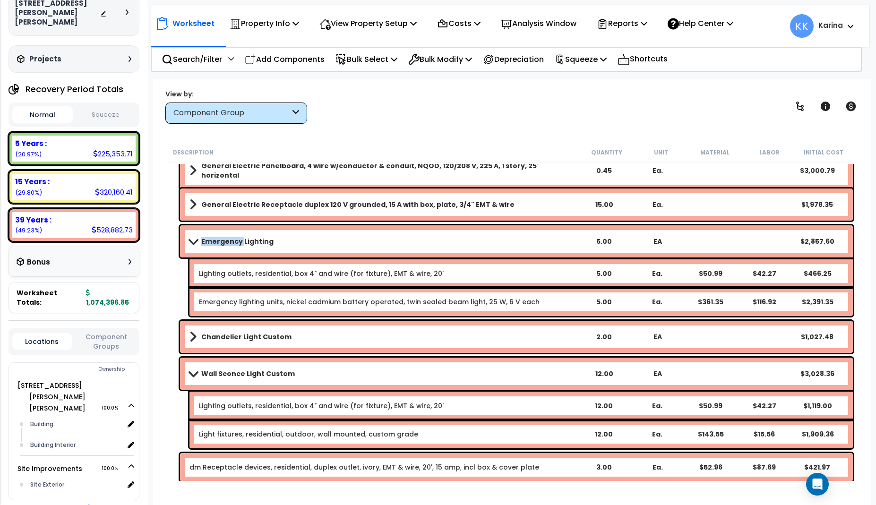
click at [238, 238] on b "Emergency Lighting" at bounding box center [237, 241] width 72 height 9
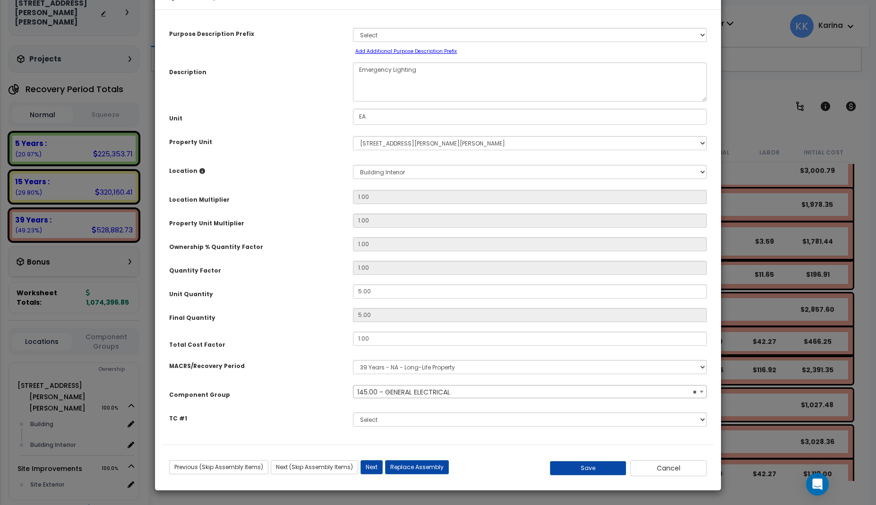
select select "56955"
drag, startPoint x: 372, startPoint y: 320, endPoint x: 300, endPoint y: 315, distance: 72.9
click at [353, 299] on input "5.00" at bounding box center [530, 291] width 354 height 14
type input "5"
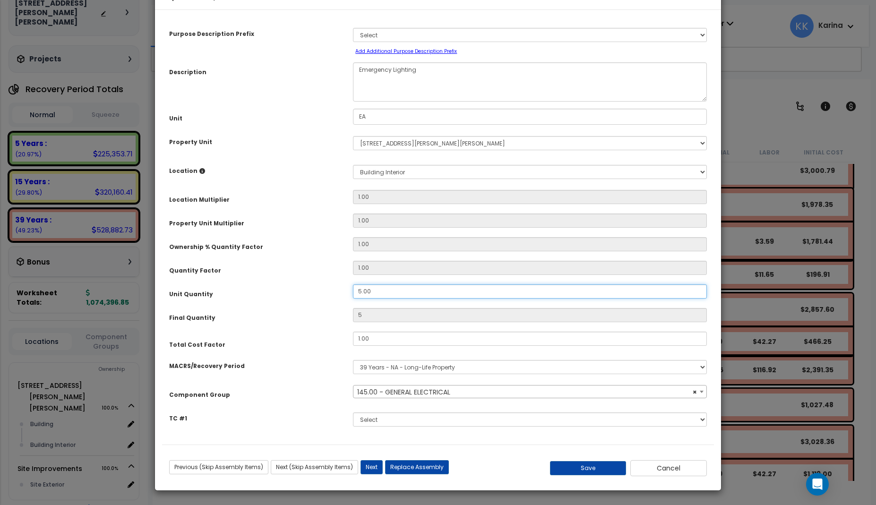
type input "7"
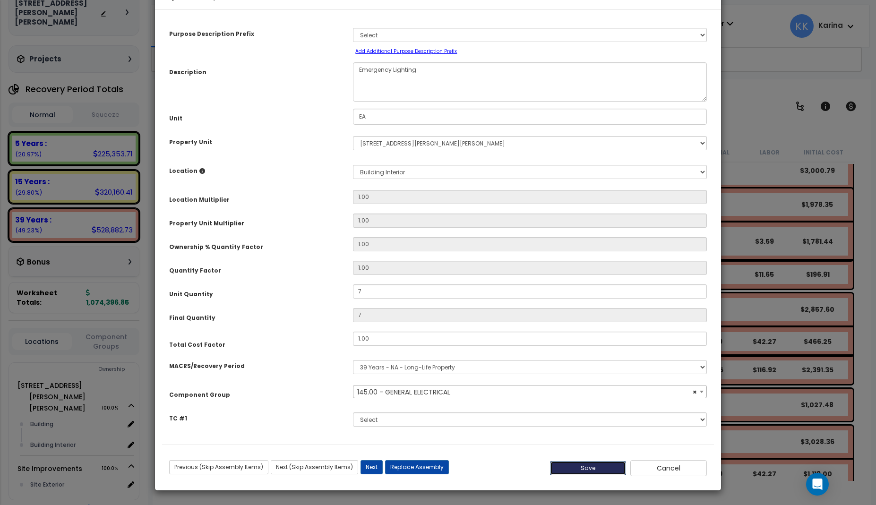
click at [591, 468] on button "Save" at bounding box center [588, 468] width 77 height 14
type input "7.00"
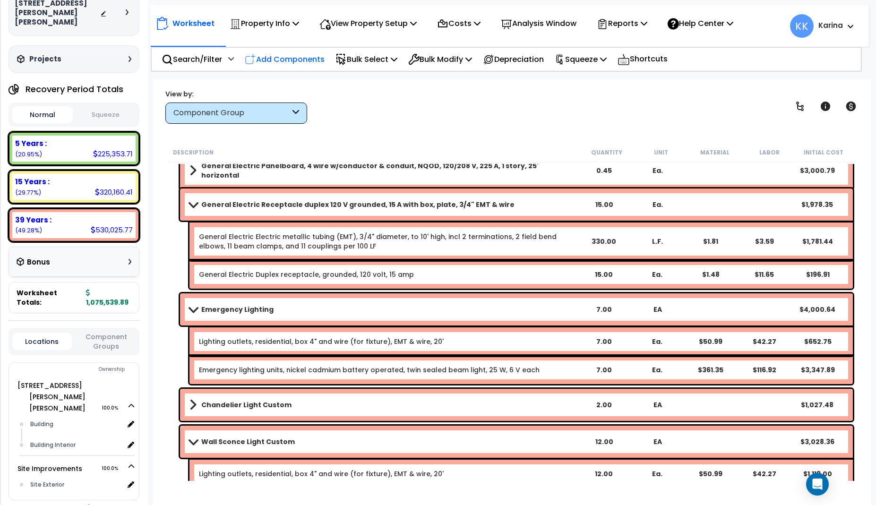
click at [288, 56] on p "Add Components" at bounding box center [285, 59] width 80 height 13
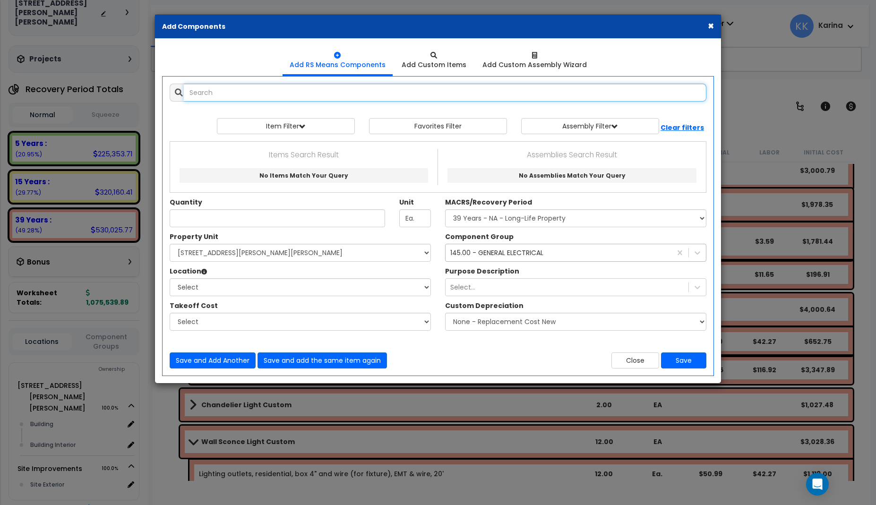
select select
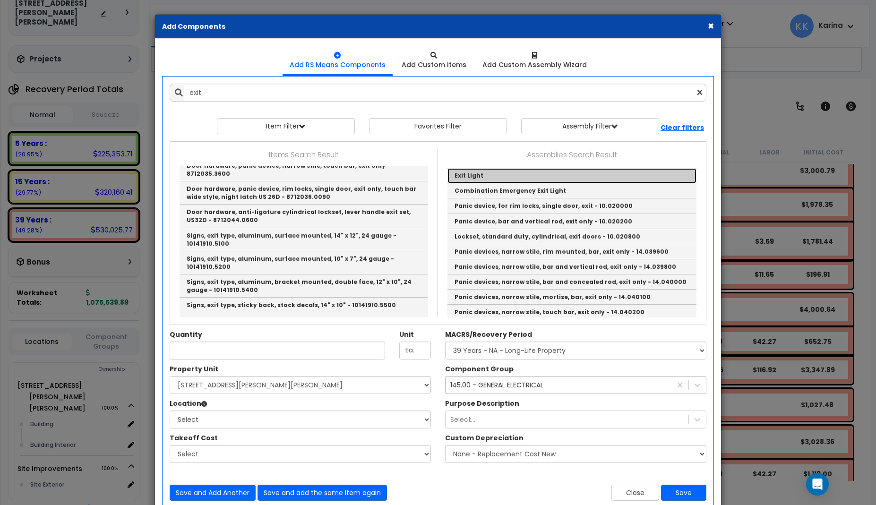
click at [466, 175] on link "Exit Light" at bounding box center [571, 175] width 249 height 15
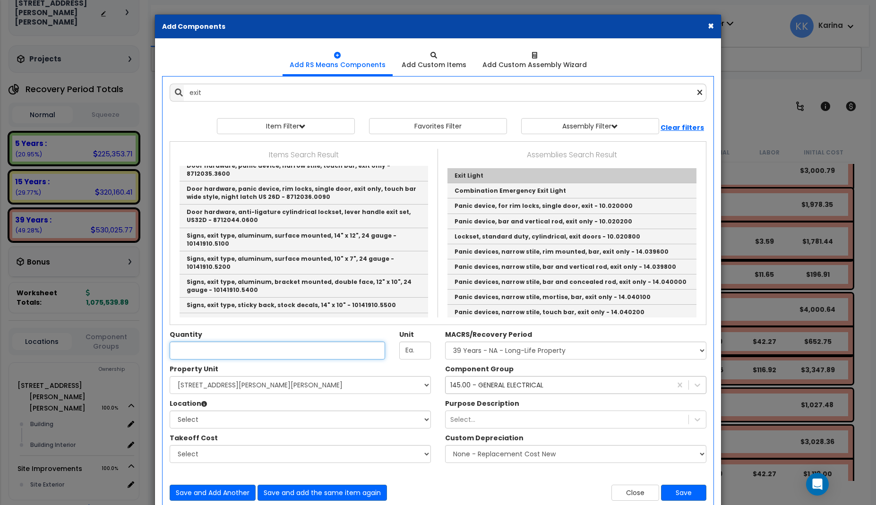
type input "Exit Light"
type input "EA"
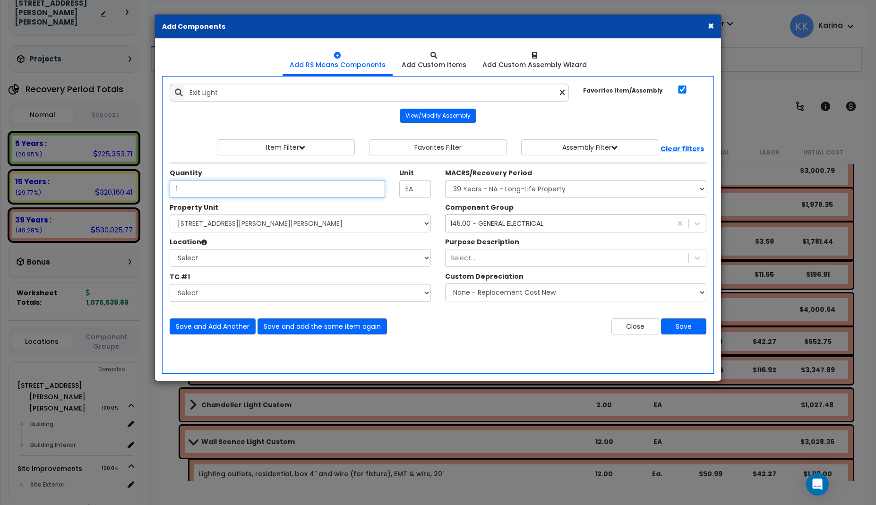
type input "1"
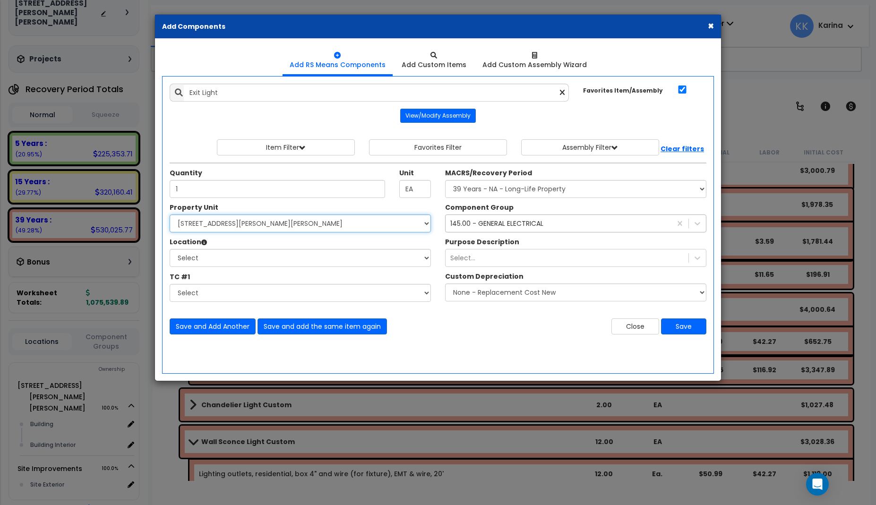
click at [170, 215] on select "Select 540 W. Eaton Pike Site Improvements" at bounding box center [300, 224] width 261 height 18
select select "167214"
click option "540 W. Eaton Pike" at bounding box center [0, 0] width 0 height 0
click at [170, 249] on select "Select Building Building Interior Add Additional Location" at bounding box center [300, 258] width 261 height 18
select select "461"
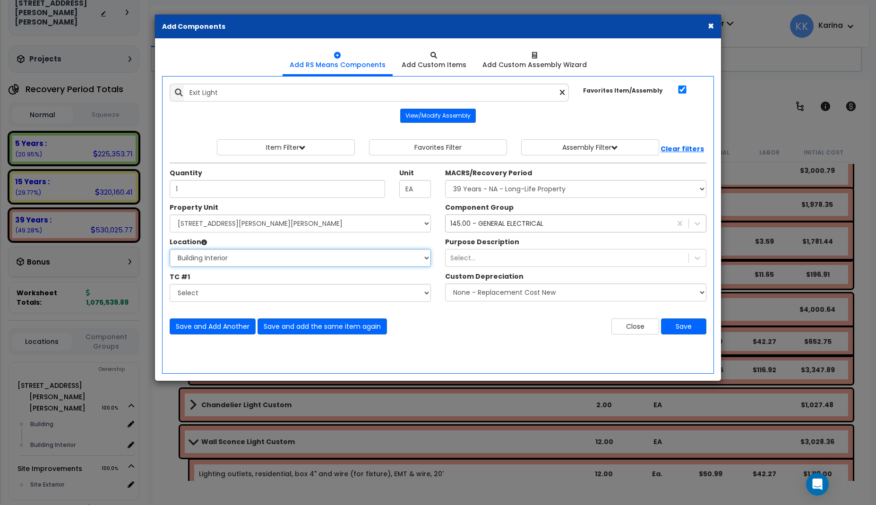
click option "Building Interior" at bounding box center [0, 0] width 0 height 0
click at [445, 180] on select "Select MACRS/Recovery Period 5 Years - 57.0 - Distributive Trades & Services 5 …" at bounding box center [575, 189] width 261 height 18
select select "3669"
click option "39 Years - NA - Long-Life Property" at bounding box center [0, 0] width 0 height 0
click at [679, 323] on button "Save" at bounding box center [683, 326] width 45 height 16
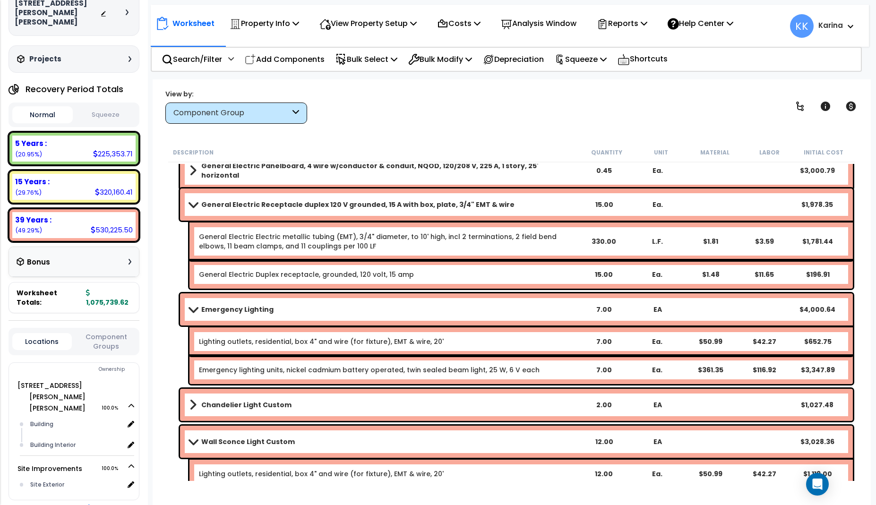
scroll to position [680, 0]
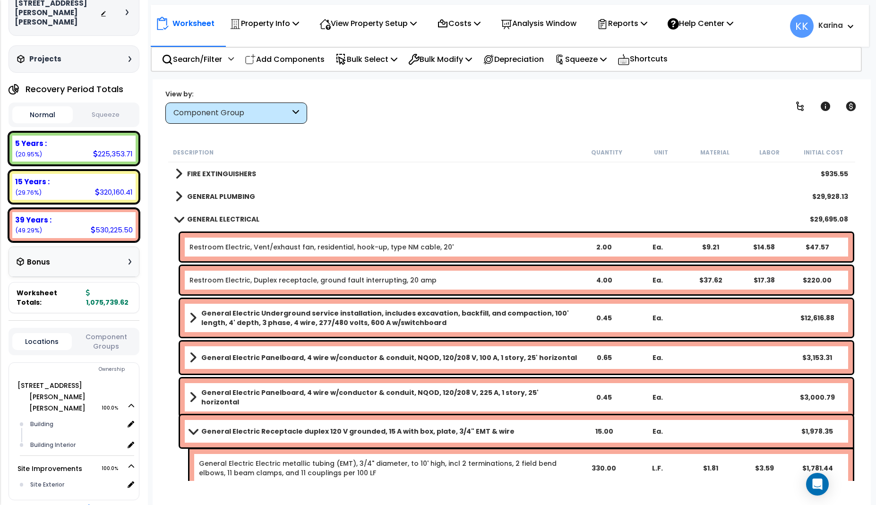
click at [177, 218] on span at bounding box center [178, 218] width 13 height 7
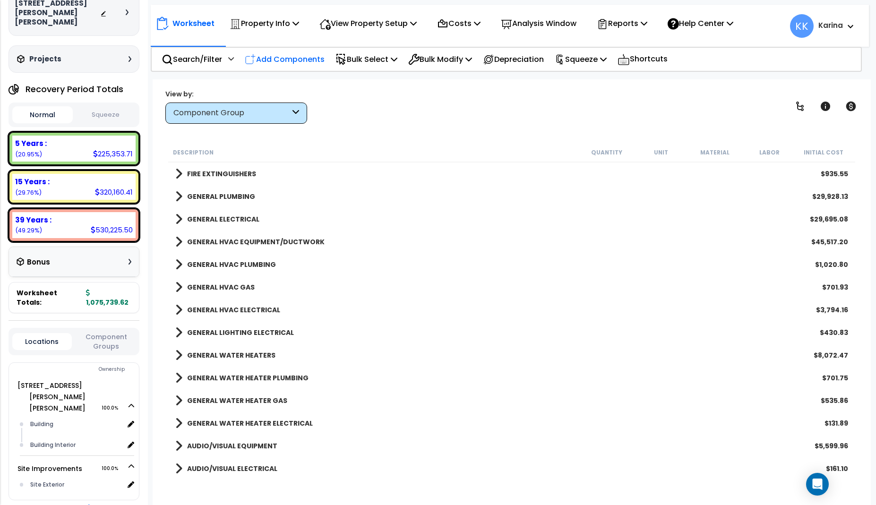
click at [290, 58] on p "Add Components" at bounding box center [285, 59] width 80 height 13
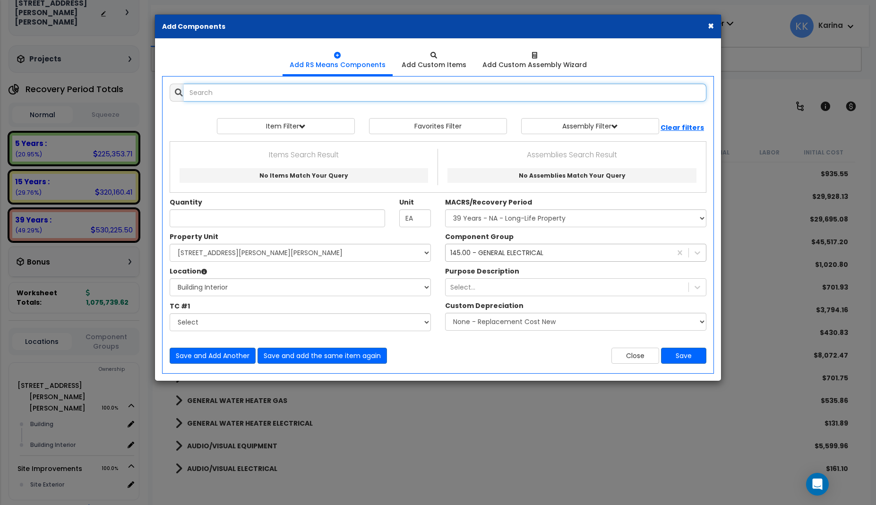
select select
click at [281, 91] on input "text" at bounding box center [445, 93] width 523 height 18
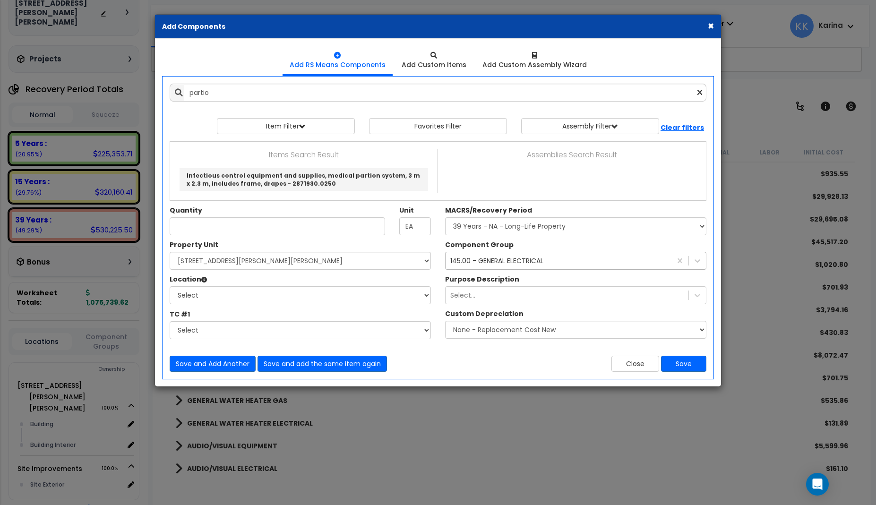
click at [338, 475] on div "× Add Components Add RS Means Components Add Custom Items Add Items" at bounding box center [438, 252] width 876 height 505
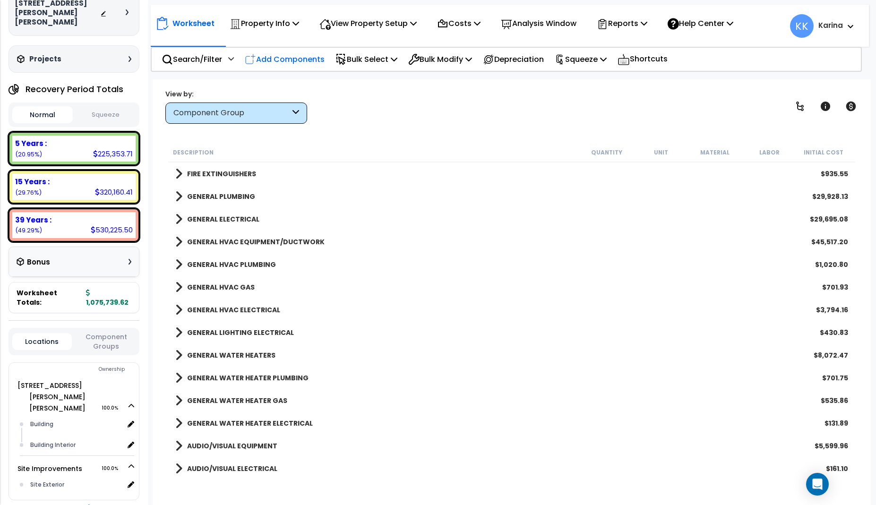
click at [282, 57] on p "Add Components" at bounding box center [285, 59] width 80 height 13
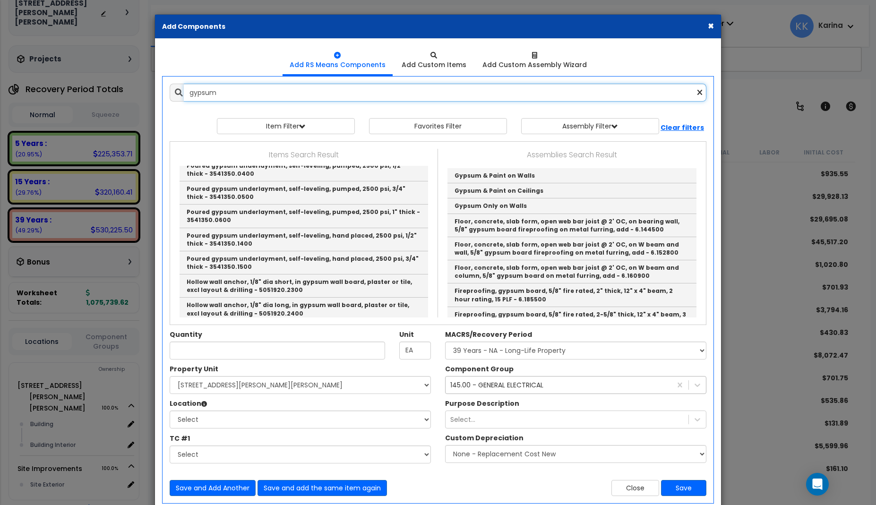
drag, startPoint x: 217, startPoint y: 93, endPoint x: 146, endPoint y: 92, distance: 71.8
click at [184, 92] on input "gypsum" at bounding box center [445, 93] width 523 height 18
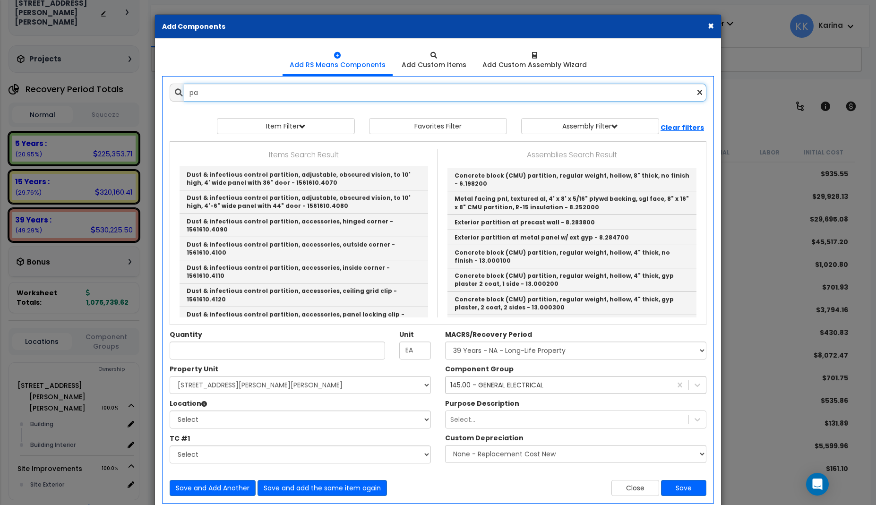
type input "p"
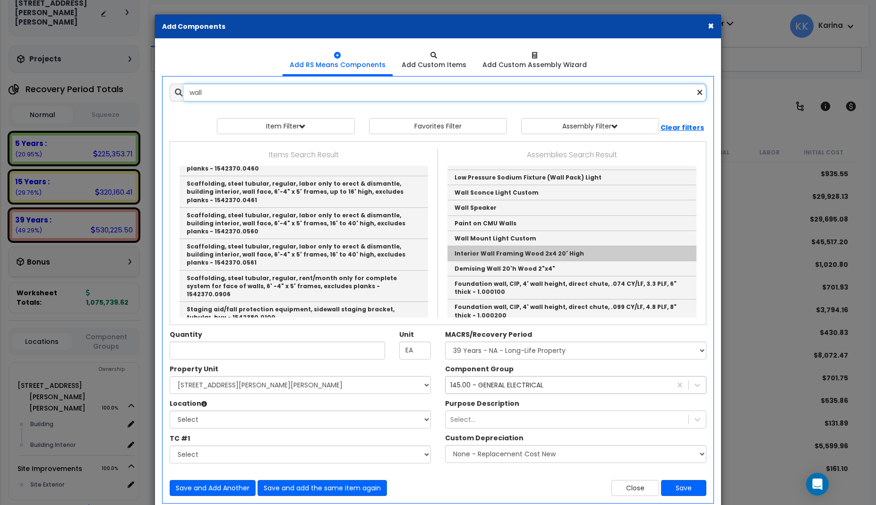
scroll to position [113, 0]
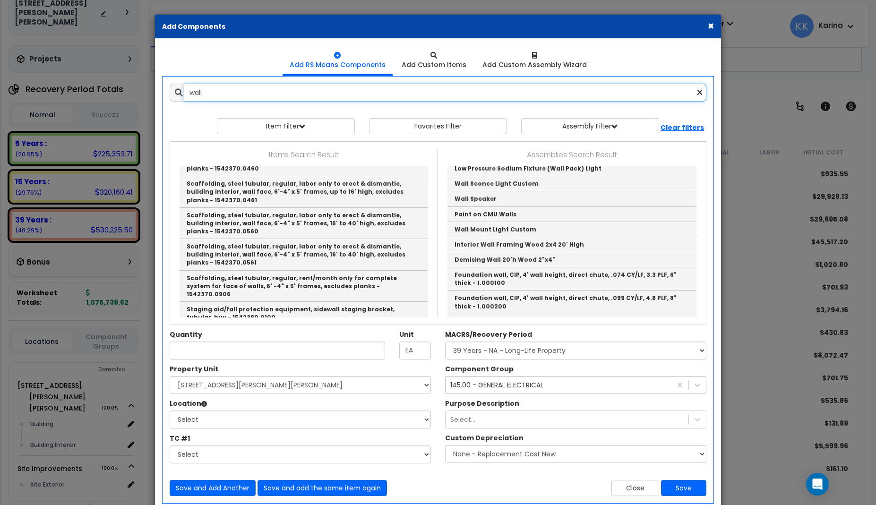
drag, startPoint x: 214, startPoint y: 94, endPoint x: 163, endPoint y: 94, distance: 50.6
click at [184, 94] on input "wall" at bounding box center [445, 93] width 523 height 18
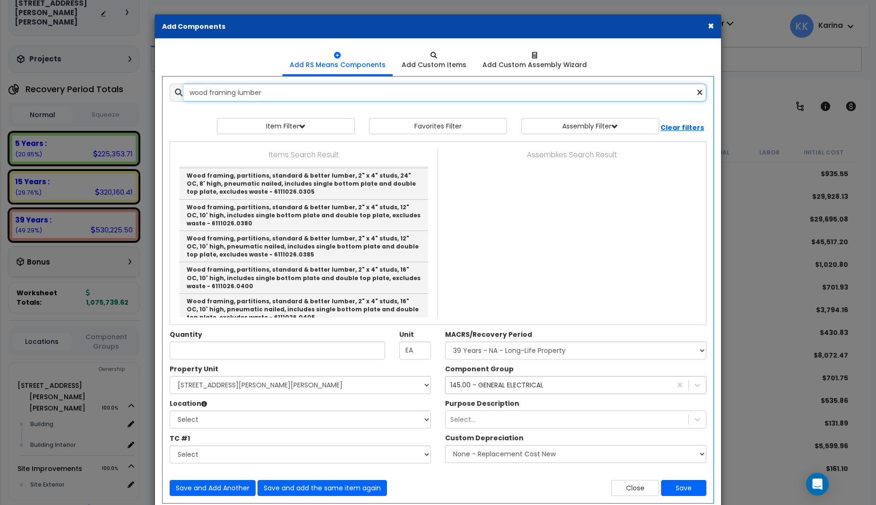
scroll to position [0, 0]
click at [259, 105] on link "Wood framing, partitions, standard & better lumber, 2" x 4" studs, 16" OC, 8' h…" at bounding box center [304, 89] width 249 height 31
type input "Wood framing, partitions, standard & better lumber, 2" x 4" studs, 16" OC, 8' h…"
checkbox input "false"
type input "L.F."
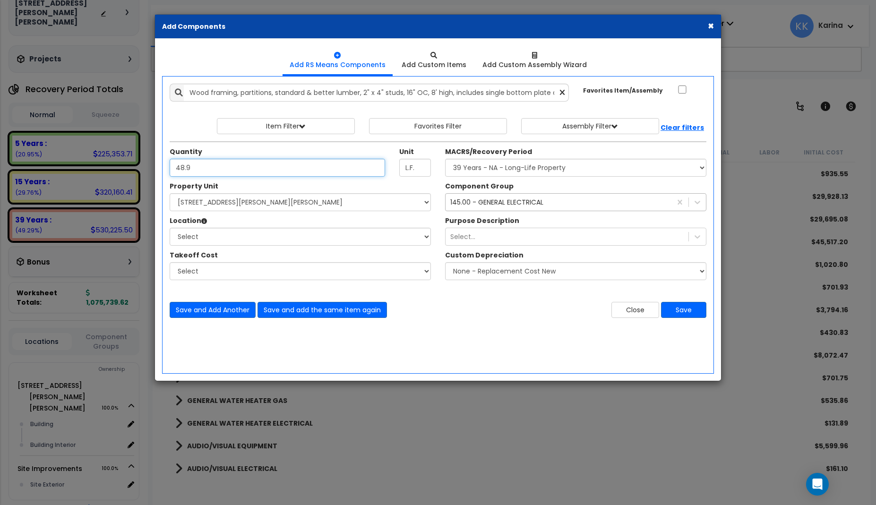
type input "48.9"
click at [170, 193] on select "Select 540 W. Eaton Pike Site Improvements" at bounding box center [300, 202] width 261 height 18
select select "167214"
click option "540 W. Eaton Pike" at bounding box center [0, 0] width 0 height 0
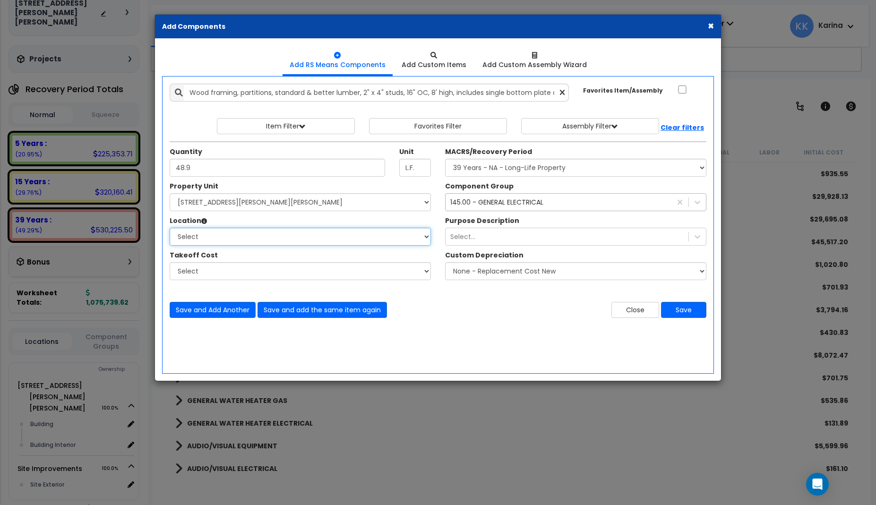
click at [170, 228] on select "Select Building Building Interior Add Additional Location" at bounding box center [300, 237] width 261 height 18
select select "461"
click option "Building Interior" at bounding box center [0, 0] width 0 height 0
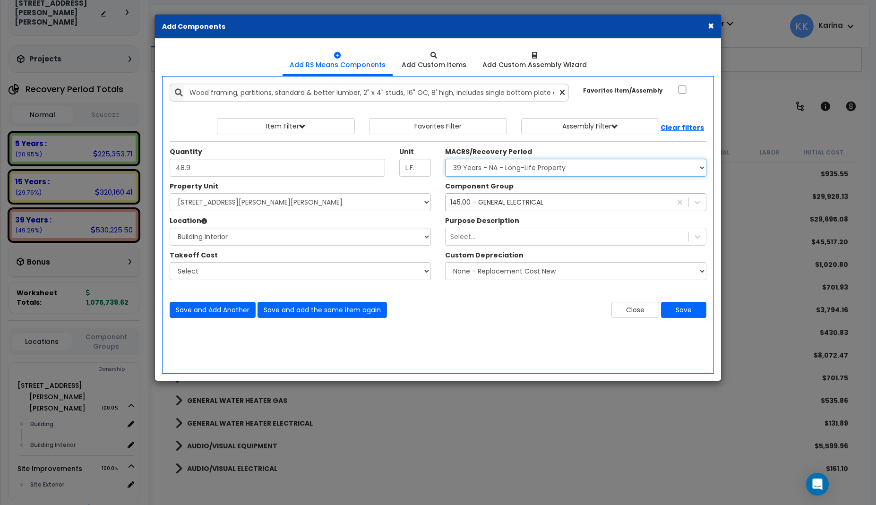
click at [445, 159] on select "Select MACRS/Recovery Period 5 Years - 57.0 - Distributive Trades & Services 5 …" at bounding box center [575, 168] width 261 height 18
select select "3669"
click option "39 Years - NA - Long-Life Property" at bounding box center [0, 0] width 0 height 0
click at [492, 202] on div "145.00 - GENERAL ELECTRICAL" at bounding box center [496, 202] width 93 height 9
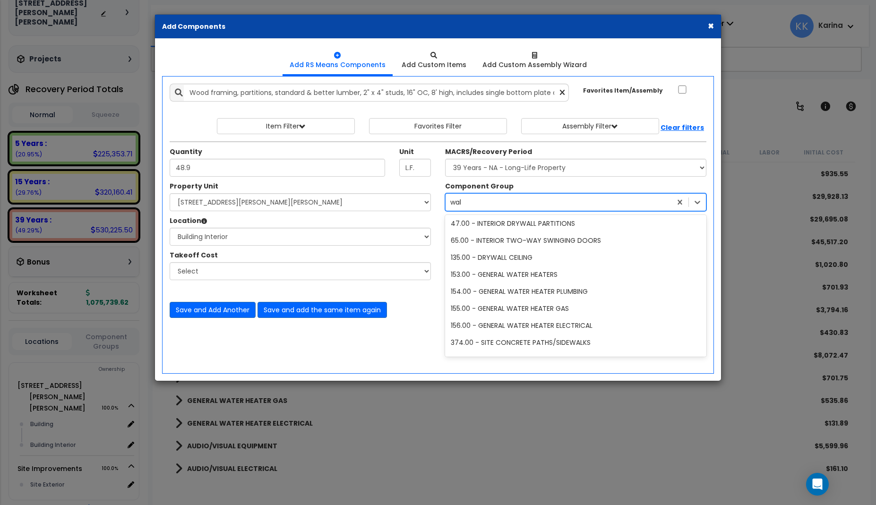
scroll to position [19, 0]
type input "wall"
click at [521, 240] on div "47.00 - INTERIOR DRYWALL PARTITIONS" at bounding box center [575, 240] width 261 height 17
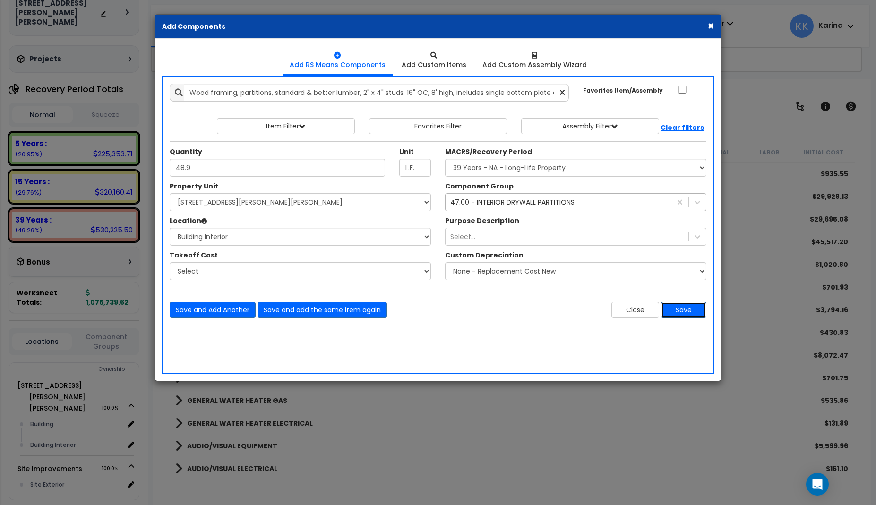
click at [687, 311] on button "Save" at bounding box center [683, 310] width 45 height 16
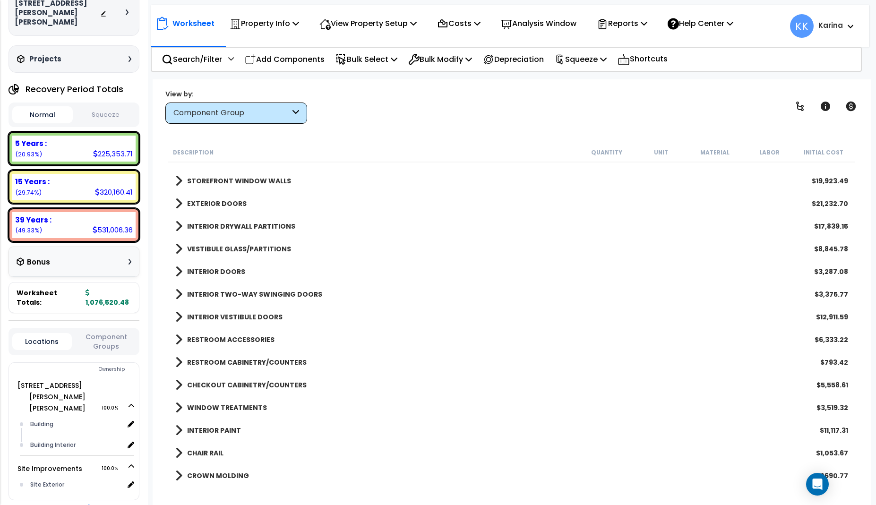
scroll to position [227, 0]
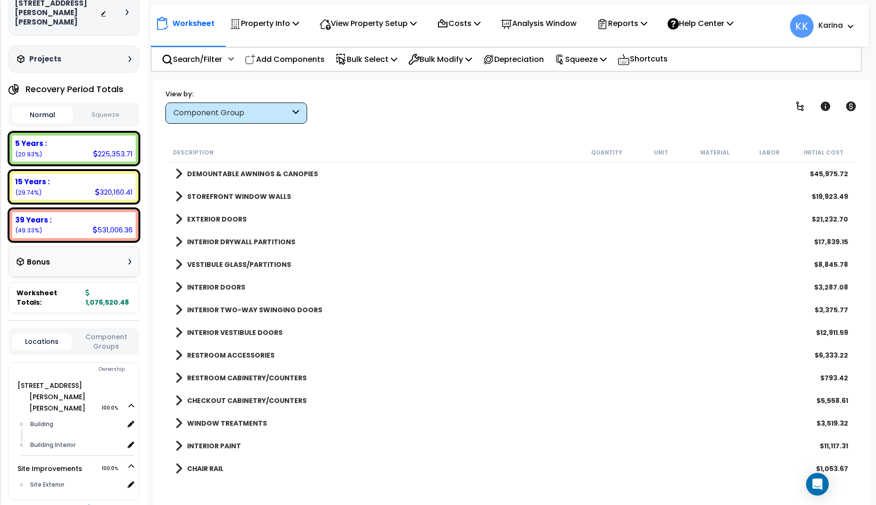
click at [178, 242] on span at bounding box center [178, 241] width 7 height 13
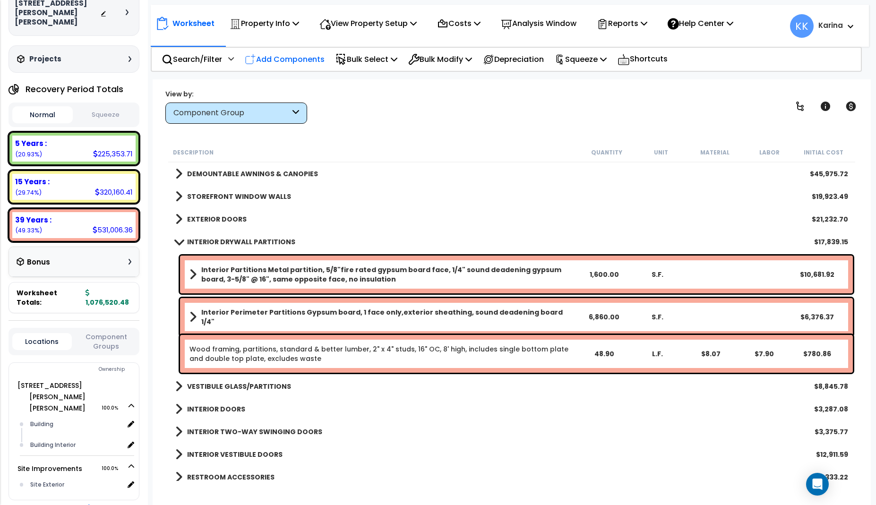
click at [304, 57] on p "Add Components" at bounding box center [285, 59] width 80 height 13
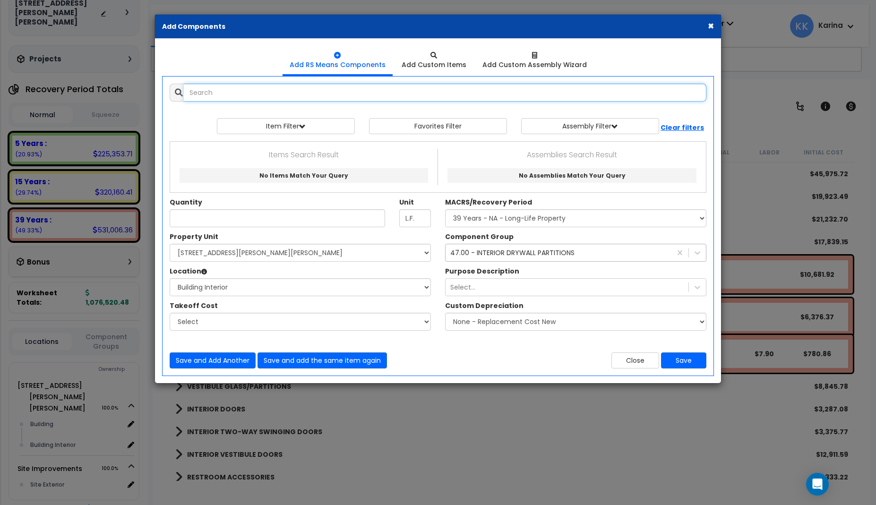
select select
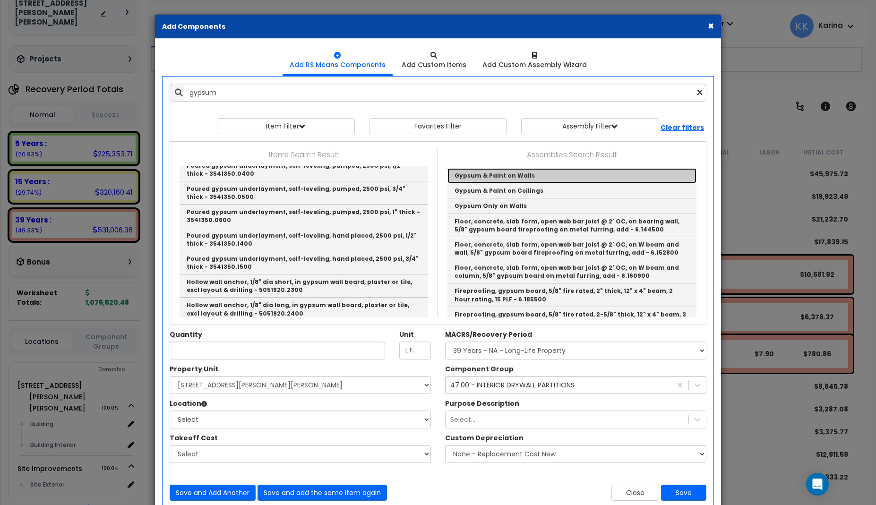
click at [464, 174] on link "Gypsum & Paint on Walls" at bounding box center [571, 175] width 249 height 15
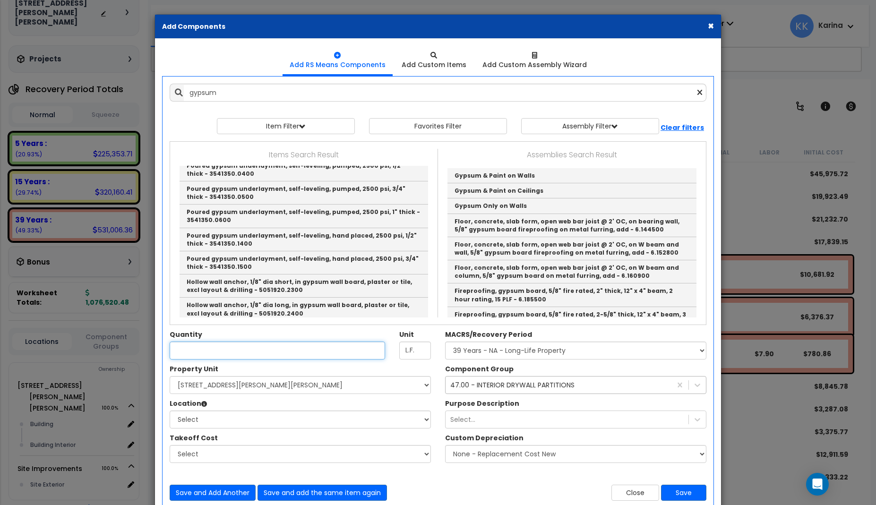
type input "Gypsum & Paint on Walls"
checkbox input "true"
type input "EA"
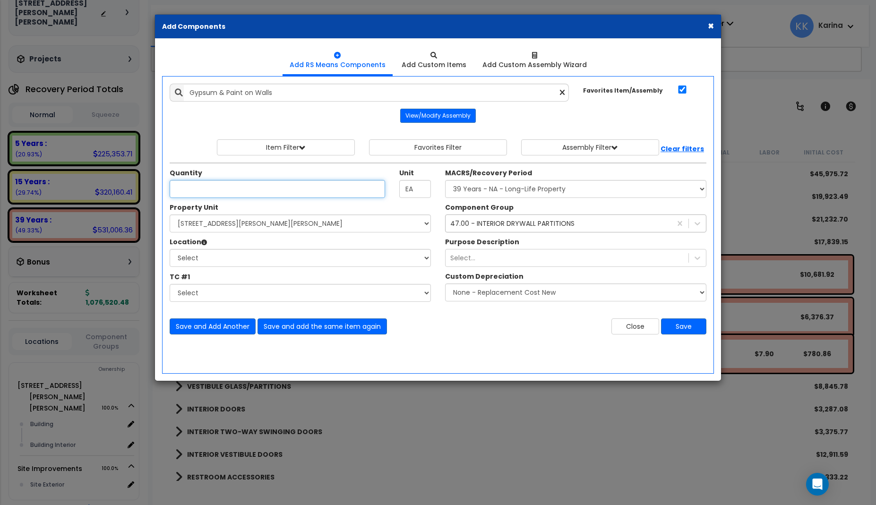
click at [279, 189] on input "Unit Quantity" at bounding box center [277, 189] width 215 height 18
type input "440.1"
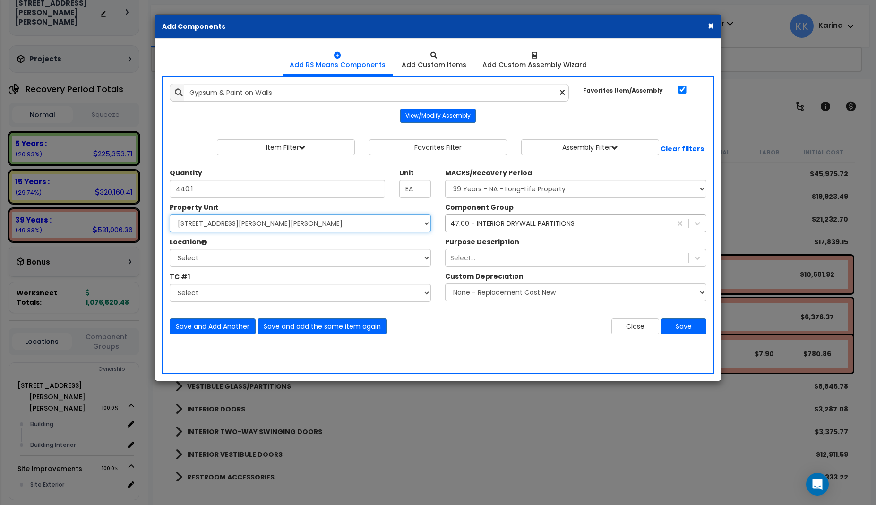
click at [170, 215] on select "Select 540 W. Eaton Pike Site Improvements" at bounding box center [300, 224] width 261 height 18
select select "167214"
click option "540 W. Eaton Pike" at bounding box center [0, 0] width 0 height 0
click at [170, 249] on select "Select Building Building Interior Add Additional Location" at bounding box center [300, 258] width 261 height 18
select select "461"
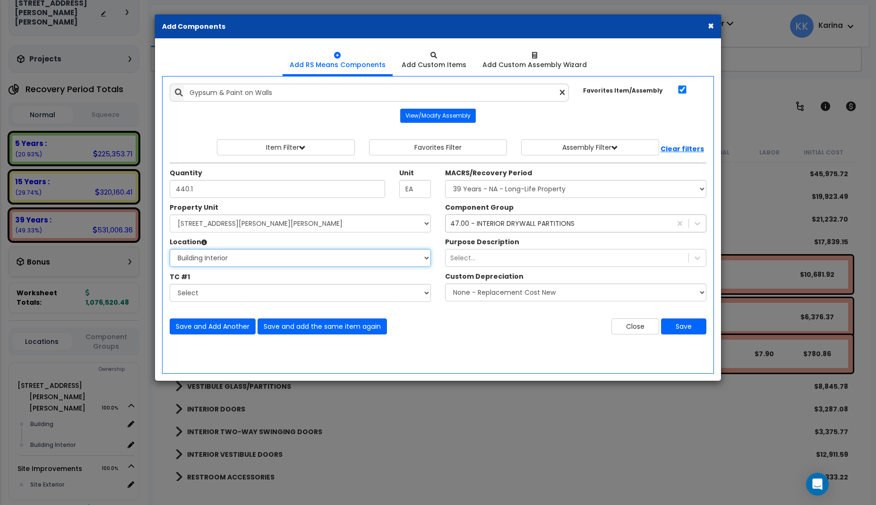
click option "Building Interior" at bounding box center [0, 0] width 0 height 0
click at [445, 180] on select "Select MACRS/Recovery Period 5 Years - 57.0 - Distributive Trades & Services 5 …" at bounding box center [575, 189] width 261 height 18
select select "3669"
click option "39 Years - NA - Long-Life Property" at bounding box center [0, 0] width 0 height 0
click at [676, 326] on button "Save" at bounding box center [683, 326] width 45 height 16
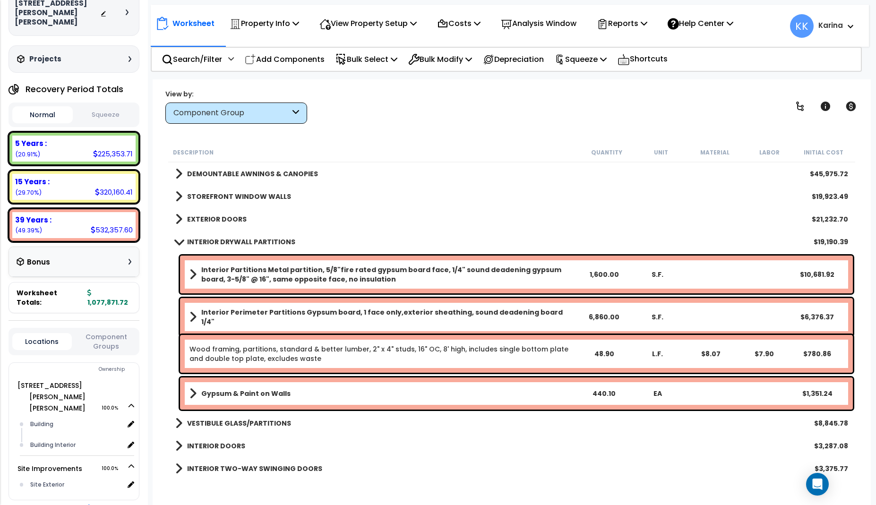
click at [381, 478] on div "INTERIOR TWO-WAY SWINGING DOORS $3,375.77" at bounding box center [512, 468] width 682 height 23
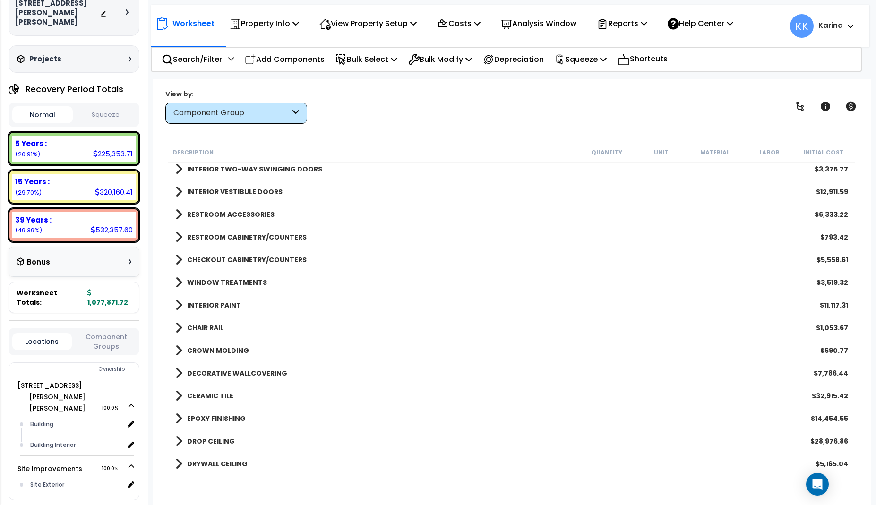
click at [646, 235] on div "RESTROOM CABINETRY/COUNTERS $793.42" at bounding box center [512, 237] width 682 height 23
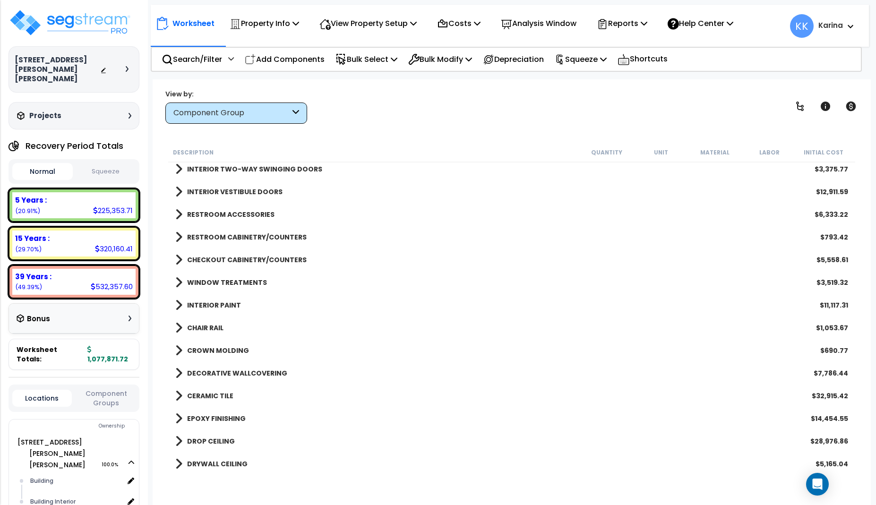
click at [408, 473] on div "DRYWALL CEILING $5,165.04" at bounding box center [512, 464] width 682 height 23
click at [72, 59] on h3 "540 W. Eaton Pike" at bounding box center [58, 69] width 86 height 28
click at [80, 19] on img at bounding box center [70, 23] width 123 height 28
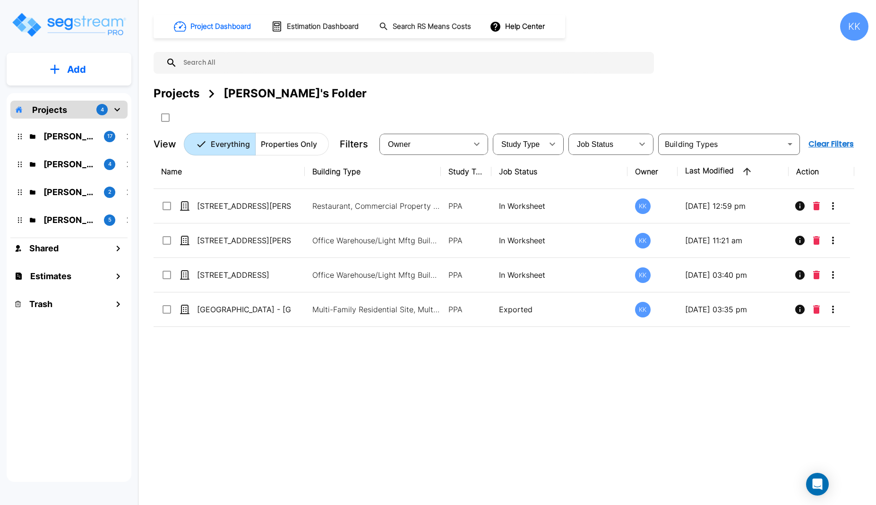
click at [91, 441] on div "Projects 4 Kristina's Folder (Finalized Reports) 17 Karina's Folder 4 M.E. Fold…" at bounding box center [69, 287] width 125 height 389
click at [66, 133] on p "Kristina's Folder (Finalized Reports)" at bounding box center [69, 136] width 53 height 13
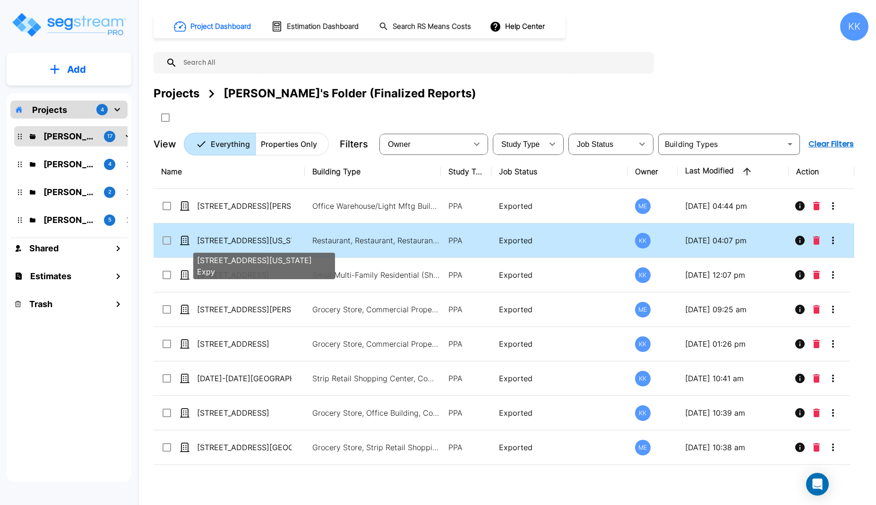
click at [235, 239] on p "[STREET_ADDRESS][US_STATE] Expy" at bounding box center [244, 240] width 95 height 11
checkbox input "true"
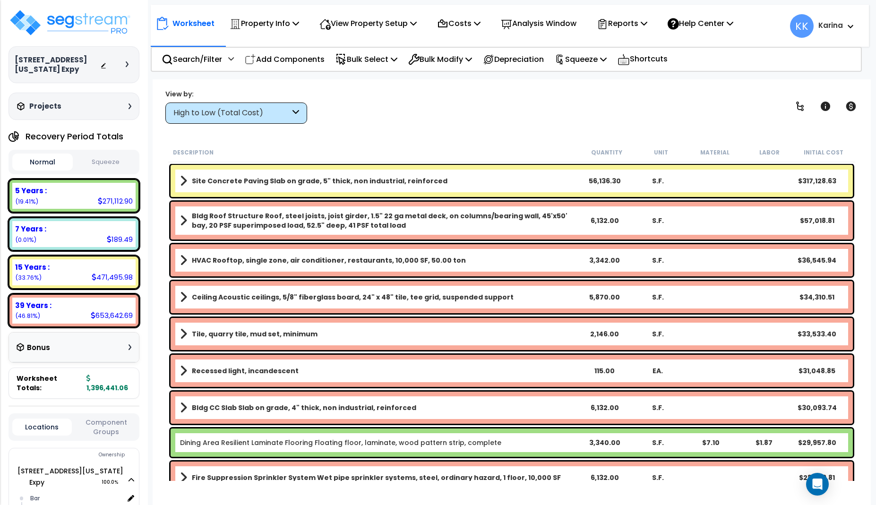
click at [251, 110] on div "High to Low (Total Cost)" at bounding box center [231, 113] width 117 height 11
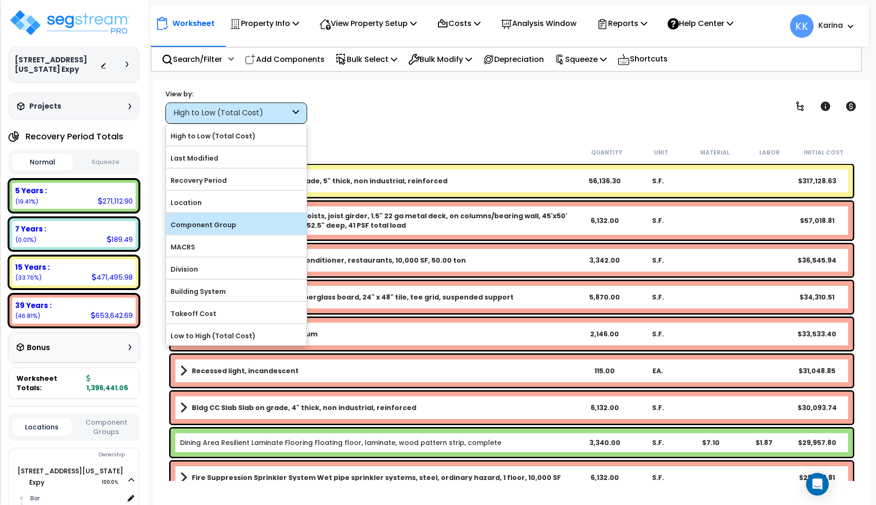
click at [229, 220] on label "Component Group" at bounding box center [236, 225] width 141 height 14
click at [0, 0] on input "Component Group" at bounding box center [0, 0] width 0 height 0
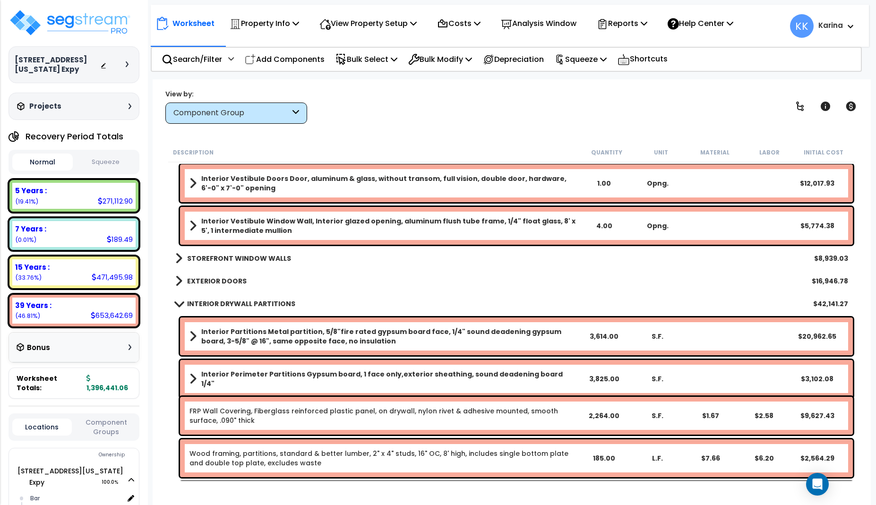
scroll to position [340, 0]
click at [180, 301] on span at bounding box center [178, 304] width 13 height 7
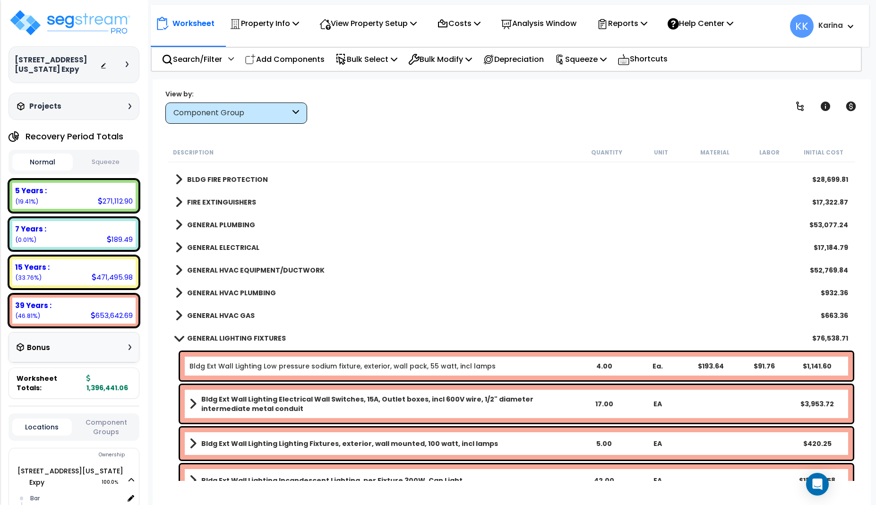
scroll to position [964, 0]
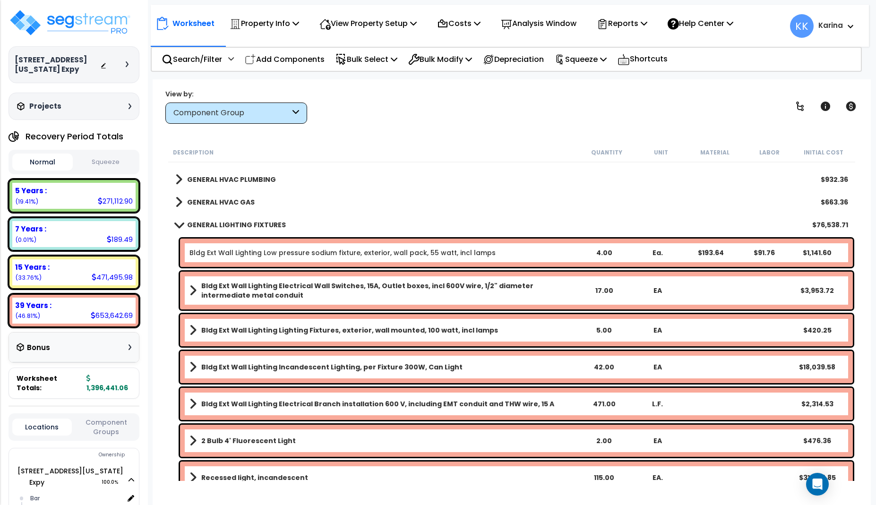
click at [178, 222] on span at bounding box center [178, 224] width 13 height 7
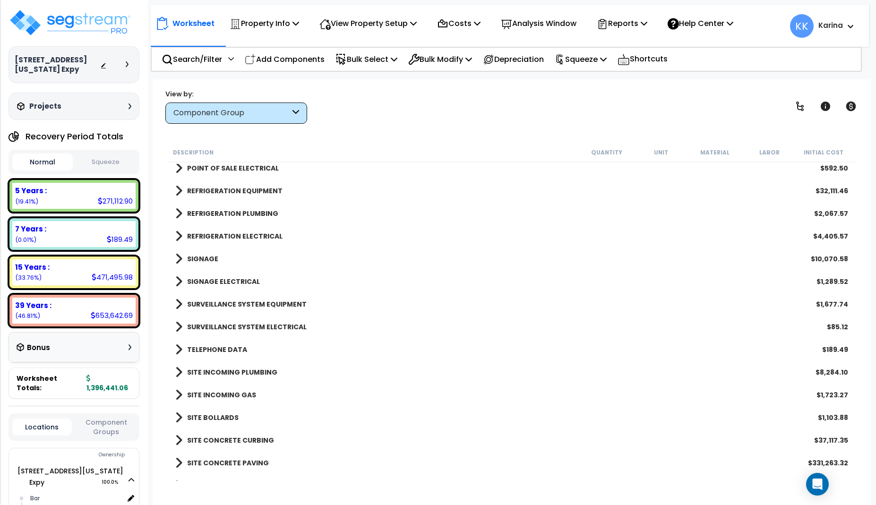
scroll to position [1588, 0]
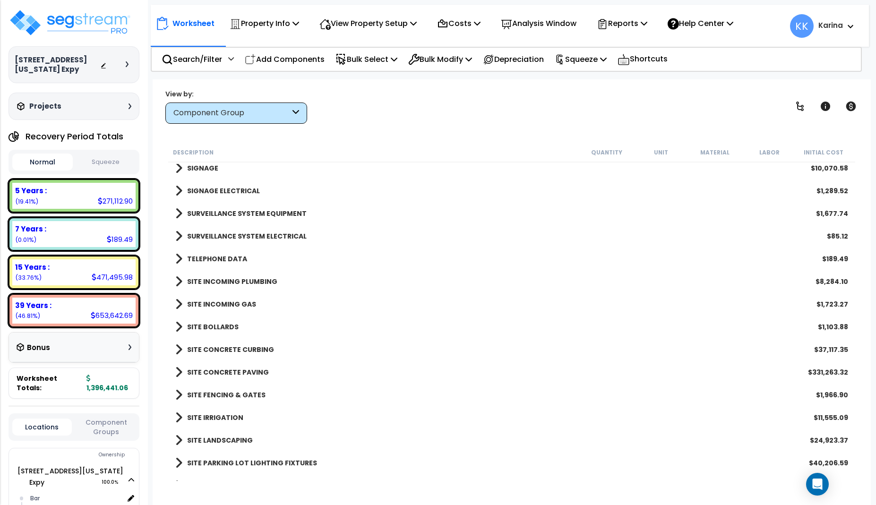
click at [180, 394] on span at bounding box center [178, 394] width 7 height 13
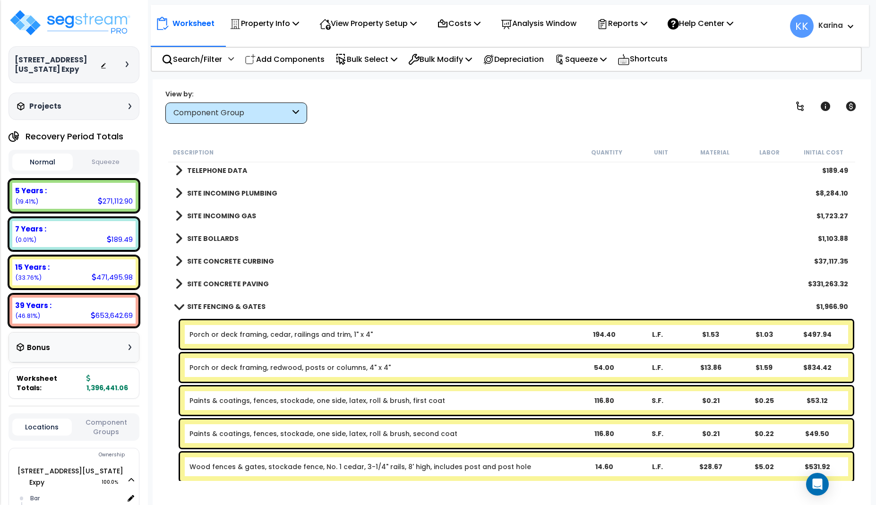
scroll to position [1701, 0]
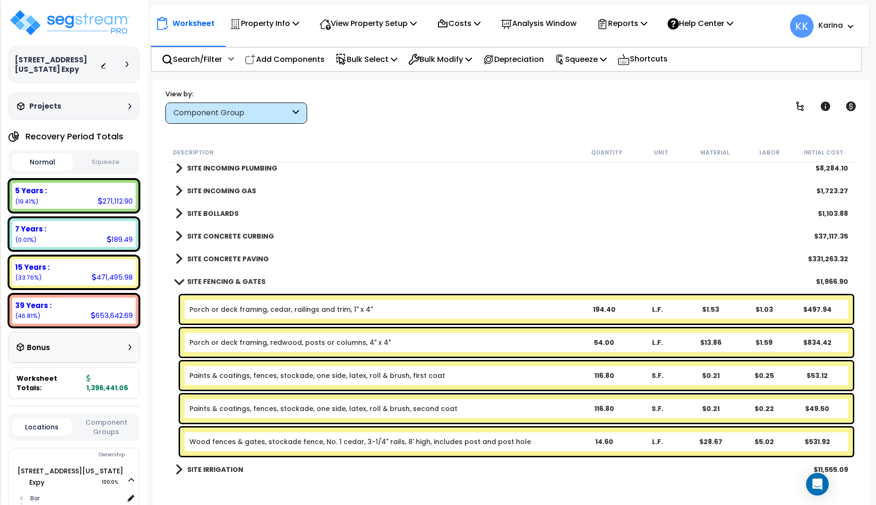
click at [637, 227] on div "SITE CONCRETE CURBING $37,117.35" at bounding box center [512, 236] width 682 height 23
click at [177, 280] on span at bounding box center [178, 281] width 13 height 7
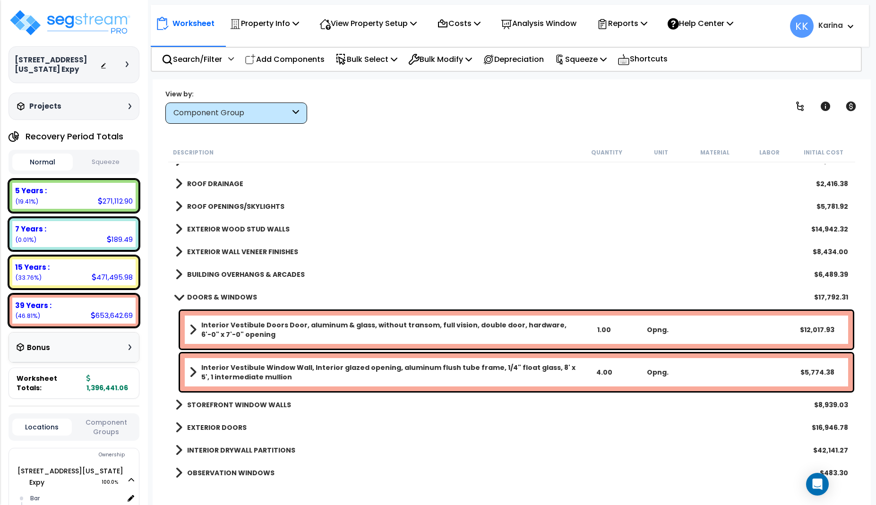
scroll to position [186, 0]
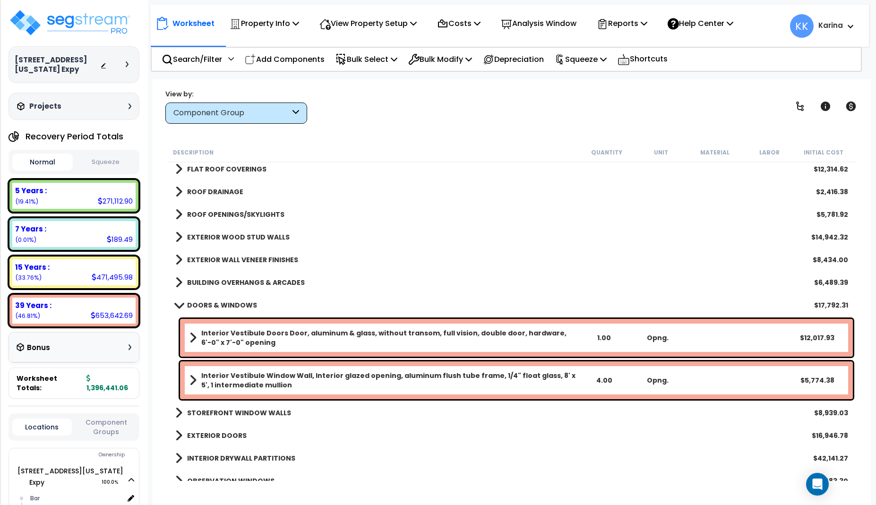
click at [178, 301] on link "DOORS & WINDOWS" at bounding box center [216, 305] width 82 height 13
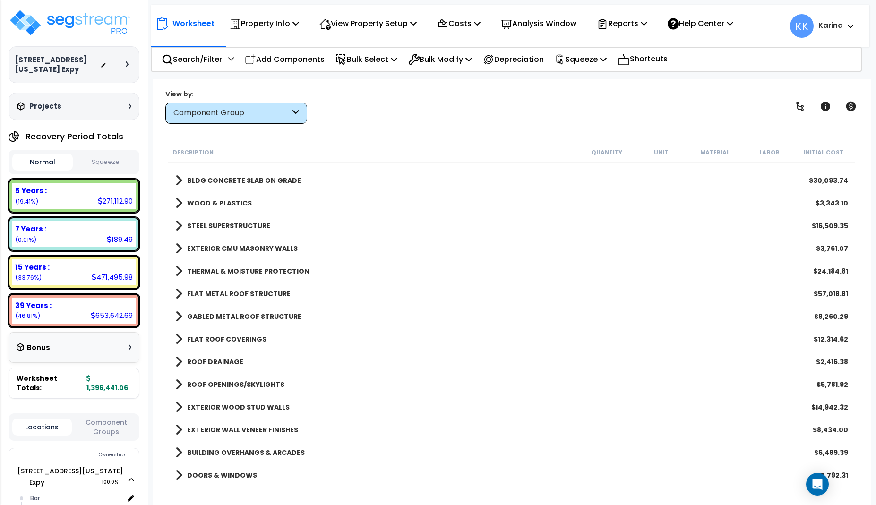
scroll to position [0, 0]
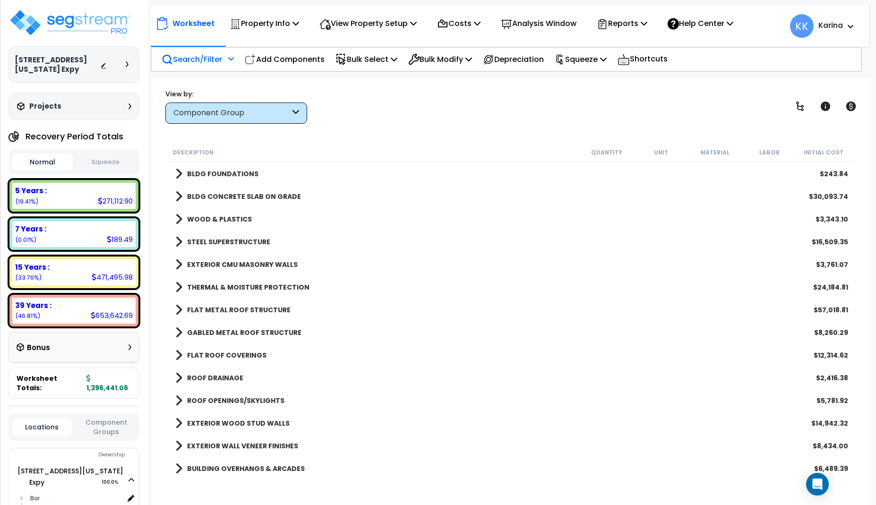
click at [197, 57] on p "Search/Filter" at bounding box center [192, 59] width 60 height 13
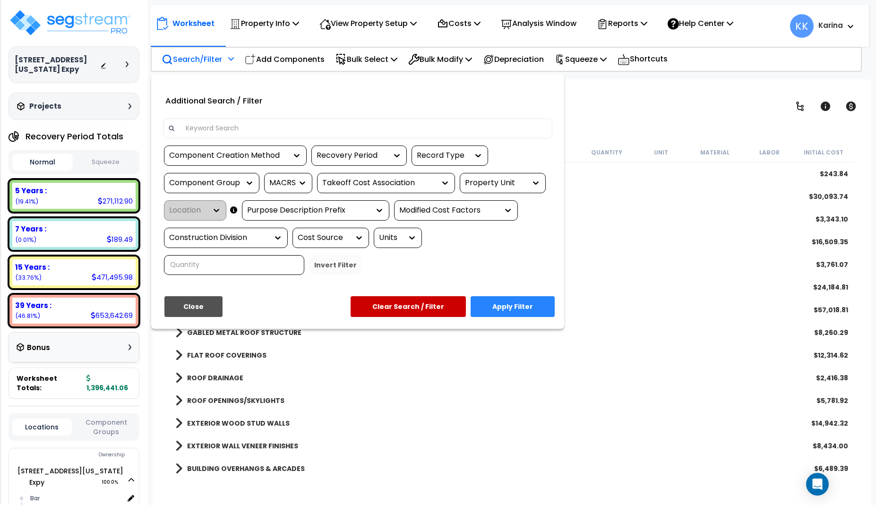
click at [207, 130] on input at bounding box center [363, 128] width 367 height 14
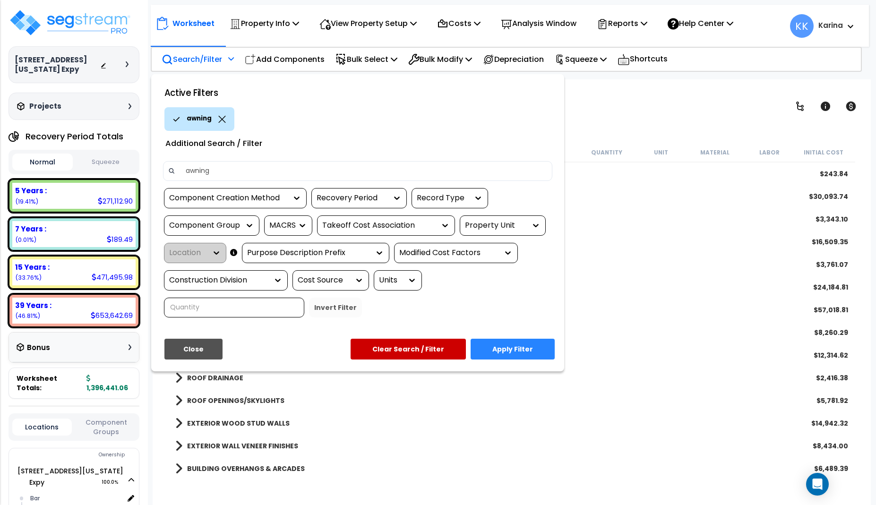
type input "awning"
click at [500, 344] on button "Apply Filter" at bounding box center [513, 349] width 84 height 21
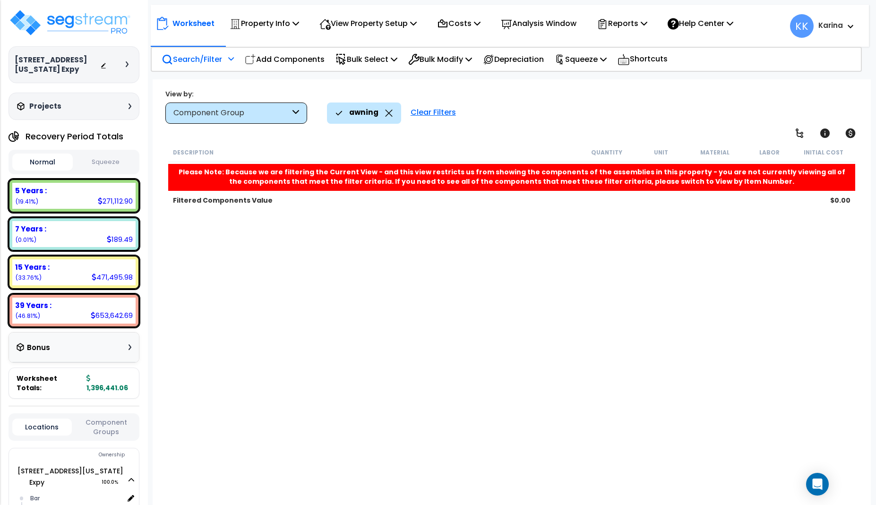
click at [387, 112] on icon at bounding box center [388, 113] width 7 height 7
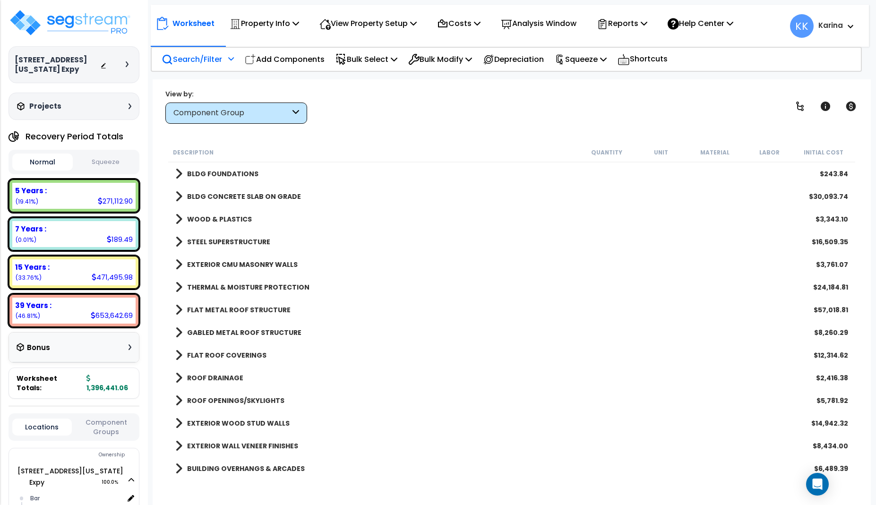
scroll to position [57, 0]
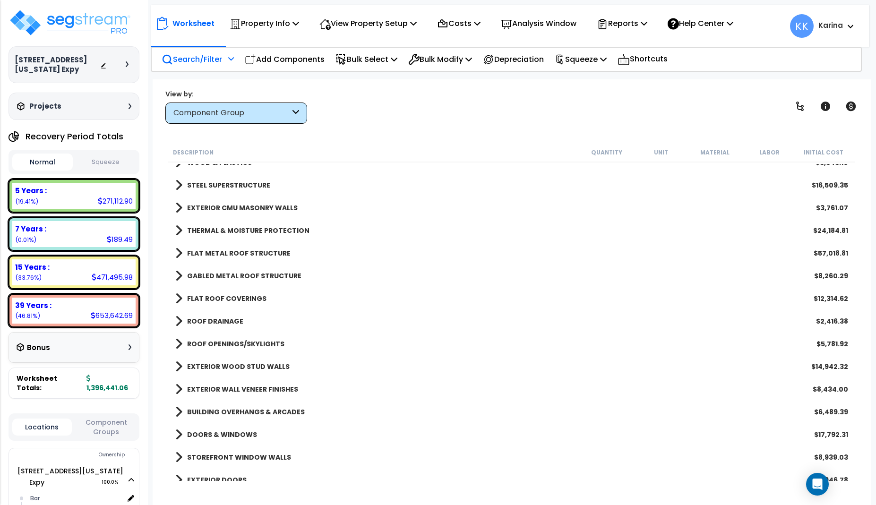
click at [179, 344] on span at bounding box center [178, 343] width 7 height 13
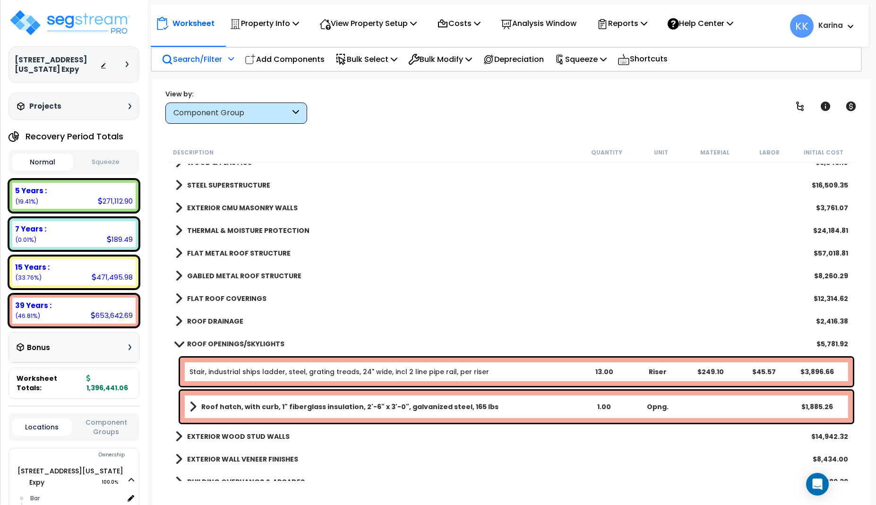
click at [179, 344] on span at bounding box center [178, 343] width 13 height 7
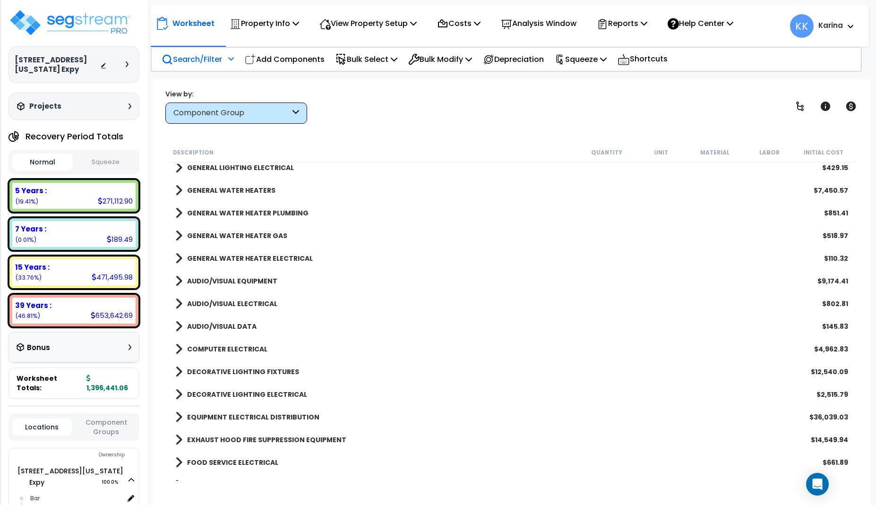
scroll to position [952, 0]
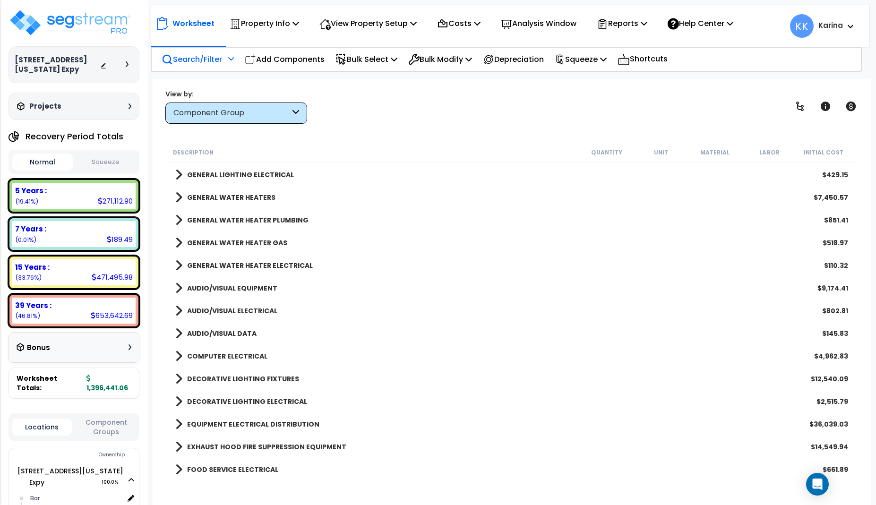
click at [191, 59] on p "Search/Filter" at bounding box center [192, 59] width 60 height 13
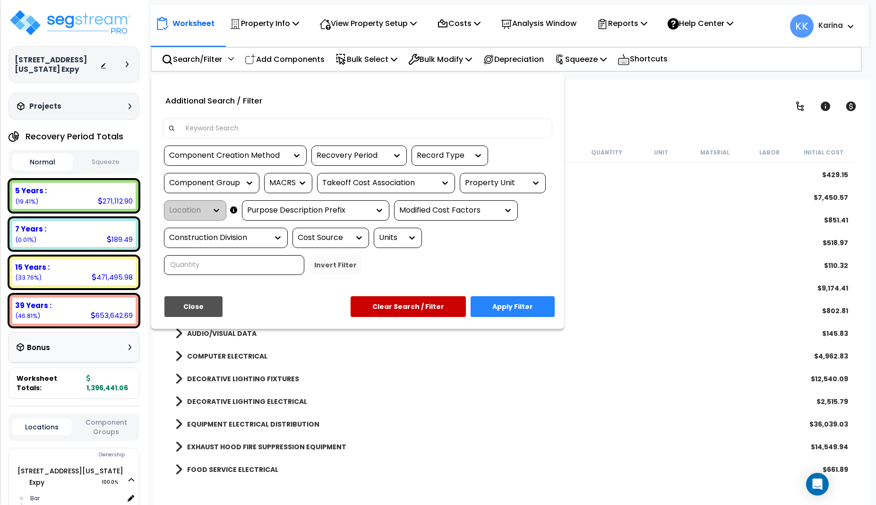
click at [212, 129] on input at bounding box center [363, 128] width 367 height 14
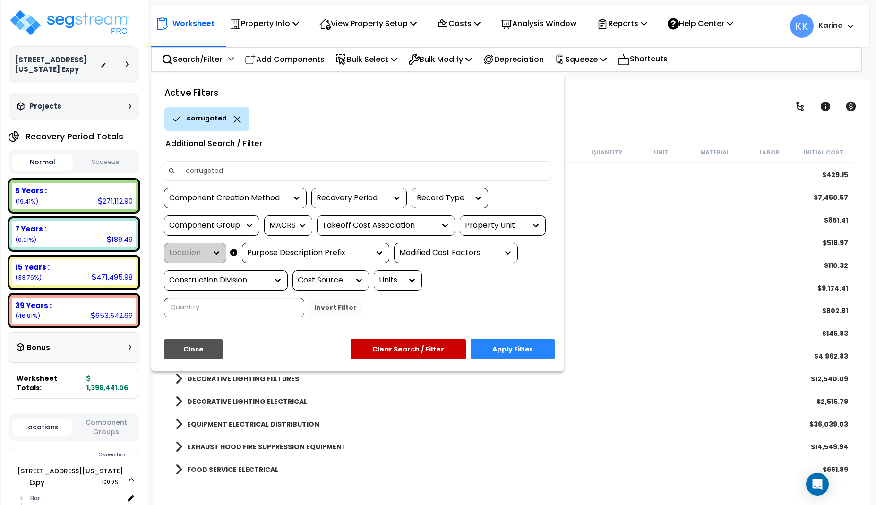
type input "corrugated"
click at [505, 347] on button "Apply Filter" at bounding box center [513, 349] width 84 height 21
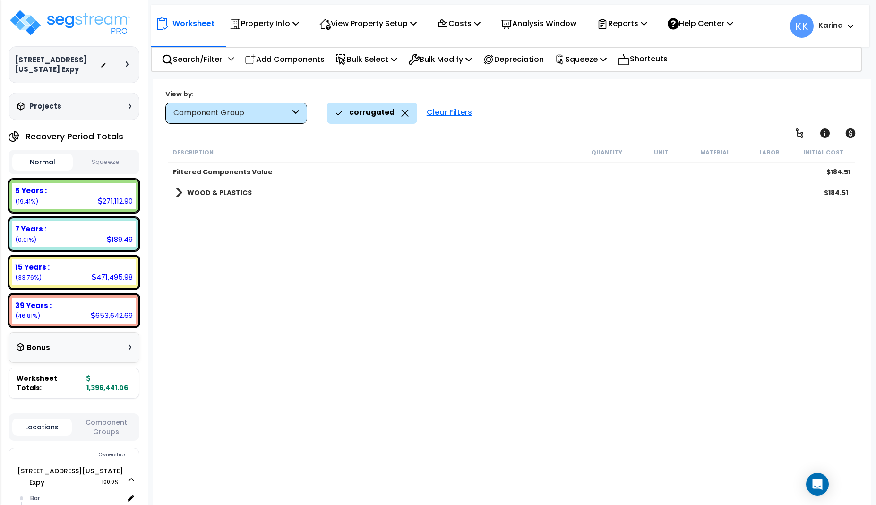
scroll to position [0, 0]
click at [178, 190] on span at bounding box center [178, 192] width 7 height 13
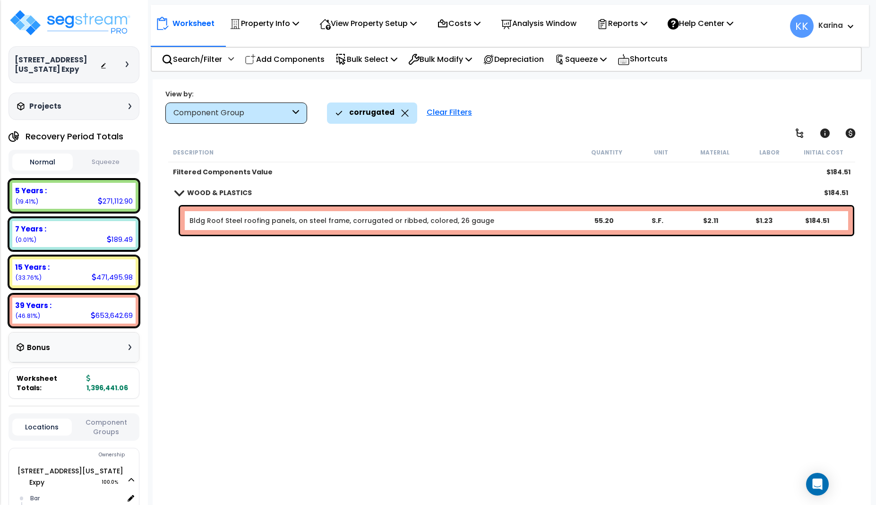
click at [206, 220] on link "Bldg Roof Steel roofing panels, on steel frame, corrugated or ribbed, colored, …" at bounding box center [341, 220] width 305 height 9
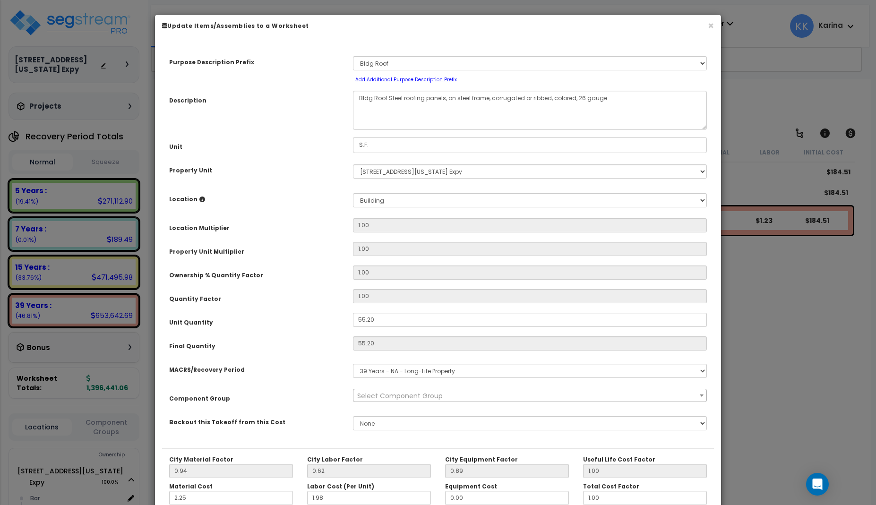
select select "57245"
drag, startPoint x: 387, startPoint y: 97, endPoint x: 343, endPoint y: 96, distance: 44.0
click at [353, 96] on textarea "Bldg Roof Steel roofing panels, on steel frame, corrugated or ribbed, colored, …" at bounding box center [530, 110] width 354 height 39
click at [371, 96] on textarea "Bldg Roof Steel roofing panels, on steel frame, corrugated or ribbed, colored, …" at bounding box center [530, 110] width 354 height 39
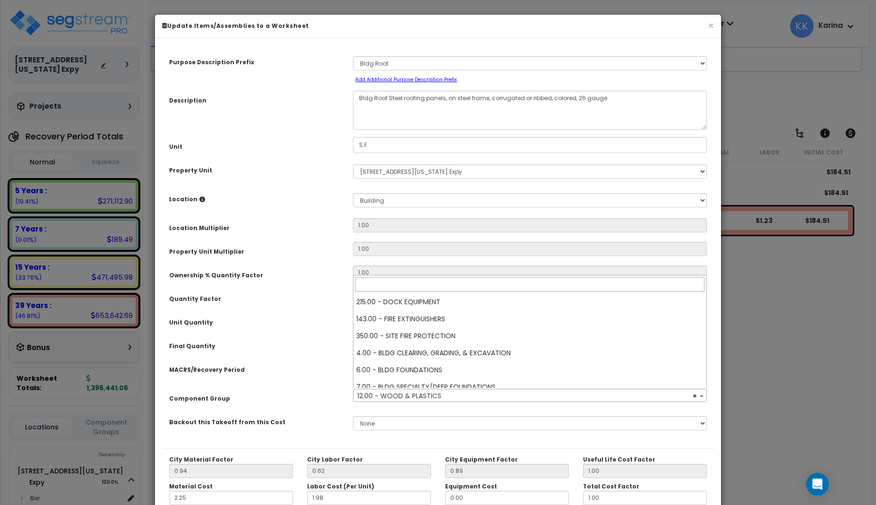
click at [418, 395] on span "× 12.00 - WOOD & PLASTICS" at bounding box center [529, 395] width 353 height 13
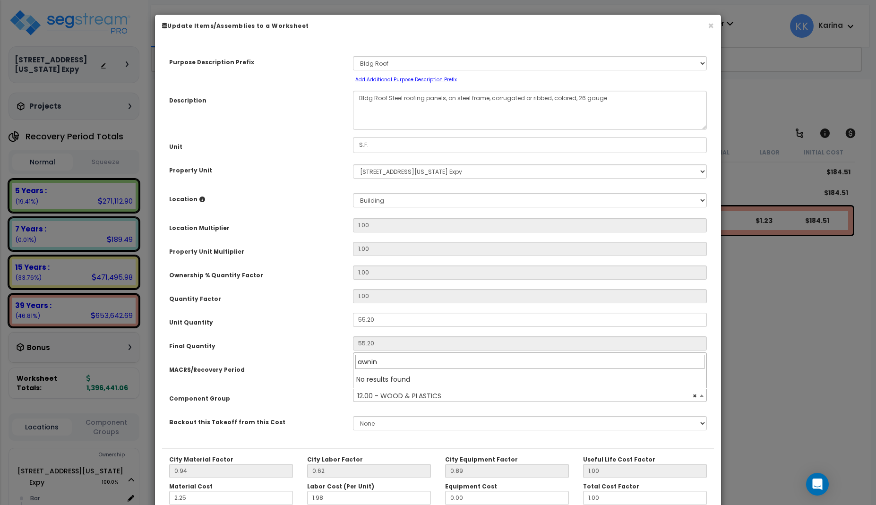
type input "awning"
click at [339, 361] on div "MACRS/Recovery Period" at bounding box center [254, 368] width 184 height 17
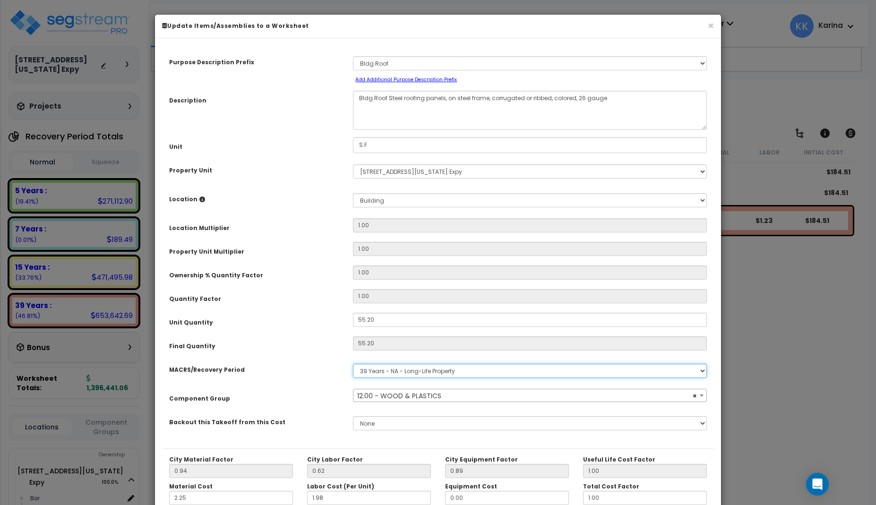
click at [353, 364] on select "Select MACRS/Recovery Period 5 Years - 57.0 - Distributive Trades & Services 5 …" at bounding box center [530, 371] width 354 height 14
select select "3666"
click option "15 Years - 00.3 - Land Improvements" at bounding box center [0, 0] width 0 height 0
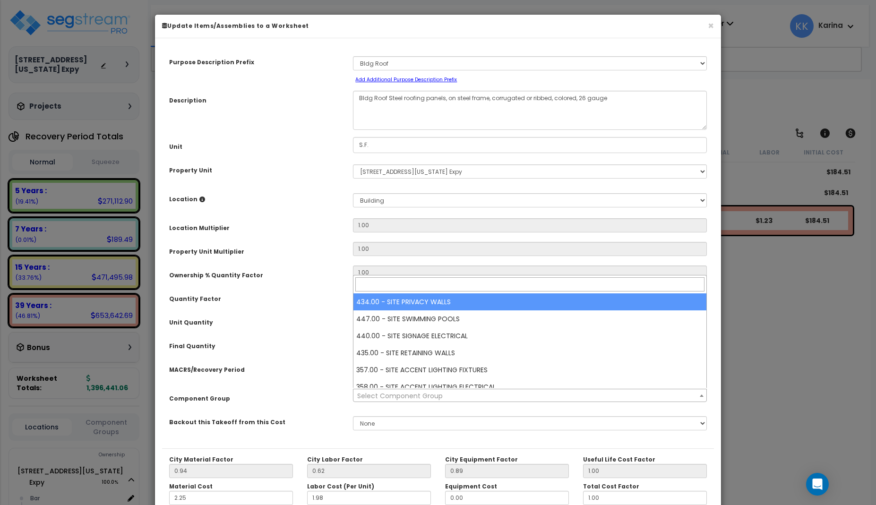
click at [396, 395] on span "Select Component Group" at bounding box center [400, 395] width 86 height 9
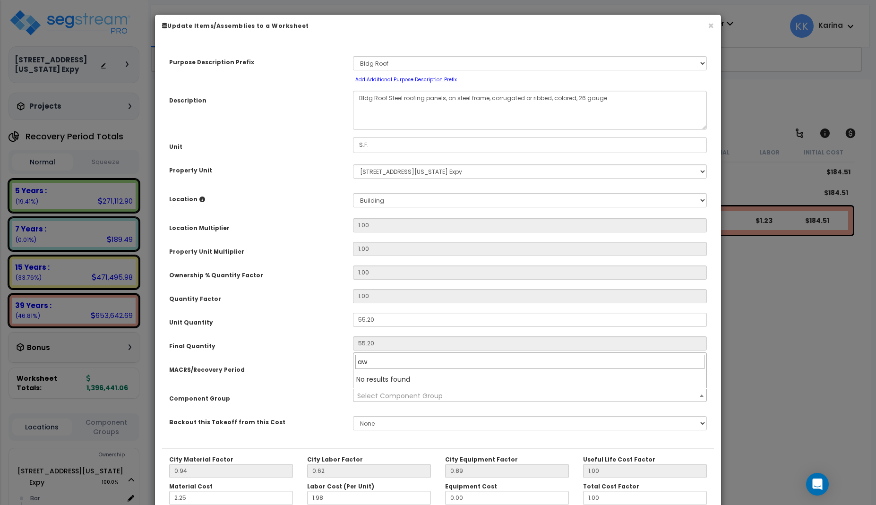
type input "a"
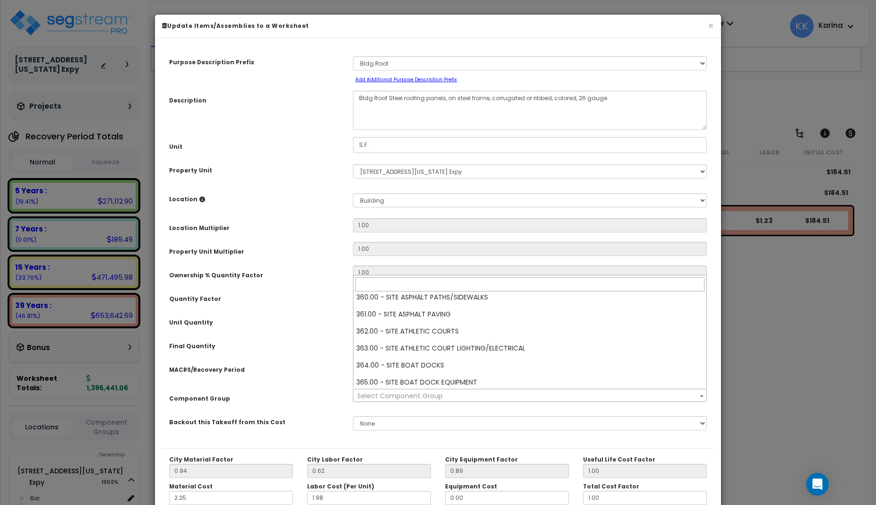
scroll to position [170, 0]
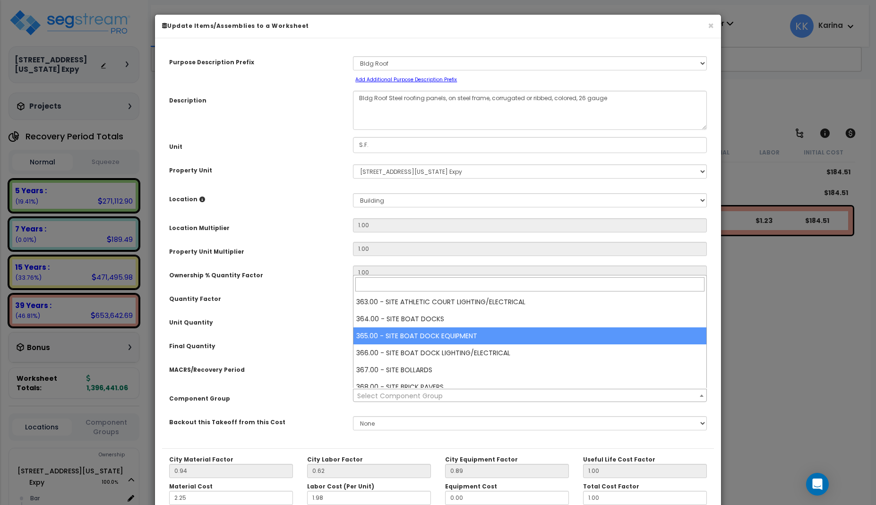
click at [333, 345] on div "Final Quantity" at bounding box center [254, 344] width 184 height 17
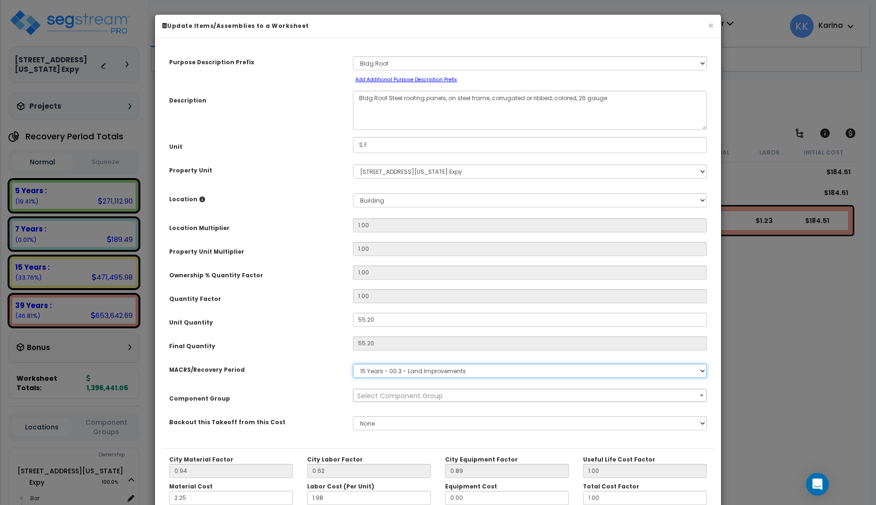
click at [353, 364] on select "Select MACRS/Recovery Period 5 Years - 57.0 - Distributive Trades & Services 5 …" at bounding box center [530, 371] width 354 height 14
select select "3669"
click option "39 Years - NA - Long-Life Property" at bounding box center [0, 0] width 0 height 0
select select "57245"
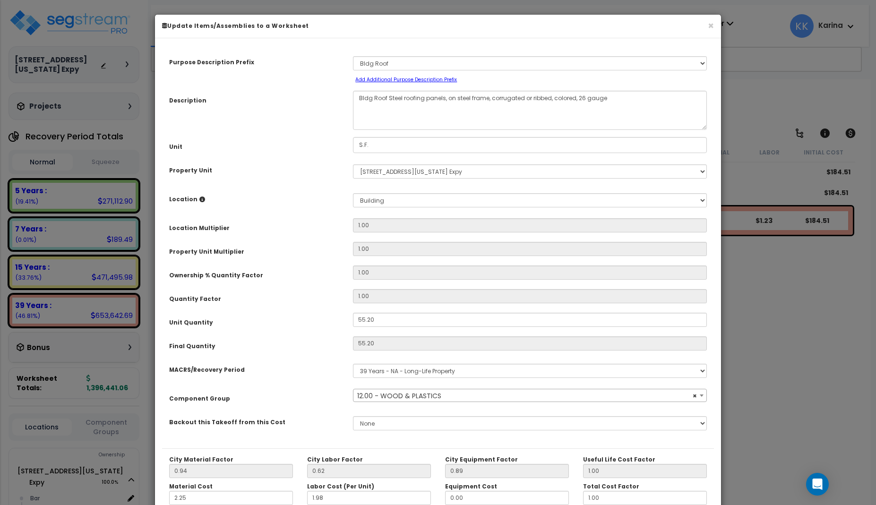
click at [402, 395] on span "× 12.00 - WOOD & PLASTICS" at bounding box center [529, 395] width 353 height 13
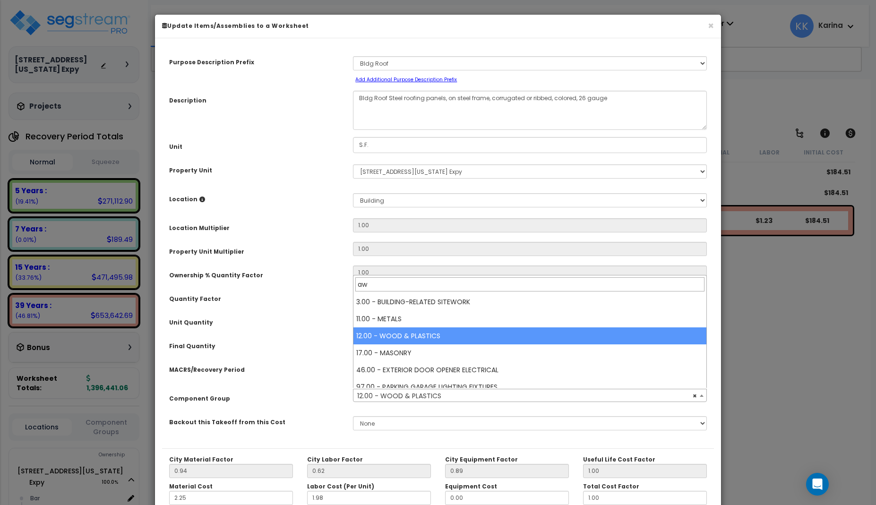
scroll to position [0, 0]
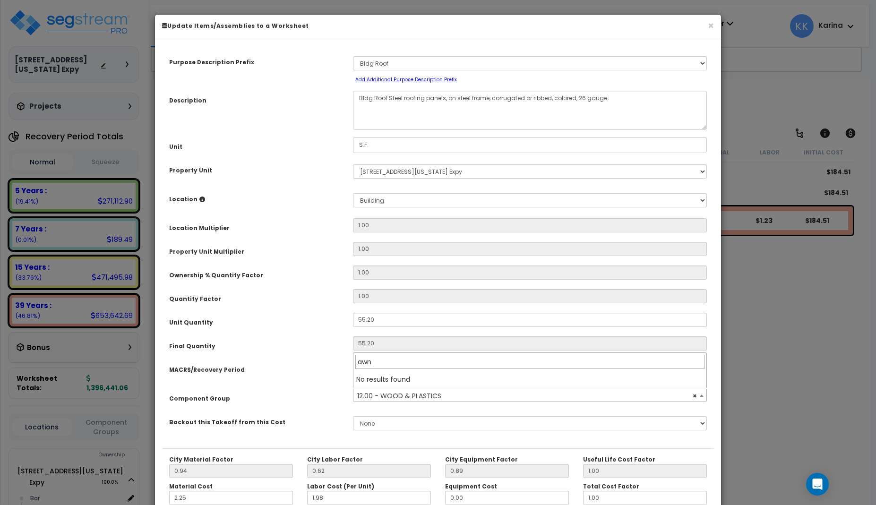
type input "awn"
click at [399, 394] on span "× 12.00 - WOOD & PLASTICS" at bounding box center [529, 395] width 353 height 13
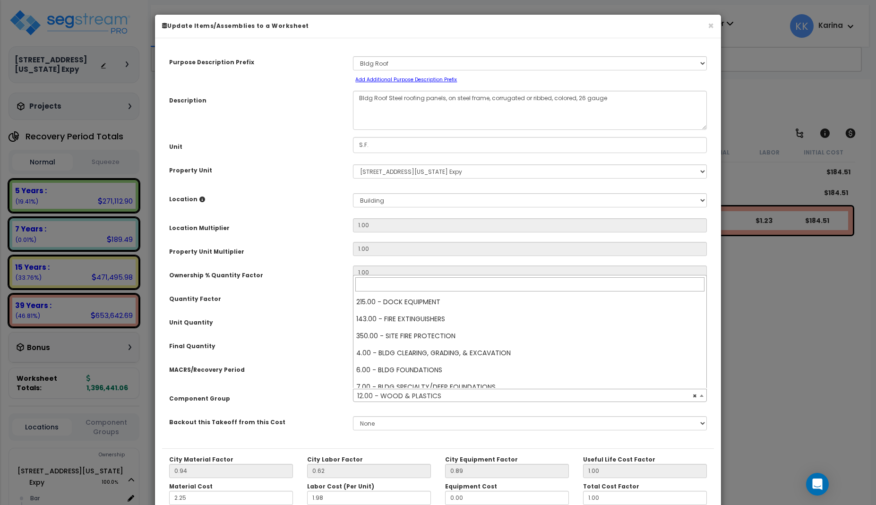
click at [394, 395] on span "× 12.00 - WOOD & PLASTICS" at bounding box center [529, 395] width 353 height 13
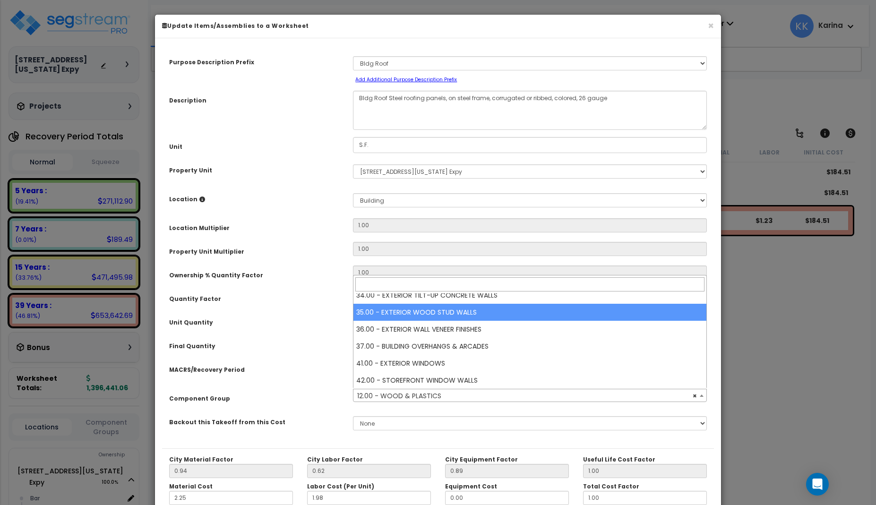
scroll to position [433, 0]
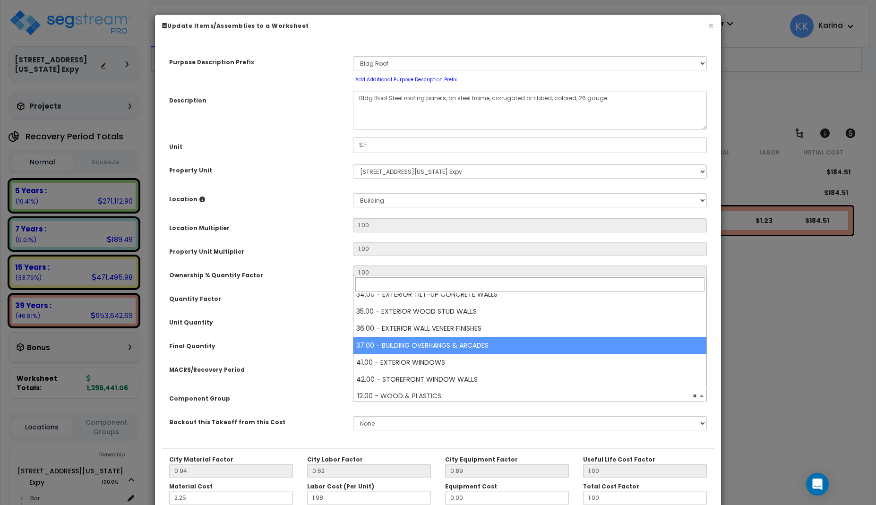
select select "56863"
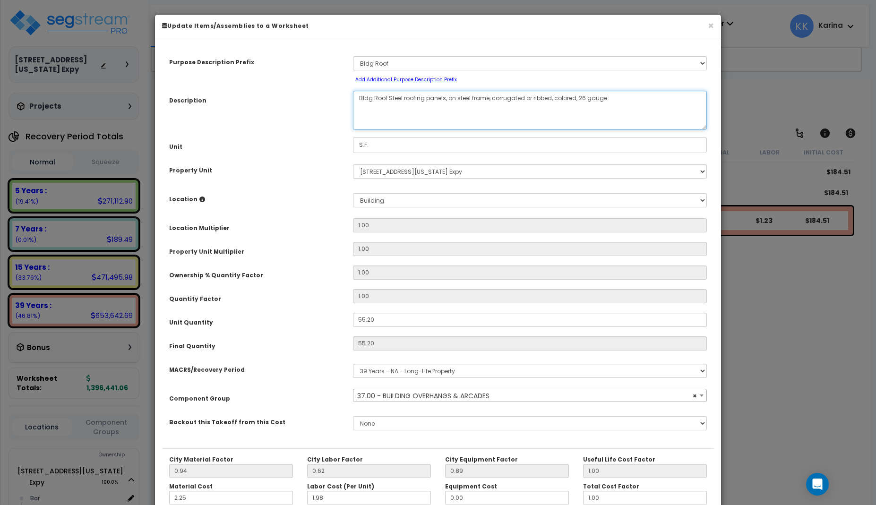
click at [402, 97] on textarea "Bldg Roof Steel roofing panels, on steel frame, corrugated or ribbed, colored, …" at bounding box center [530, 110] width 354 height 39
drag, startPoint x: 445, startPoint y: 98, endPoint x: 426, endPoint y: 99, distance: 19.4
click at [426, 99] on textarea "Bldg Roof Steel roofing panels, on steel frame, corrugated or ribbed, colored, …" at bounding box center [530, 110] width 354 height 39
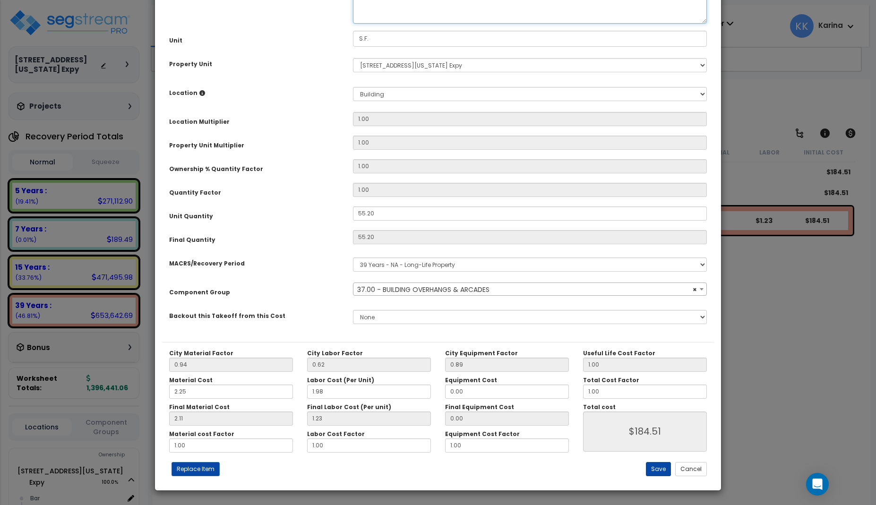
type textarea "Bldg Roof Steel awning panels, on steel frame, corrugated or ribbed, colored, 2…"
click at [654, 466] on button "Save" at bounding box center [658, 469] width 25 height 14
type input "184.51"
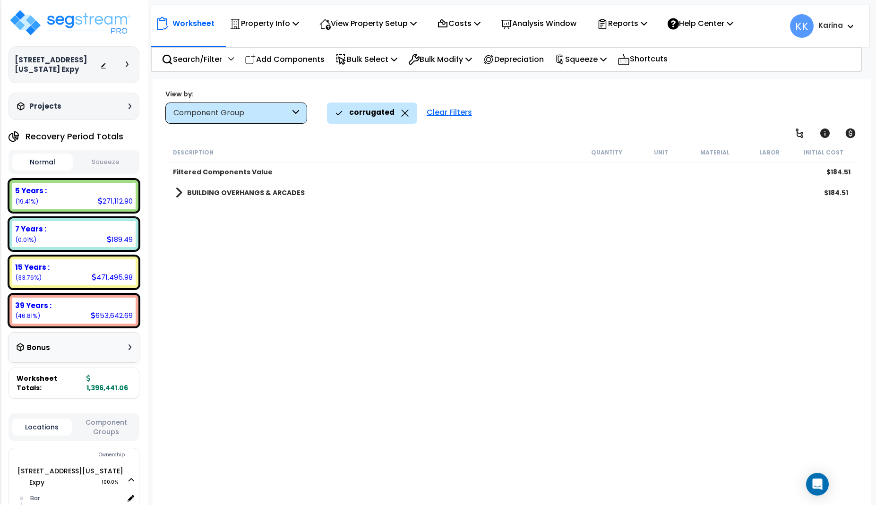
click at [435, 113] on div "Clear Filters" at bounding box center [449, 113] width 55 height 21
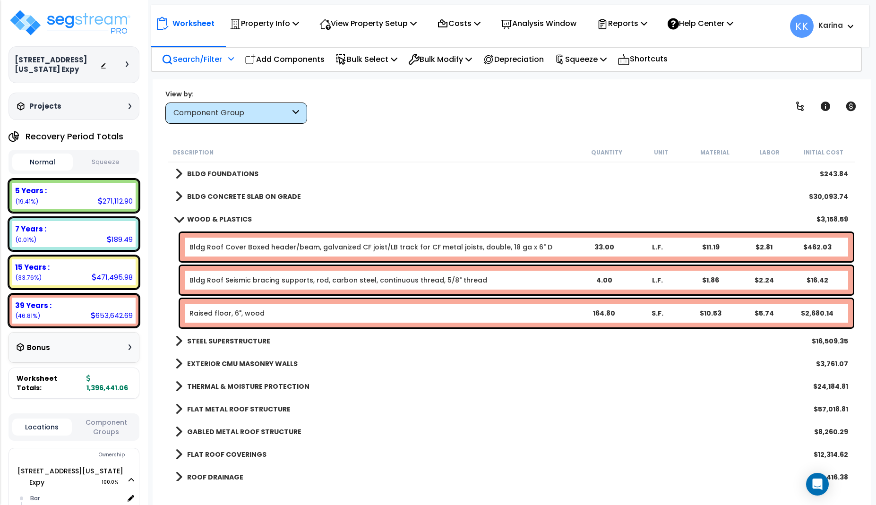
click at [195, 56] on p "Search/Filter" at bounding box center [192, 59] width 60 height 13
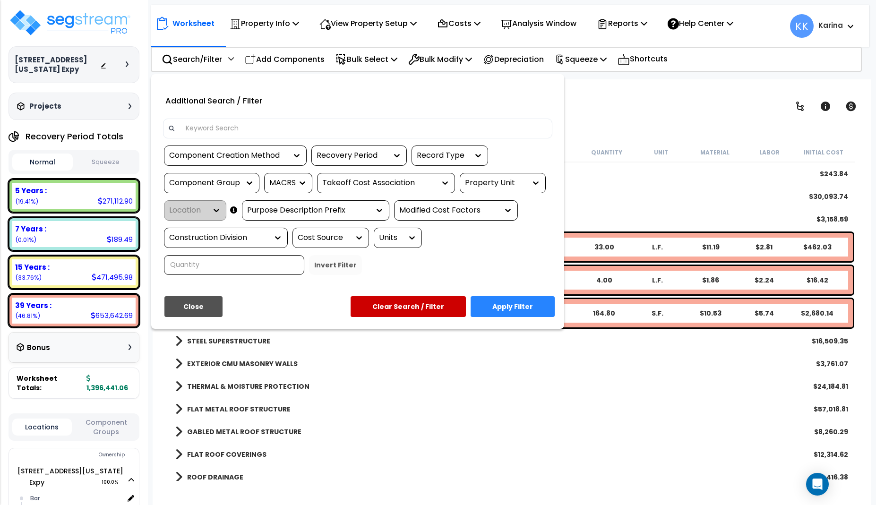
click at [254, 131] on input at bounding box center [363, 128] width 367 height 14
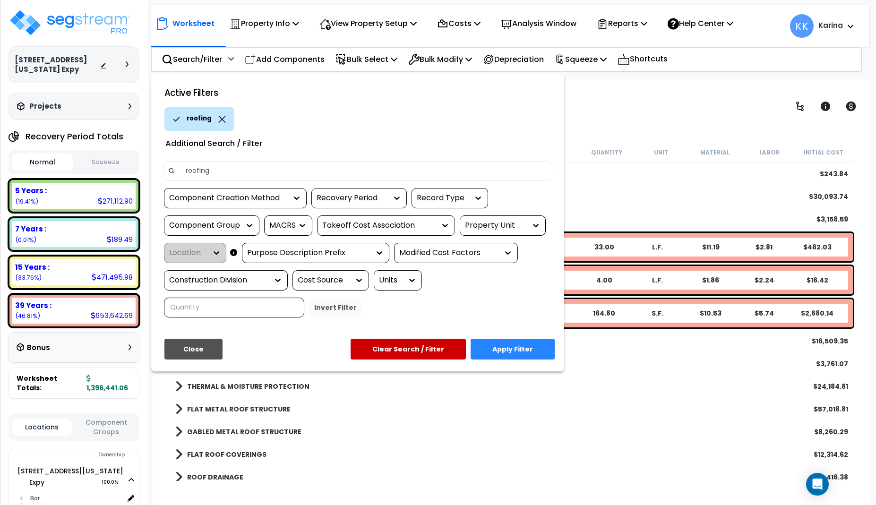
type input "roofing"
click at [507, 344] on button "Apply Filter" at bounding box center [513, 349] width 84 height 21
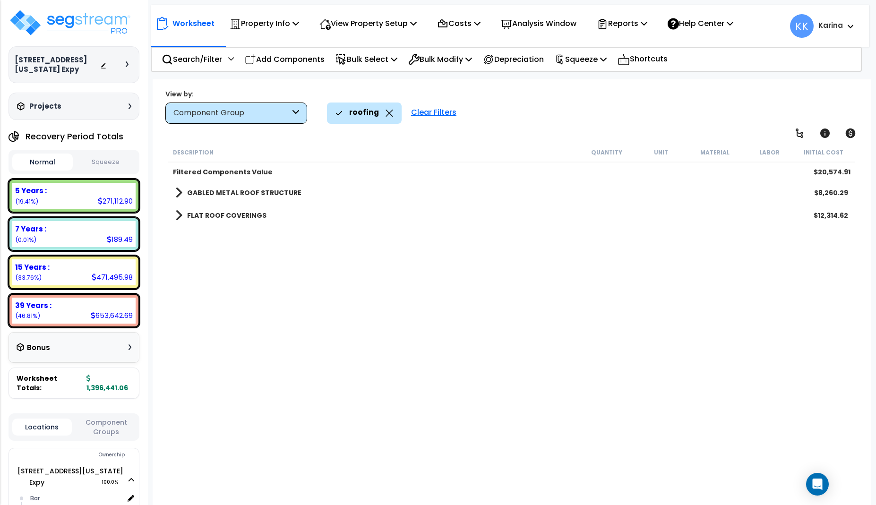
click at [179, 192] on span at bounding box center [178, 192] width 7 height 13
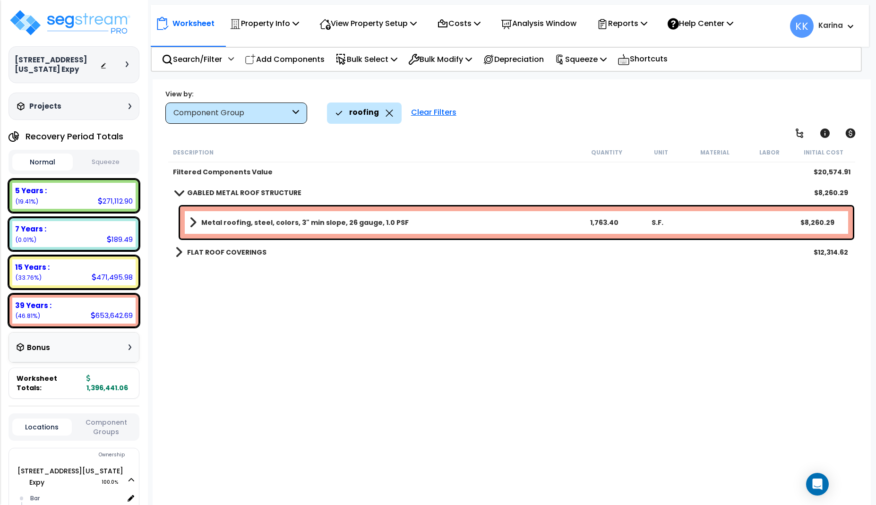
click at [179, 192] on span at bounding box center [178, 192] width 13 height 7
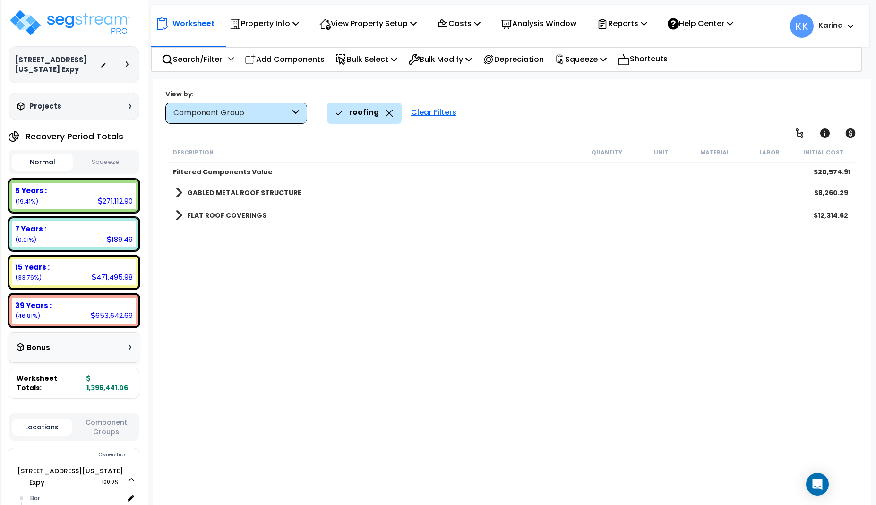
click at [179, 215] on span at bounding box center [178, 215] width 7 height 13
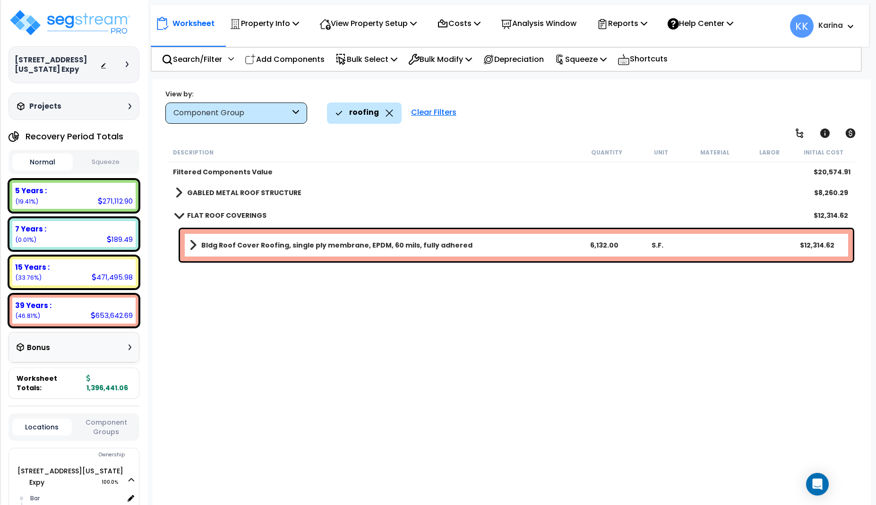
click at [430, 114] on div "Clear Filters" at bounding box center [433, 113] width 55 height 21
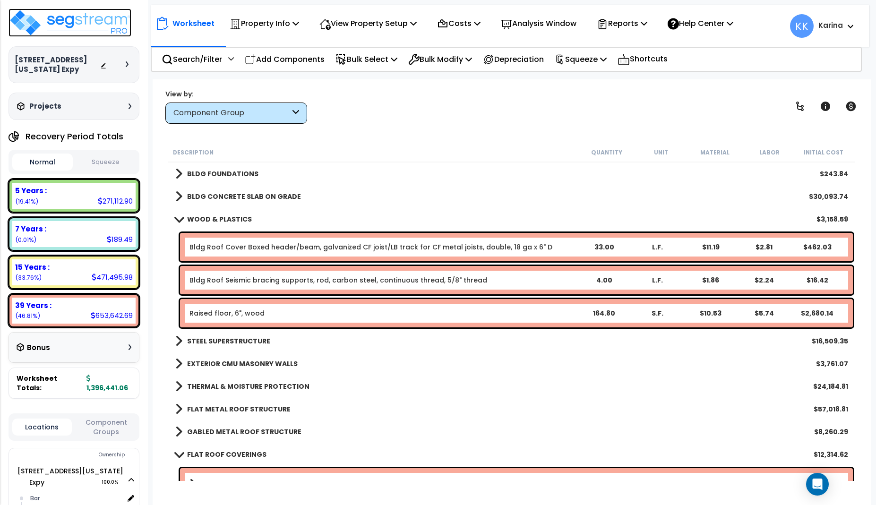
click at [90, 21] on img at bounding box center [70, 23] width 123 height 28
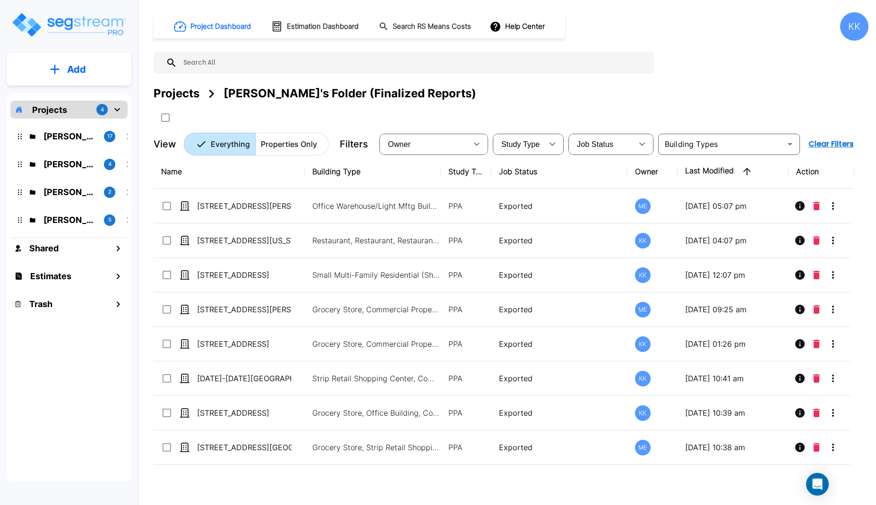
click at [41, 373] on div "Projects 4 [PERSON_NAME]'s Folder (Finalized Reports) 17 [PERSON_NAME]'s Folder…" at bounding box center [69, 287] width 125 height 389
